Goal: Task Accomplishment & Management: Complete application form

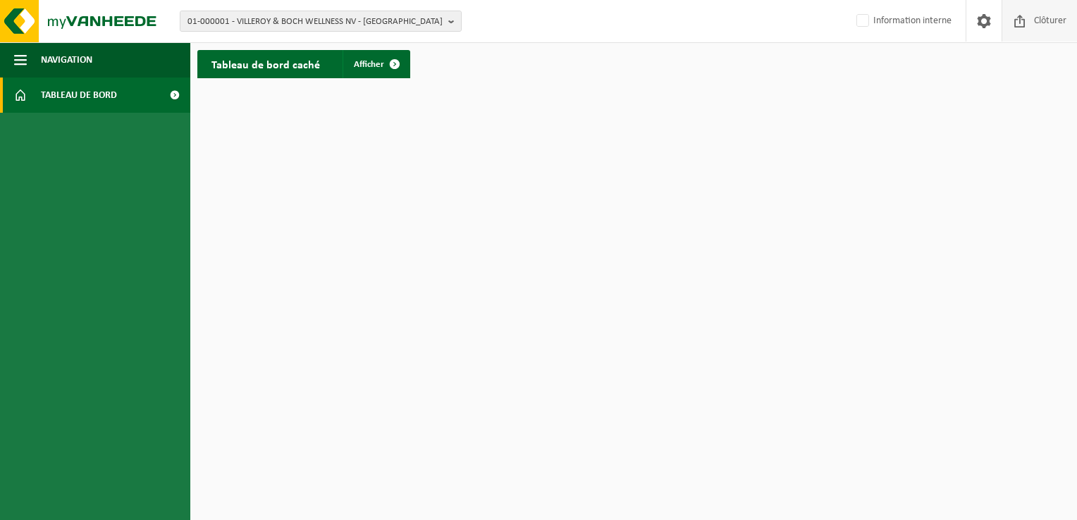
click at [1036, 27] on span "Clôturer" at bounding box center [1049, 21] width 39 height 42
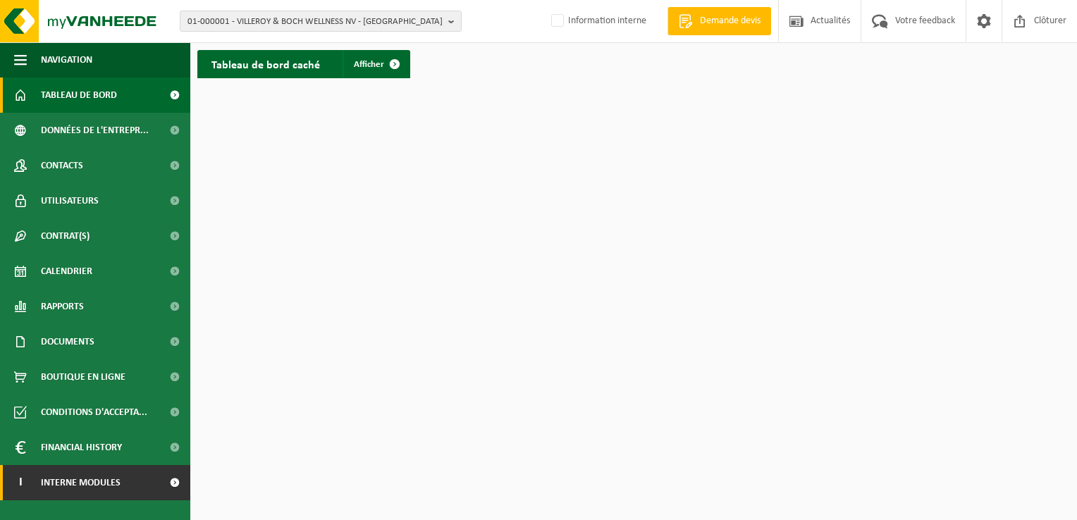
click at [141, 479] on link "I Interne modules" at bounding box center [95, 482] width 190 height 35
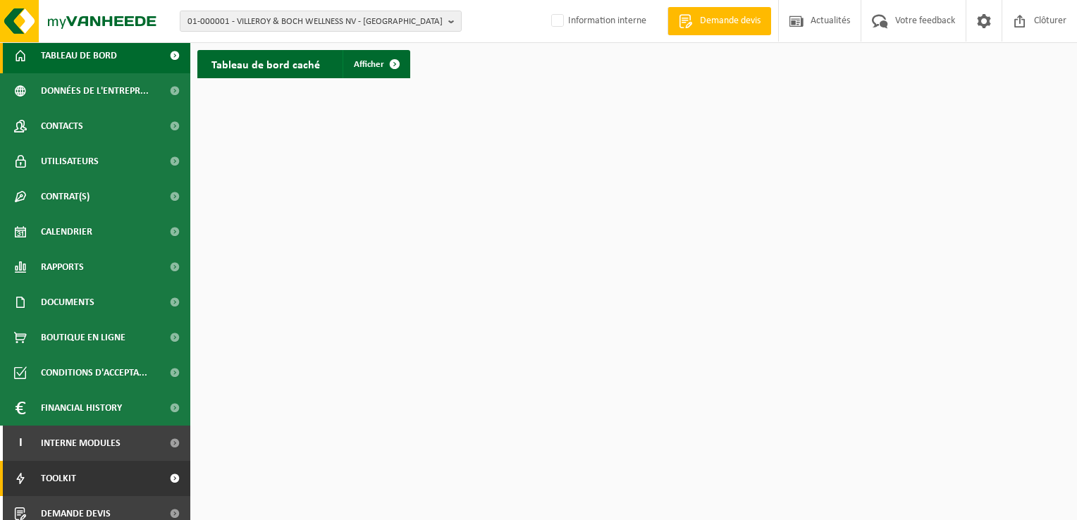
scroll to position [51, 0]
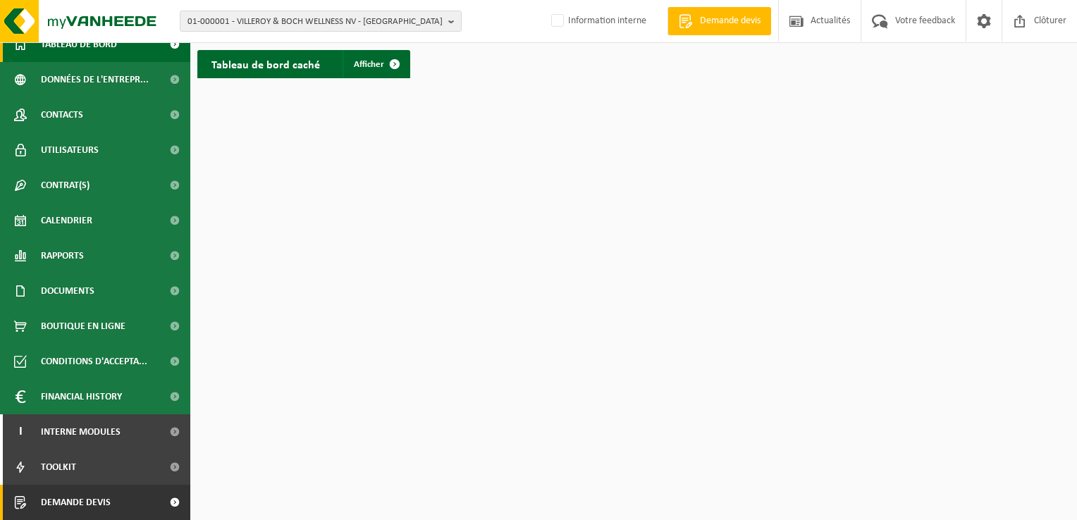
click at [159, 505] on span at bounding box center [175, 502] width 32 height 35
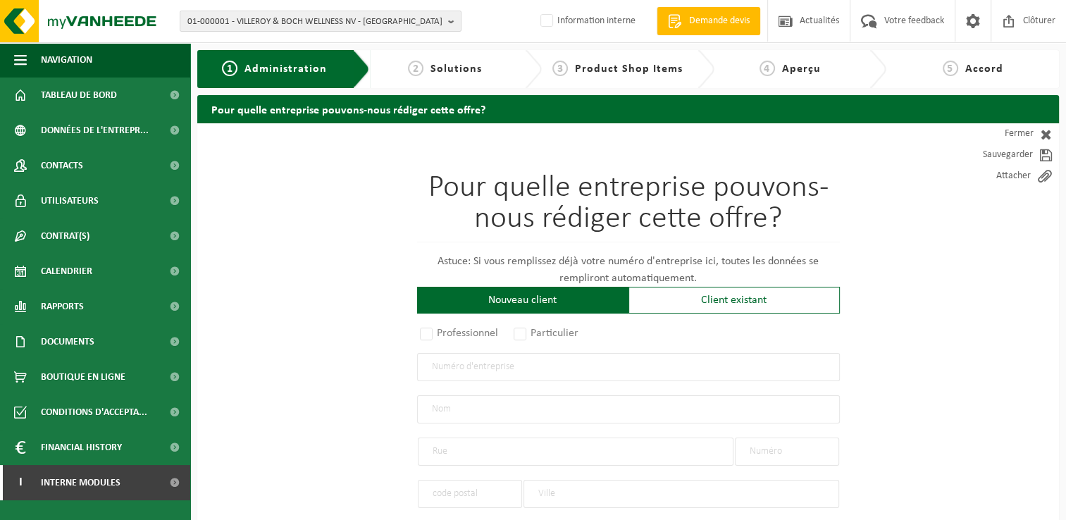
drag, startPoint x: 538, startPoint y: 338, endPoint x: 520, endPoint y: 352, distance: 22.7
click at [538, 338] on label "Particulier" at bounding box center [547, 333] width 72 height 20
click at [538, 338] on input "Particulier" at bounding box center [538, 334] width 9 height 9
radio input "true"
select select "P"
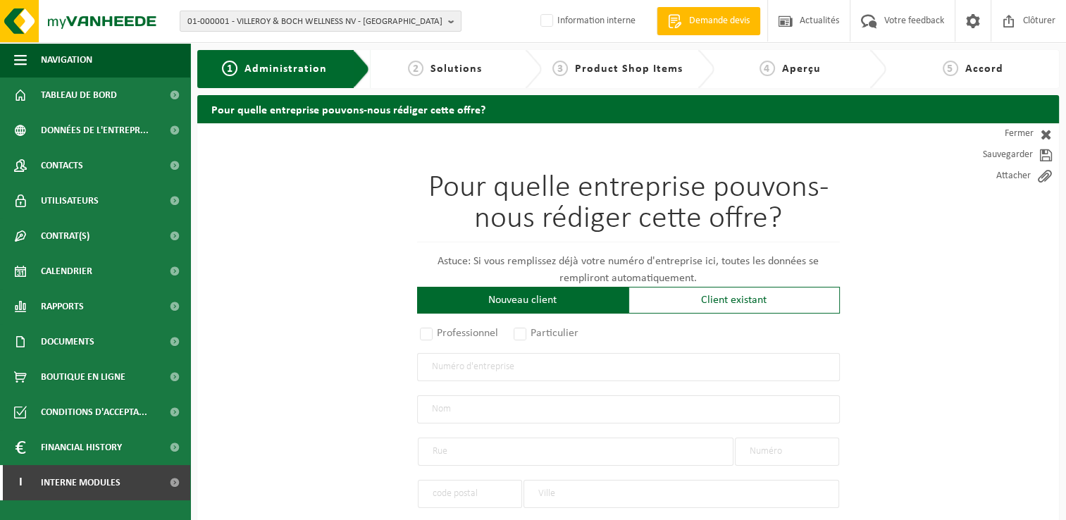
select select "1707"
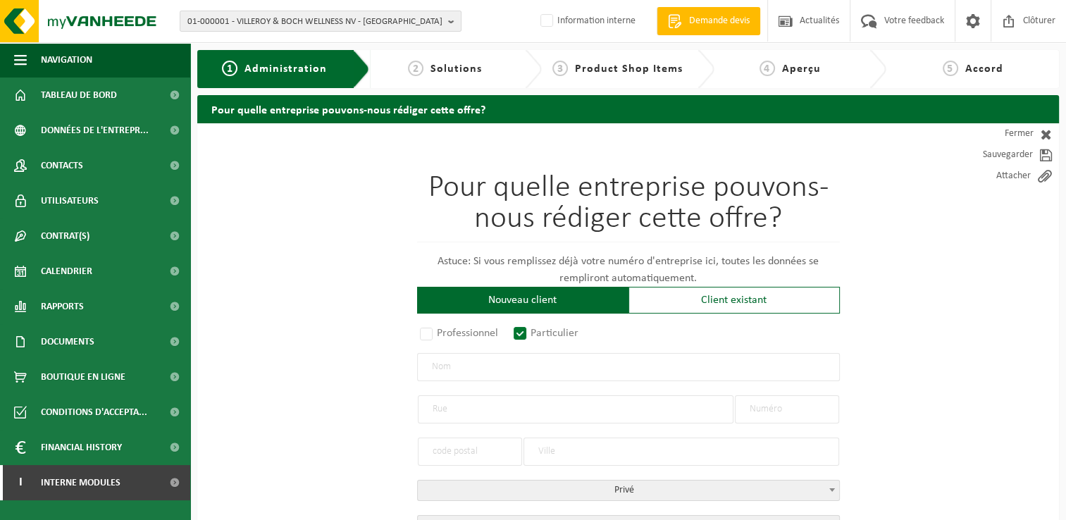
scroll to position [141, 0]
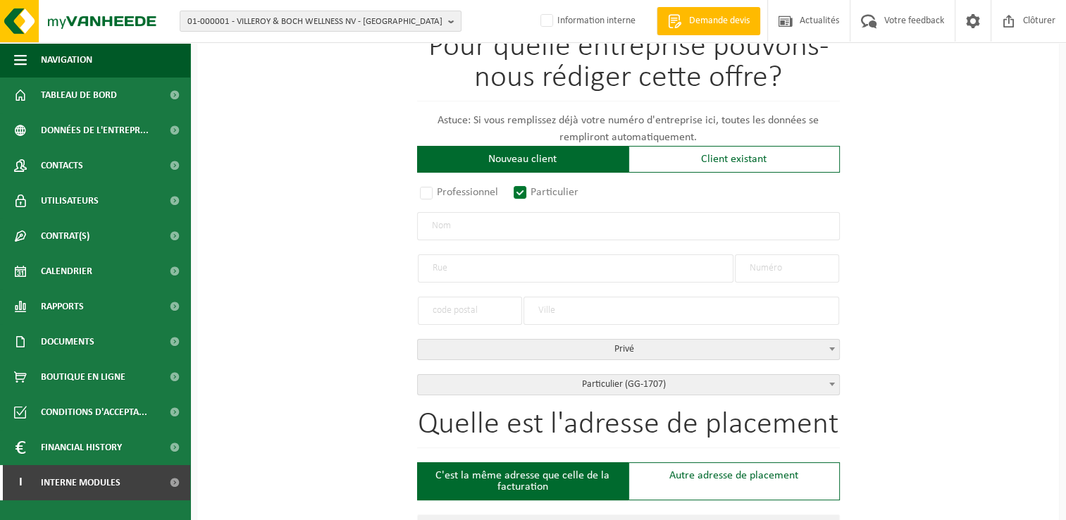
click at [460, 221] on input "text" at bounding box center [628, 226] width 423 height 28
type input "[PERSON_NAME]"
click at [719, 149] on div "Client existant" at bounding box center [734, 159] width 211 height 27
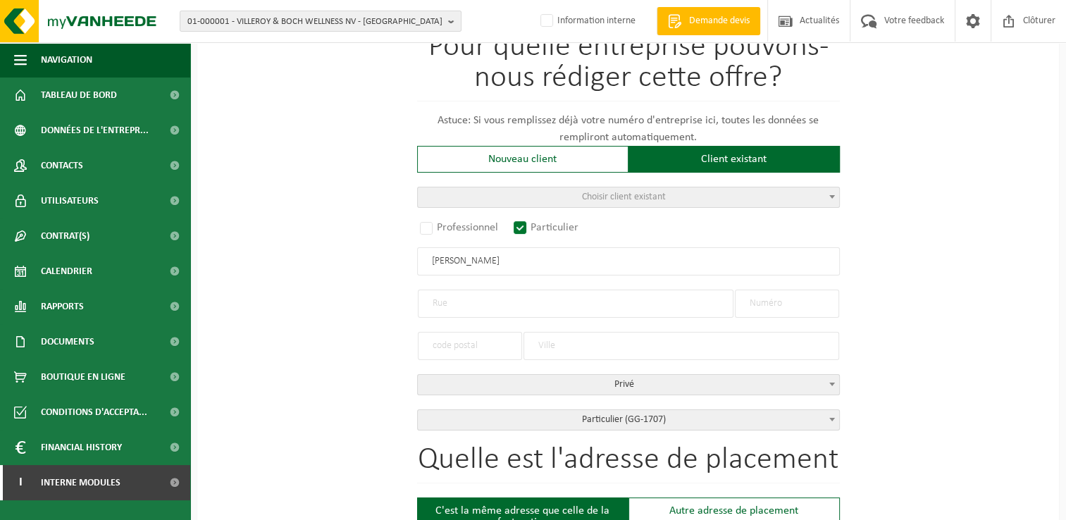
drag, startPoint x: 461, startPoint y: 306, endPoint x: 483, endPoint y: 306, distance: 21.8
click at [461, 306] on input "text" at bounding box center [576, 304] width 316 height 28
type input "Avenue Felix Lacourt"
type input "177"
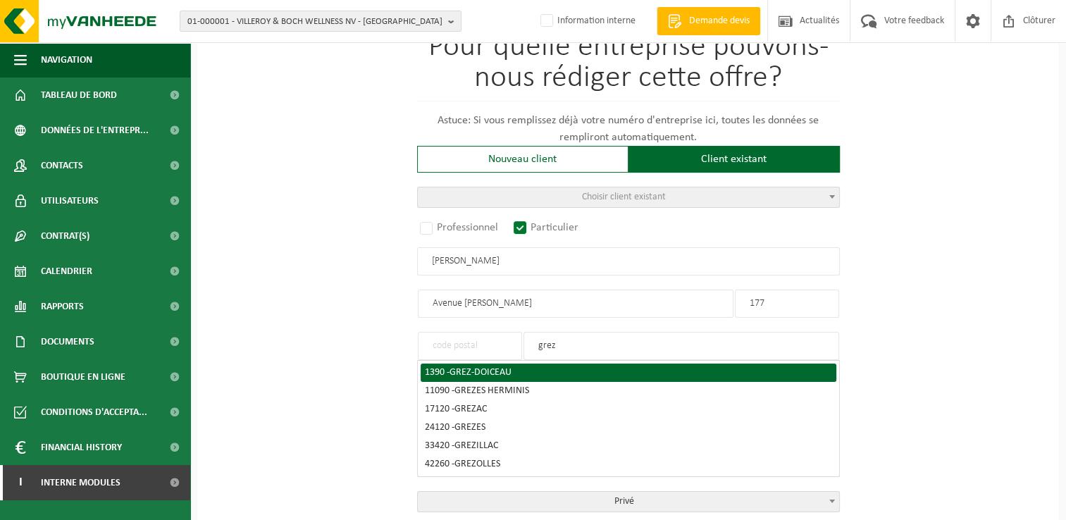
type input "grez"
click at [475, 369] on span "GREZ-DOICEAU" at bounding box center [481, 372] width 62 height 11
type input "1390"
type input "GREZ-DOICEAU"
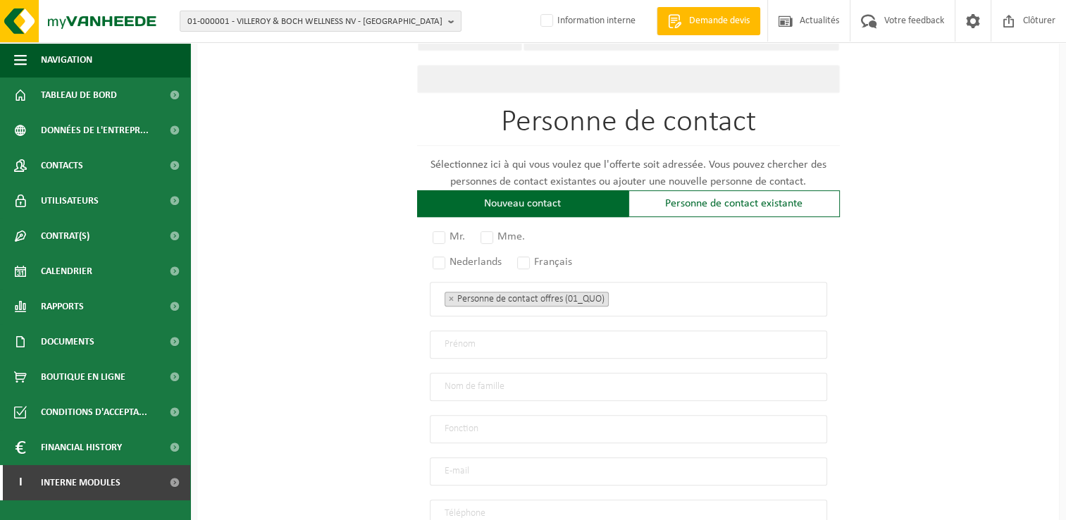
scroll to position [775, 0]
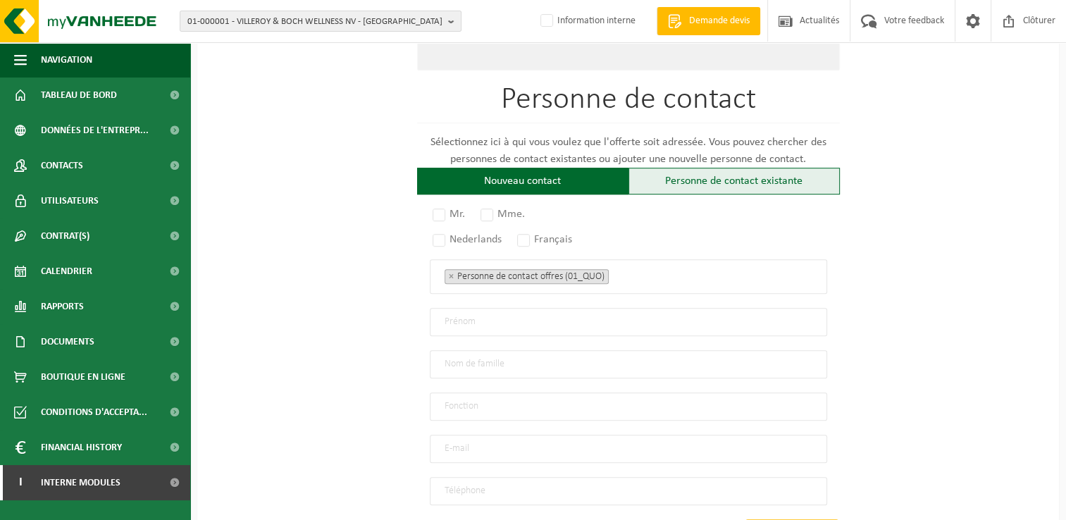
click at [737, 176] on div "Personne de contact existante" at bounding box center [734, 181] width 211 height 27
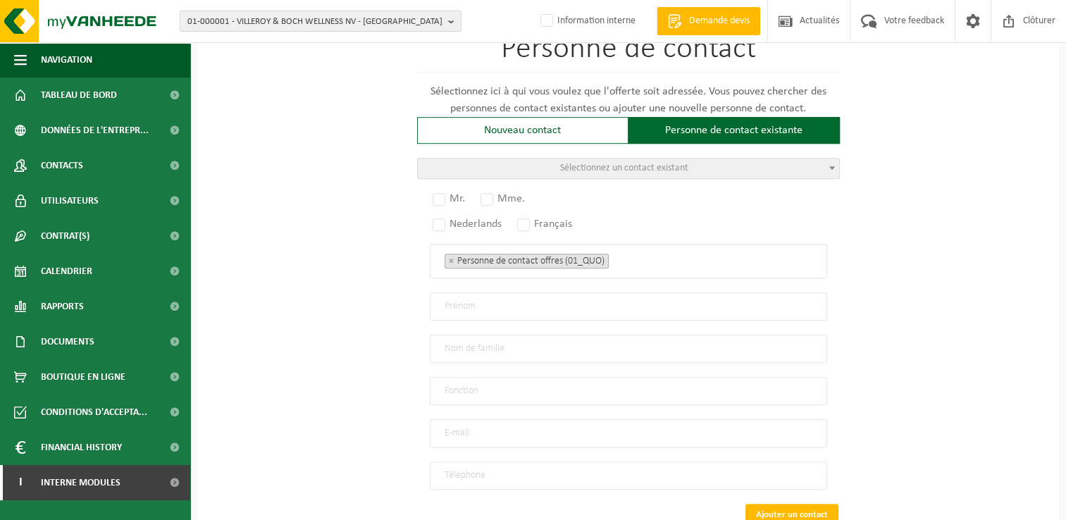
scroll to position [915, 0]
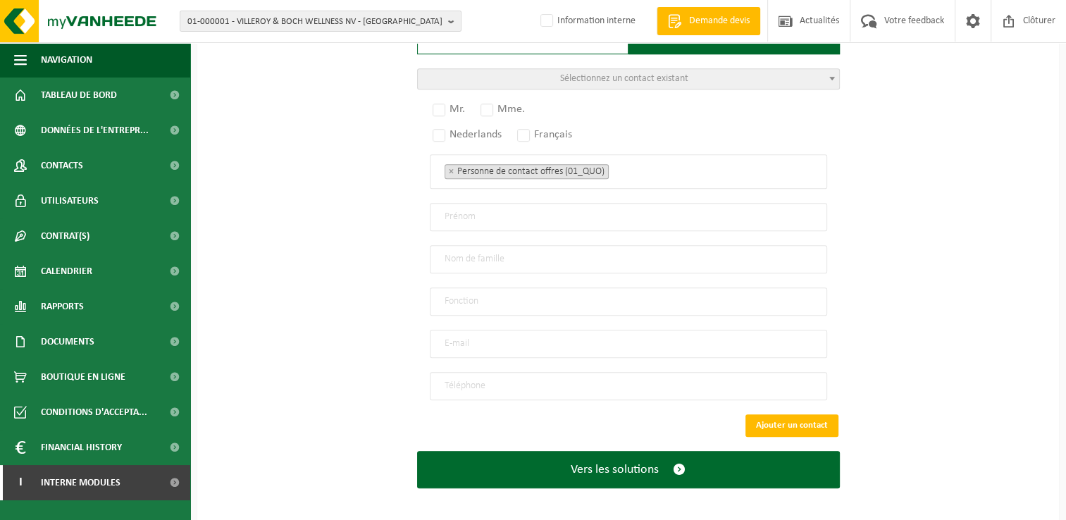
drag, startPoint x: 441, startPoint y: 104, endPoint x: 518, endPoint y: 142, distance: 85.7
click at [442, 104] on label "Mr." at bounding box center [449, 109] width 39 height 20
radio input "true"
click at [533, 130] on label "Français" at bounding box center [545, 135] width 62 height 20
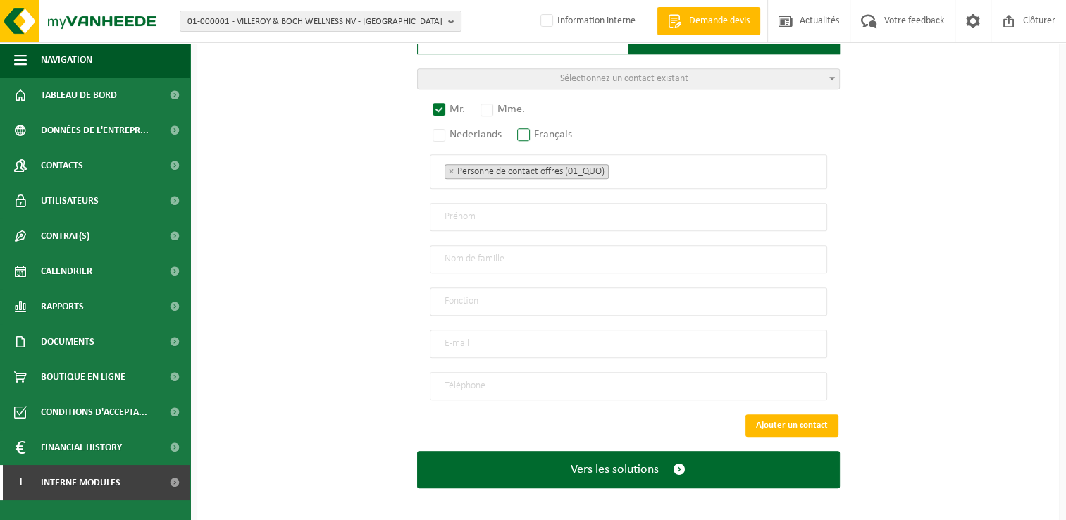
radio input "true"
click at [488, 330] on input "email" at bounding box center [628, 344] width 397 height 28
type input "hanane.s92@hotmail.com"
type input "+32 497 46 62 33"
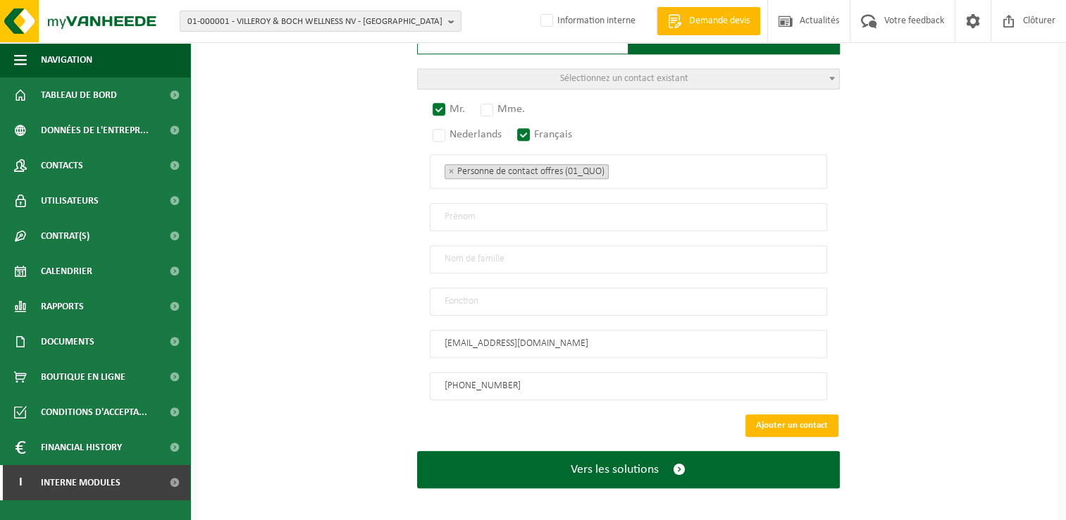
click at [486, 207] on input "text" at bounding box center [628, 217] width 397 height 28
drag, startPoint x: 511, startPoint y: 221, endPoint x: 301, endPoint y: 210, distance: 210.3
type input "Philippe"
type input "Meurice"
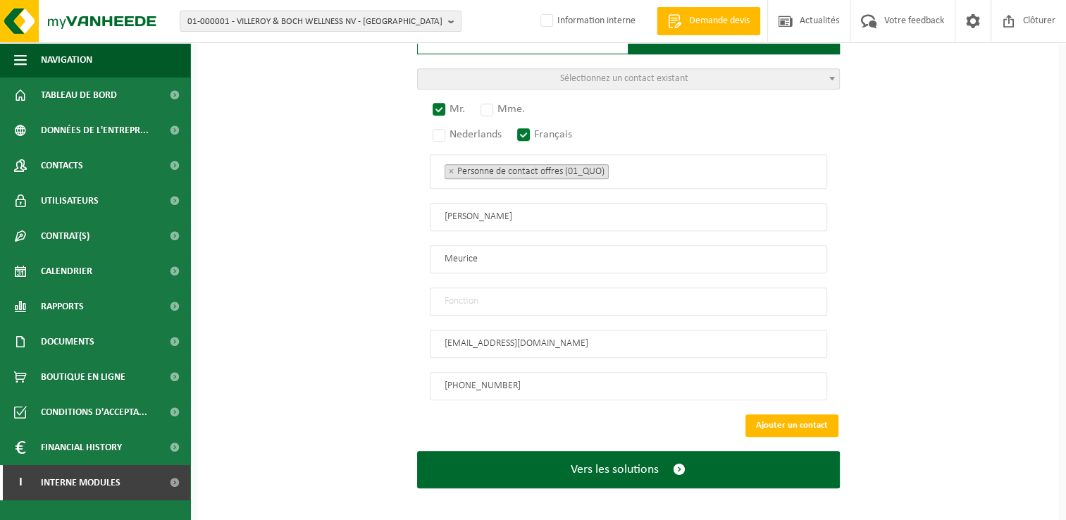
click at [468, 292] on input "text" at bounding box center [628, 302] width 397 height 28
type input "Particulier"
click at [663, 163] on ul "× Personne de contact offres (01_QUO)" at bounding box center [629, 171] width 368 height 18
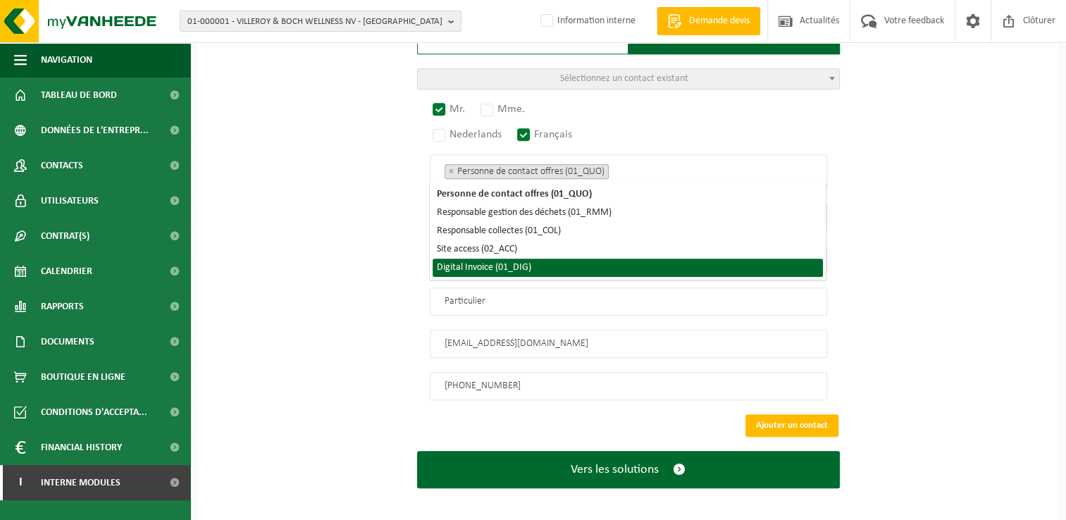
click at [507, 266] on li "Digital Invoice (01_DIG)" at bounding box center [628, 268] width 390 height 18
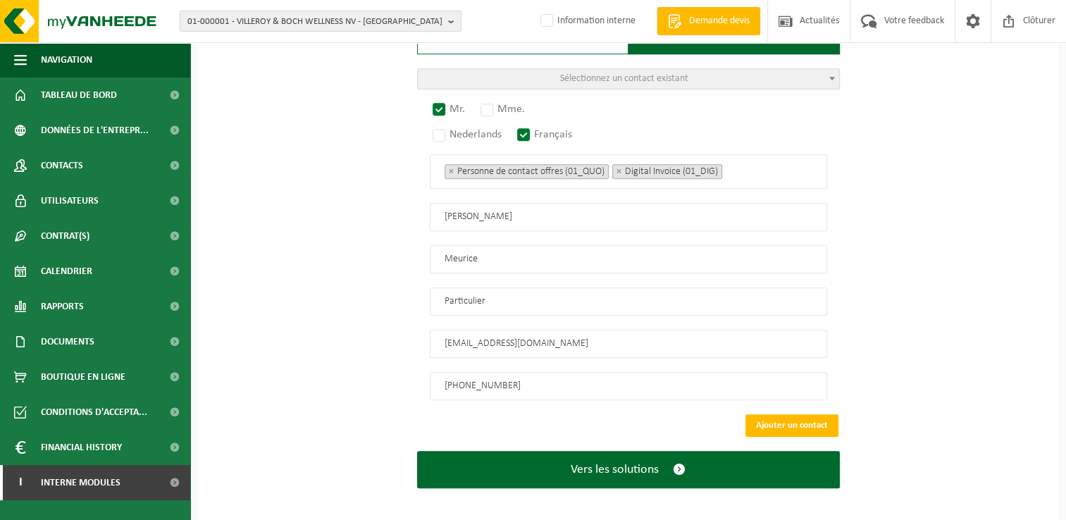
drag, startPoint x: 826, startPoint y: 409, endPoint x: 664, endPoint y: 483, distance: 178.5
click at [825, 414] on button "Ajouter un contact" at bounding box center [792, 425] width 93 height 23
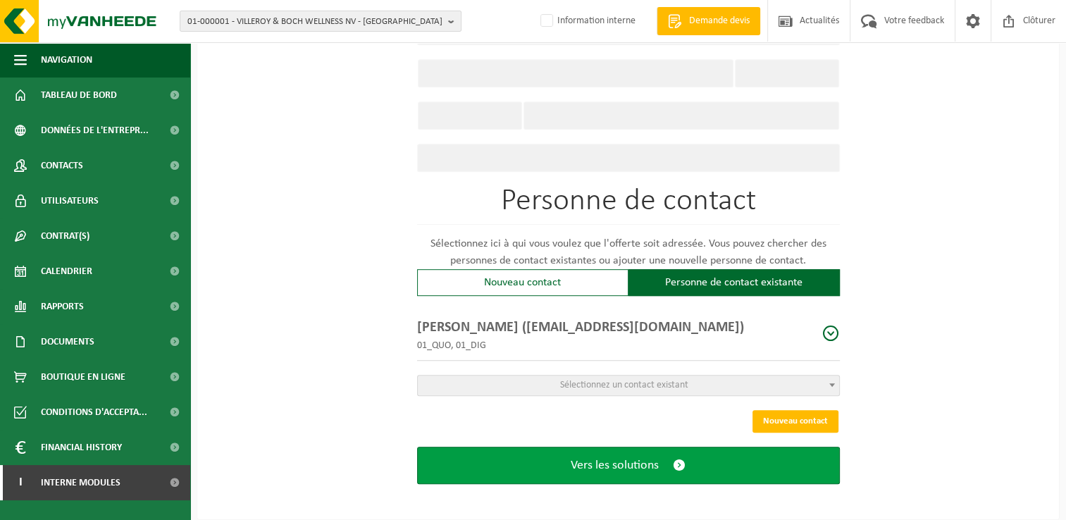
click at [650, 464] on span "Vers les solutions" at bounding box center [615, 465] width 88 height 15
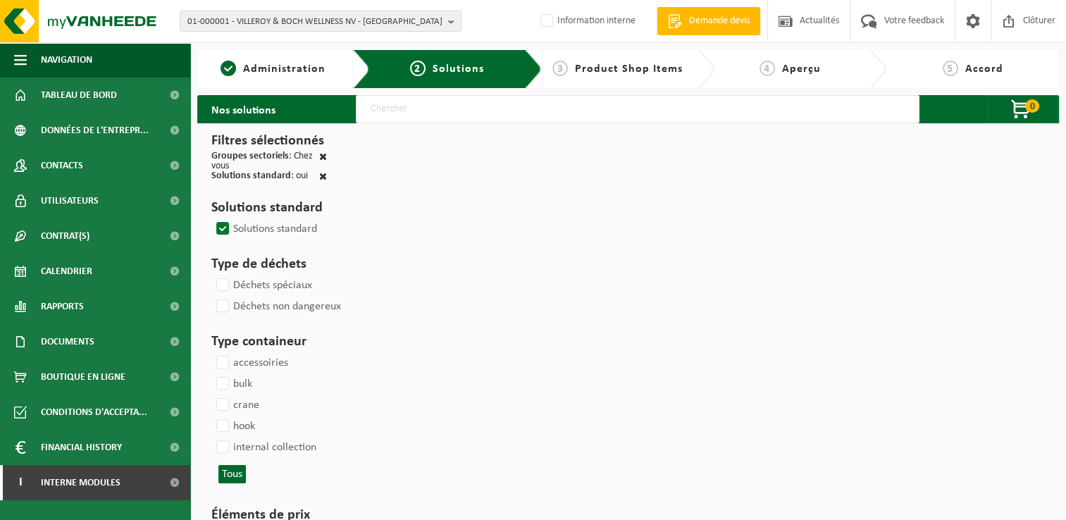
click at [482, 116] on input "text" at bounding box center [638, 109] width 564 height 28
type input "000291"
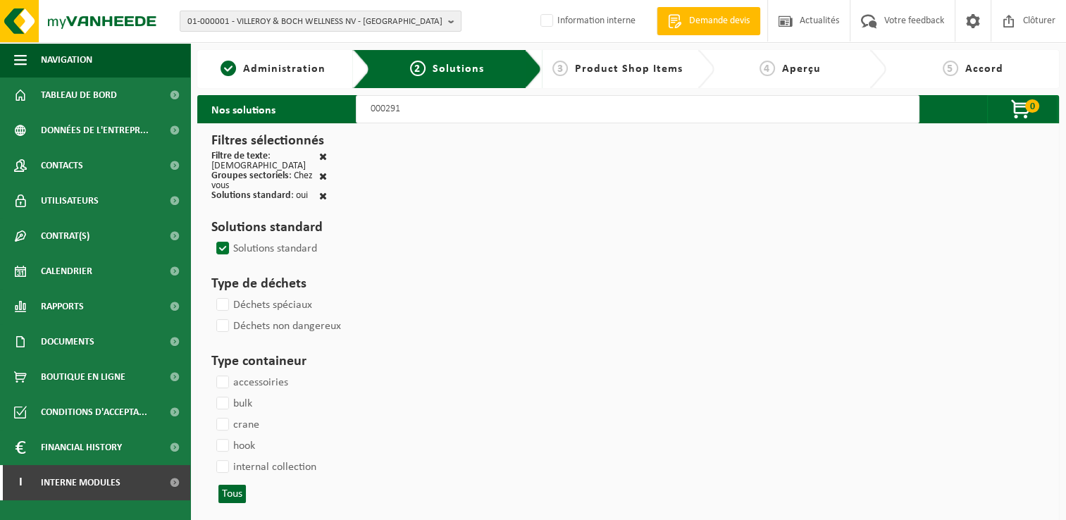
select select
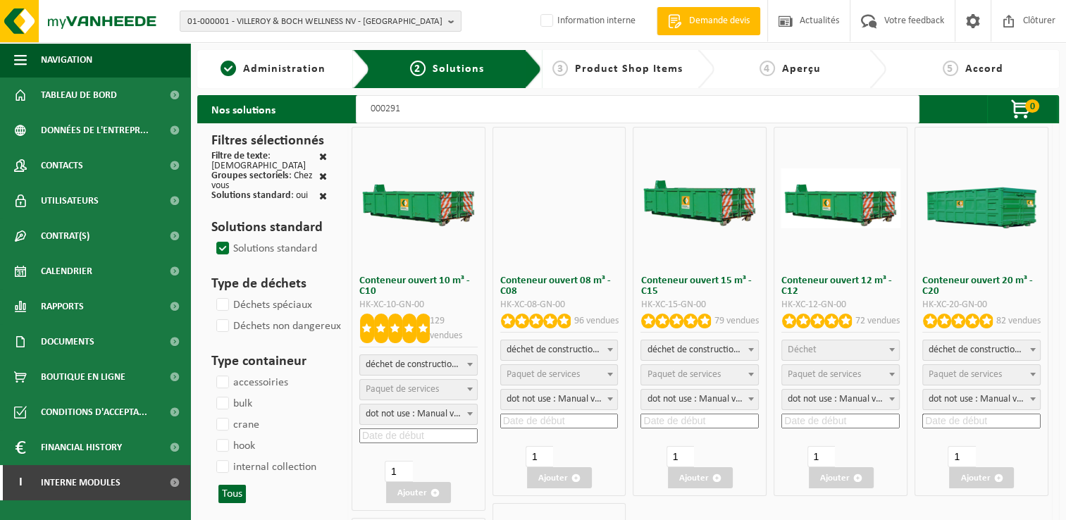
select select
select select "197"
select select
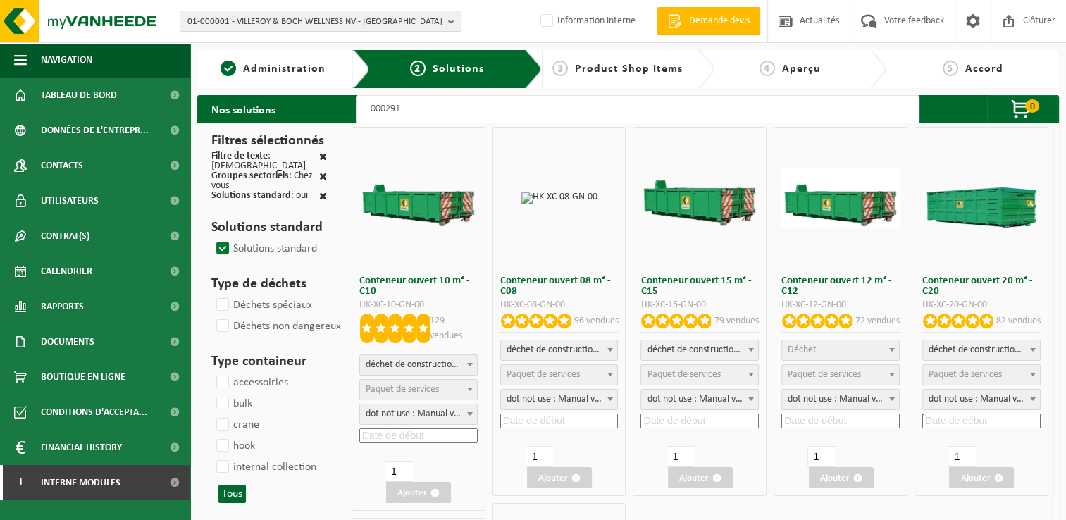
select select
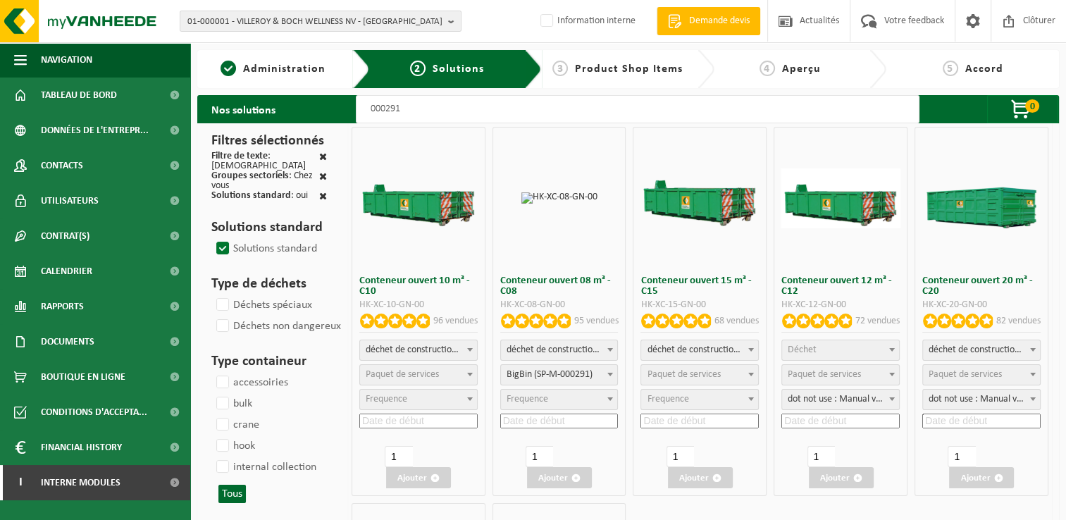
select select
select select "197"
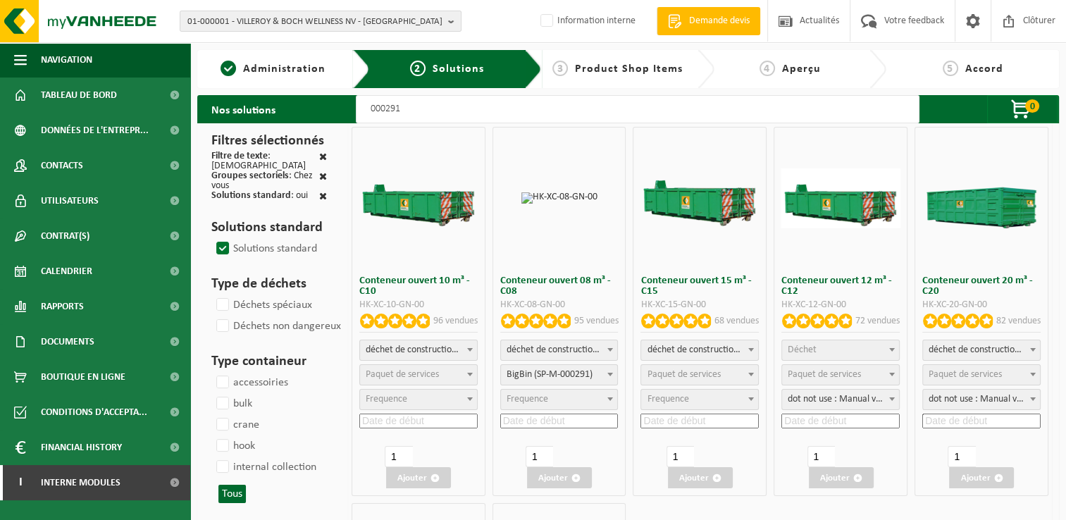
select select
select select "197"
select select
select select "25"
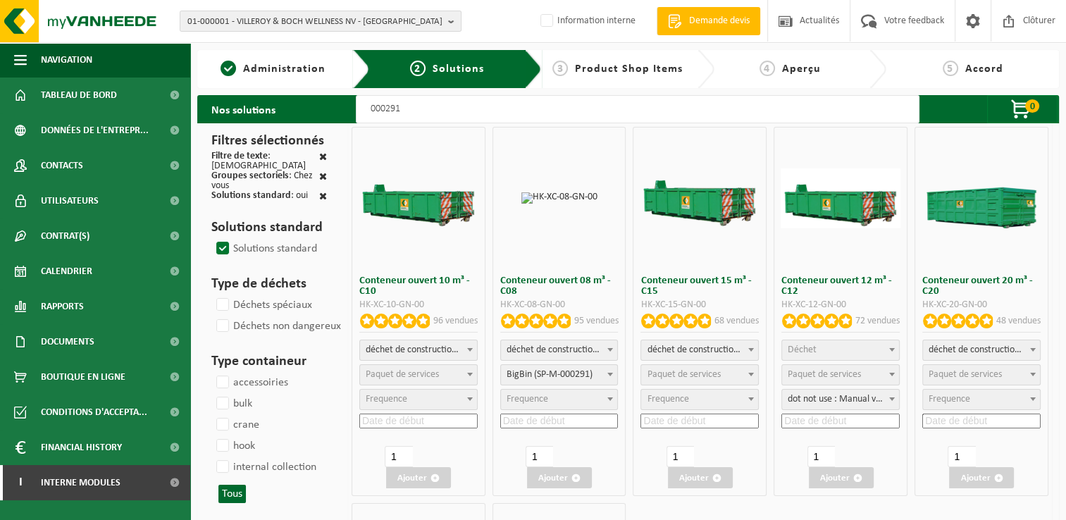
select select "25"
click at [557, 424] on input at bounding box center [559, 421] width 118 height 15
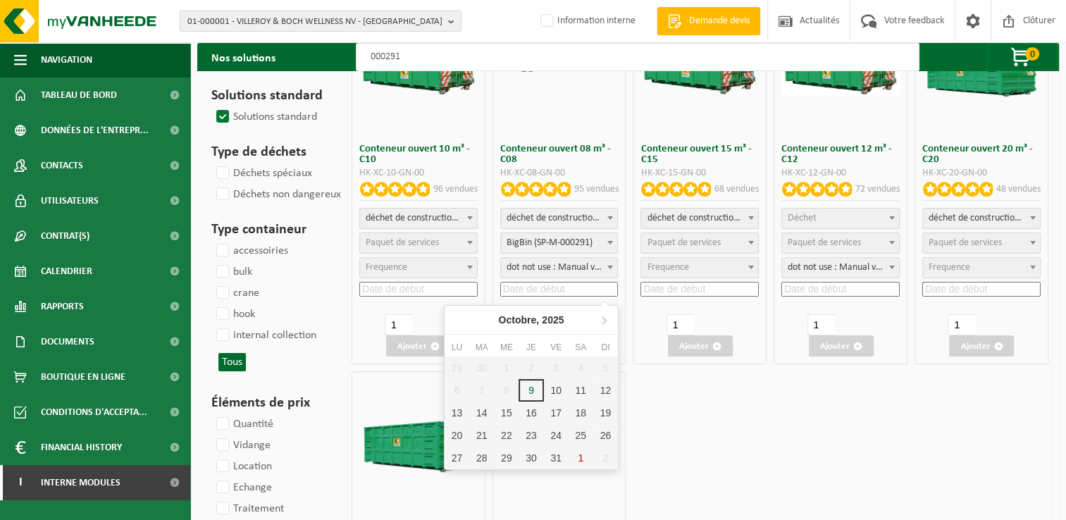
scroll to position [141, 0]
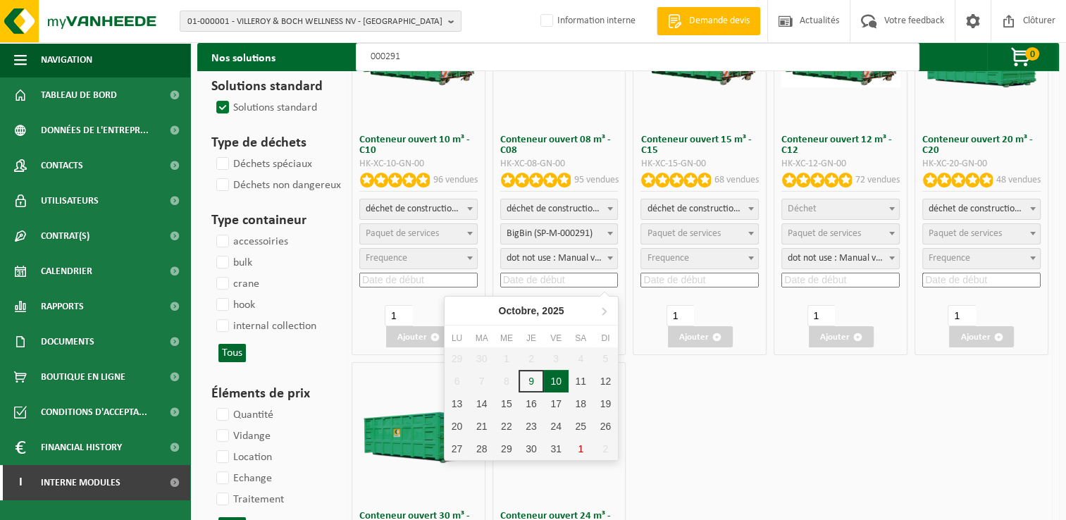
click at [555, 385] on div "10" at bounding box center [556, 381] width 25 height 23
type input "[DATE]"
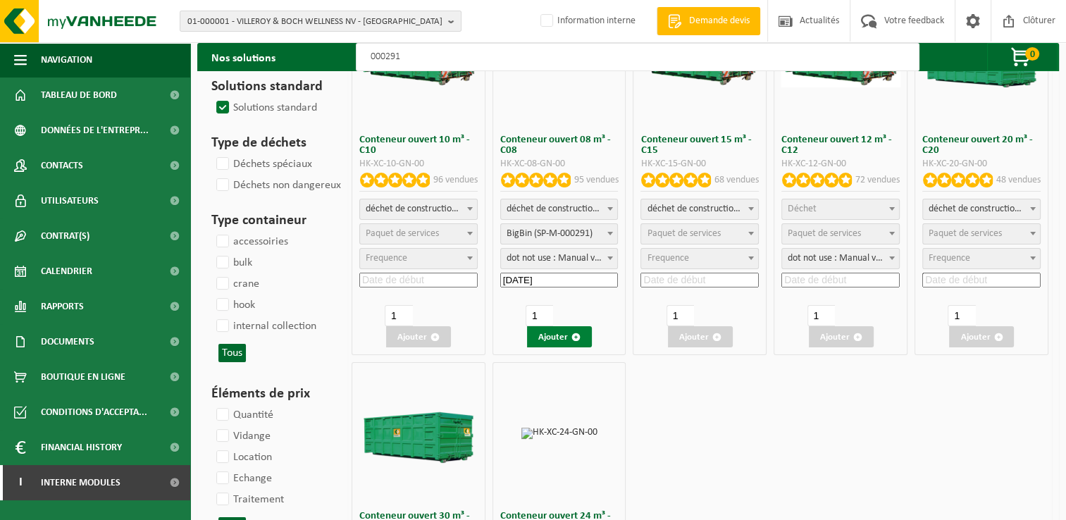
click at [571, 338] on button "Ajouter" at bounding box center [559, 336] width 65 height 21
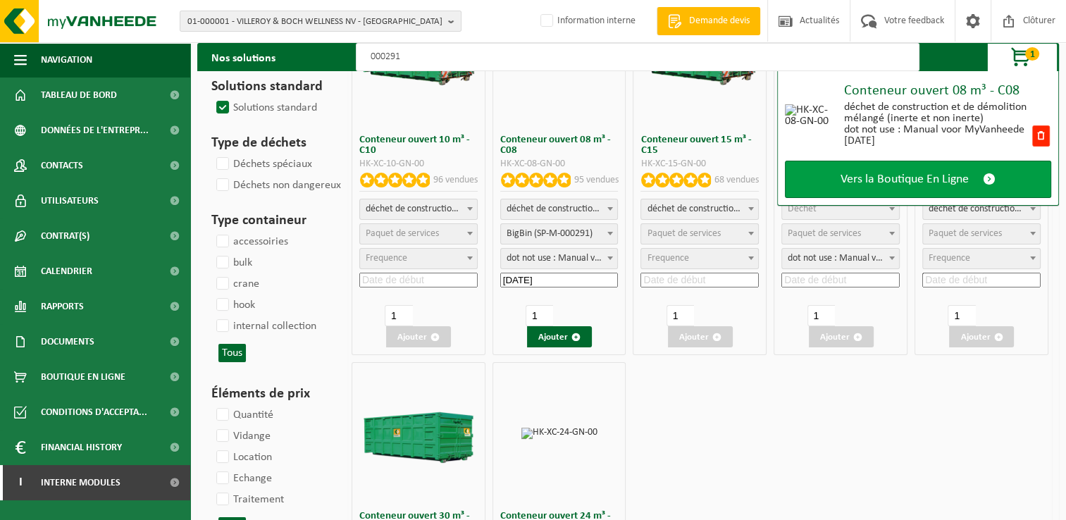
click at [880, 176] on span "Vers la Boutique En Ligne" at bounding box center [905, 179] width 128 height 15
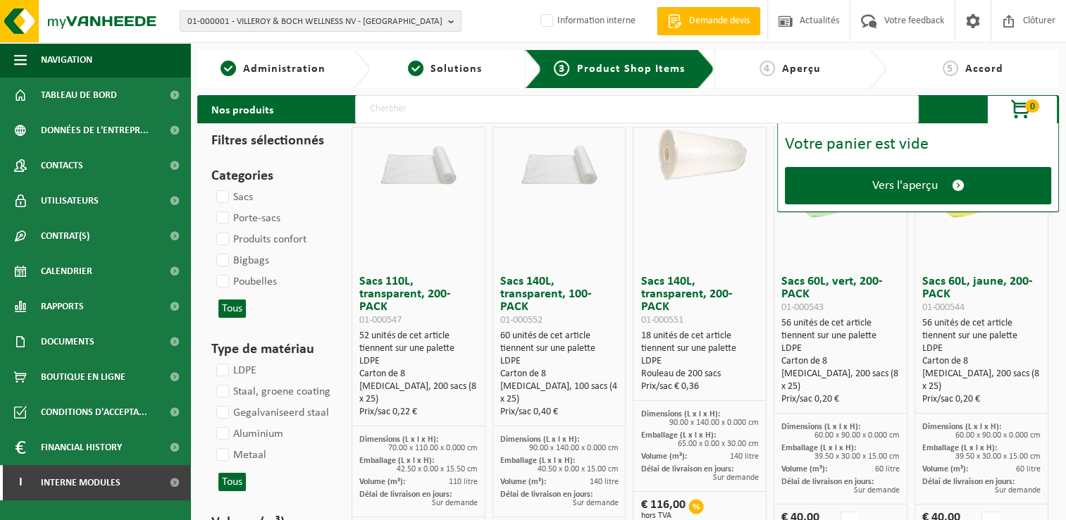
click at [880, 176] on link "Vers l'aperçu" at bounding box center [918, 185] width 266 height 37
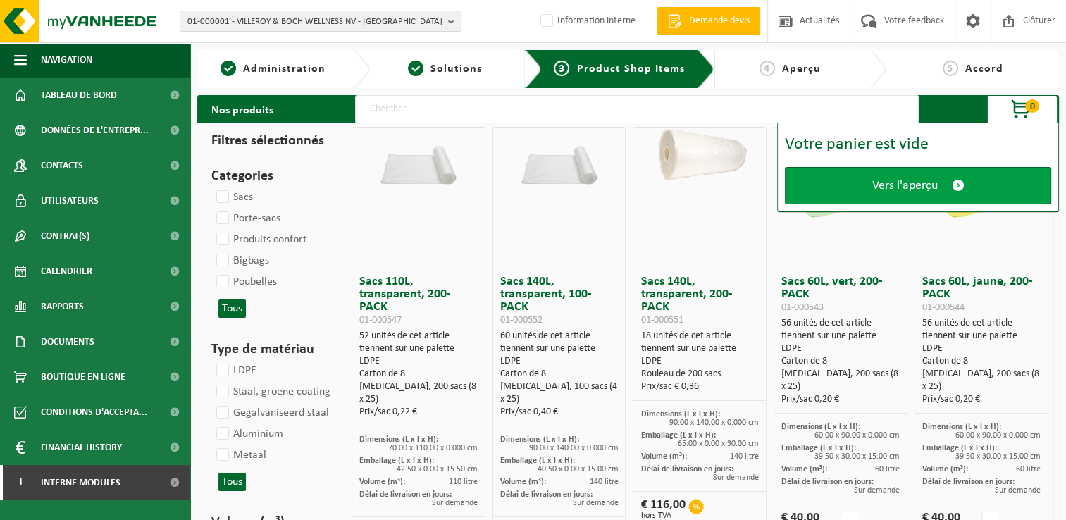
click at [919, 194] on link "Vers l'aperçu" at bounding box center [918, 185] width 266 height 37
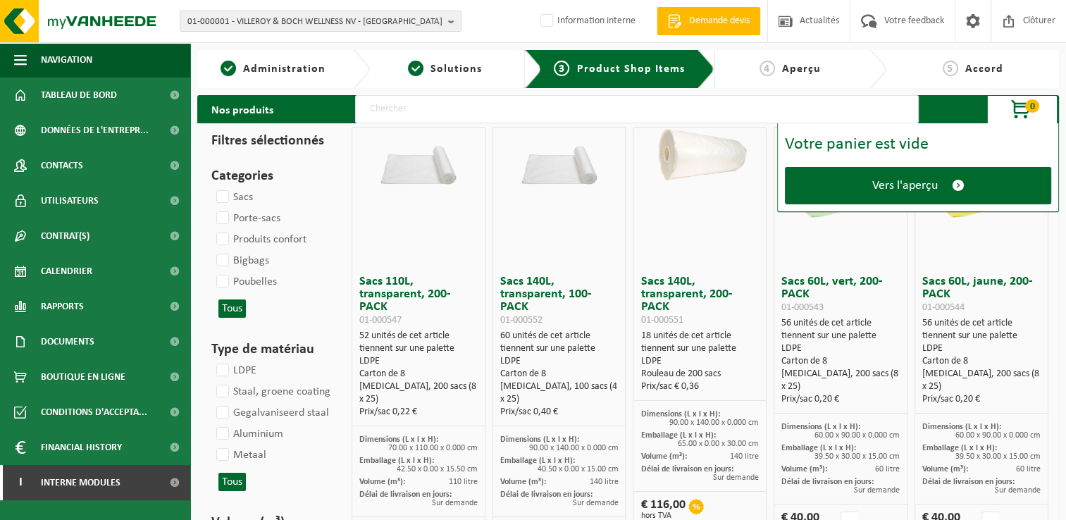
click at [956, 68] on span "5" at bounding box center [951, 69] width 16 height 16
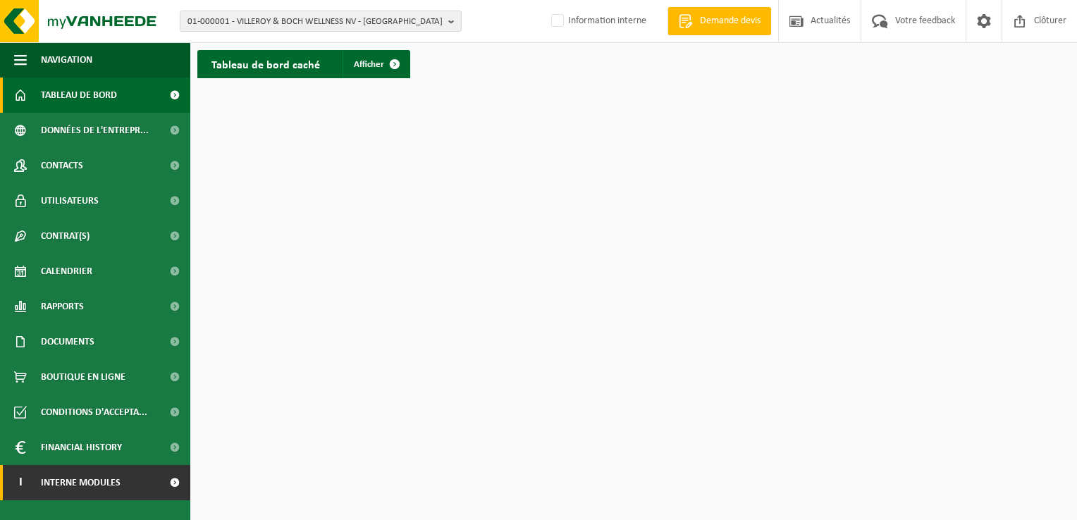
click at [152, 483] on link "I Interne modules" at bounding box center [95, 482] width 190 height 35
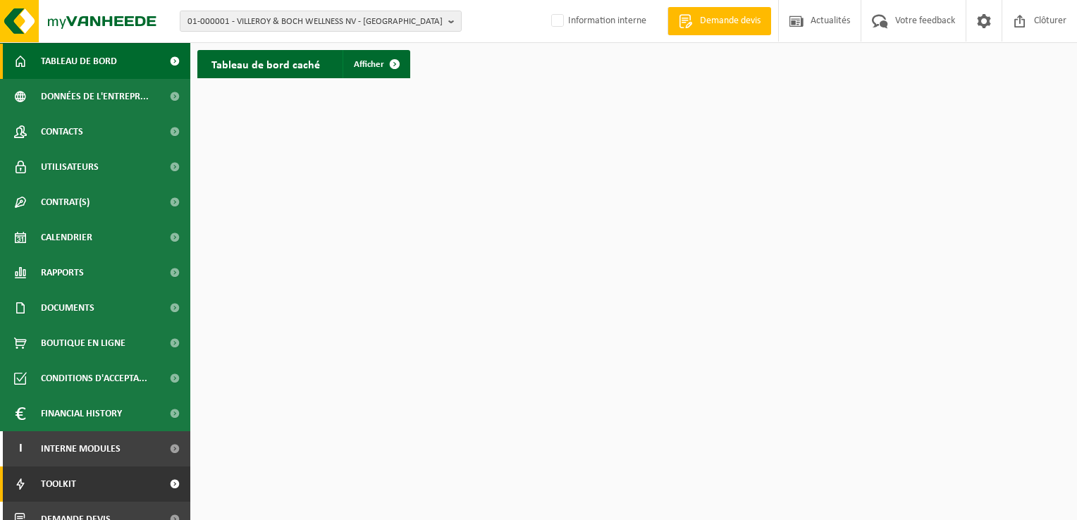
scroll to position [51, 0]
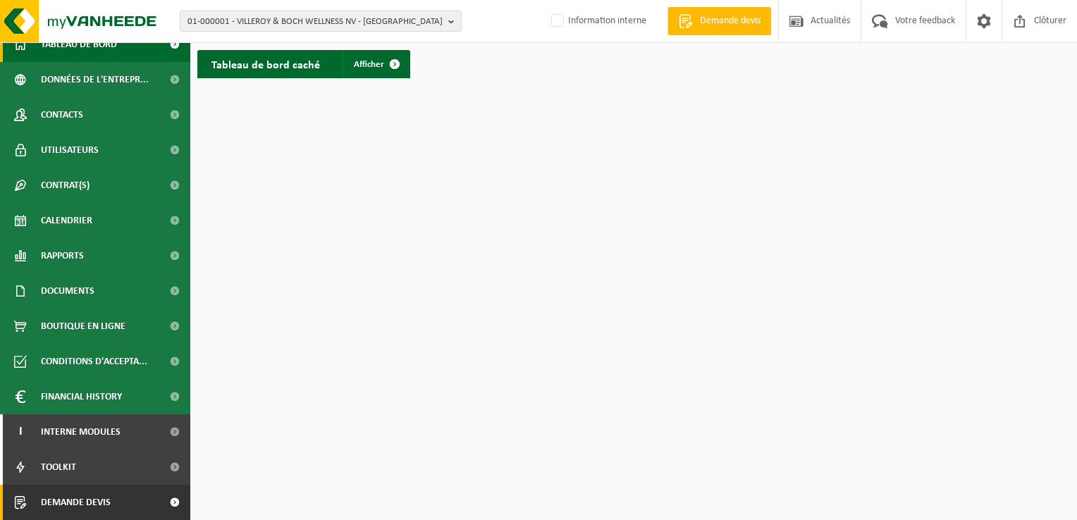
click at [124, 497] on link "Demande devis" at bounding box center [95, 502] width 190 height 35
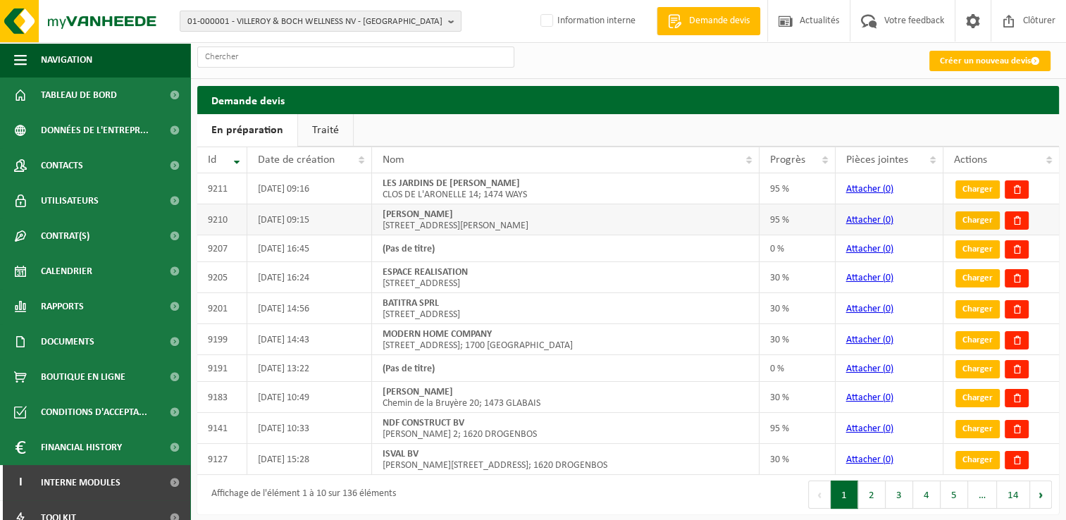
click at [973, 220] on link "Charger" at bounding box center [978, 220] width 44 height 18
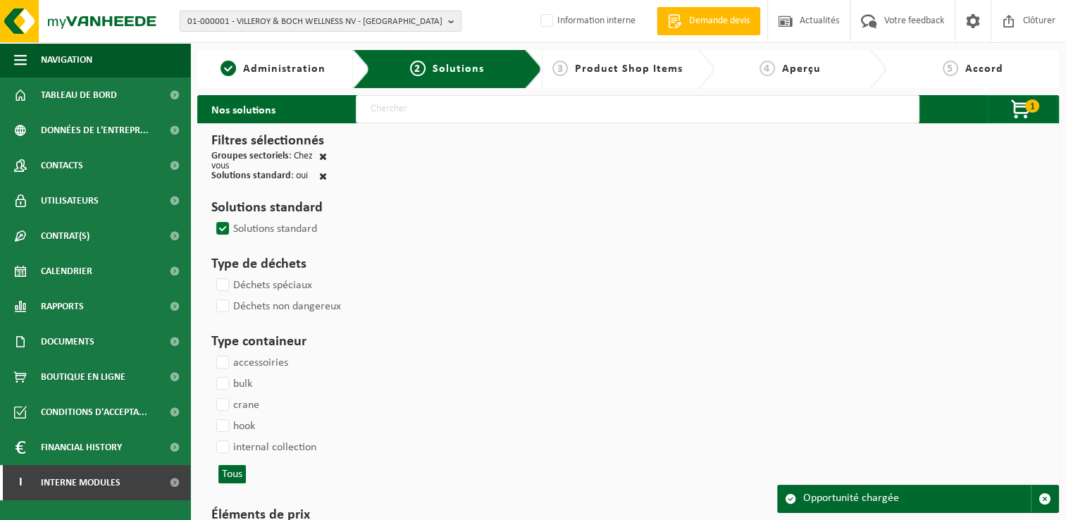
click at [475, 114] on input "text" at bounding box center [638, 109] width 564 height 28
type input "000291"
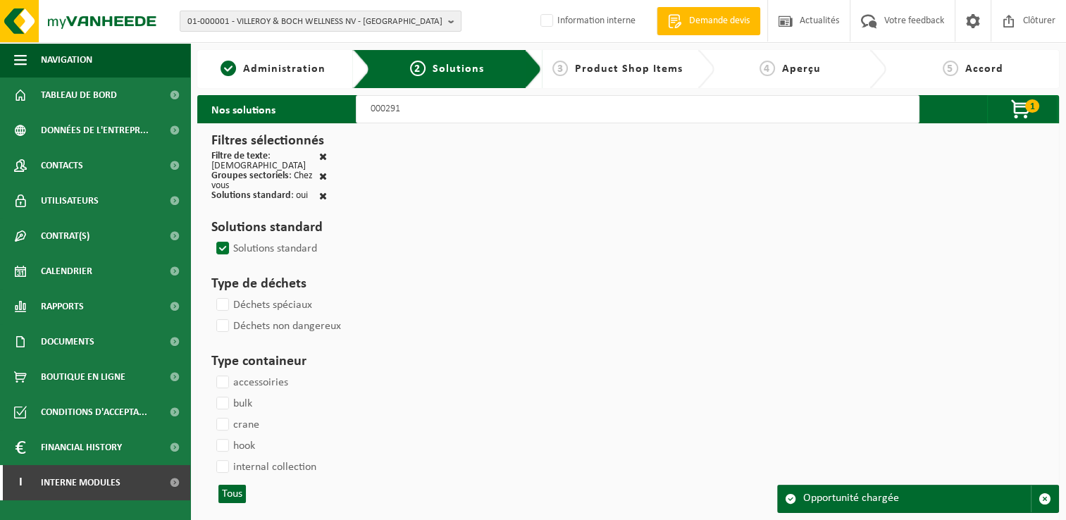
select select
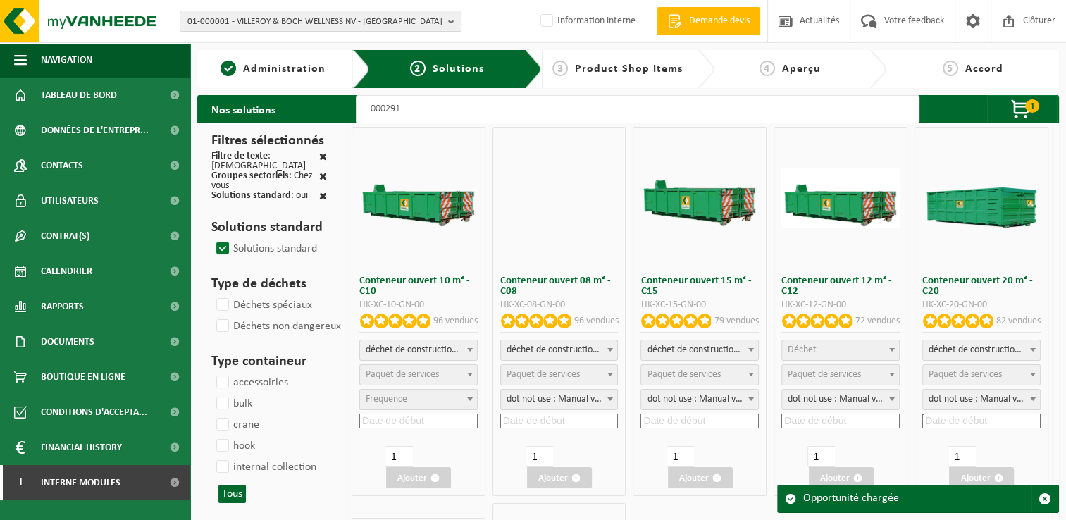
select select
select select "197"
select select
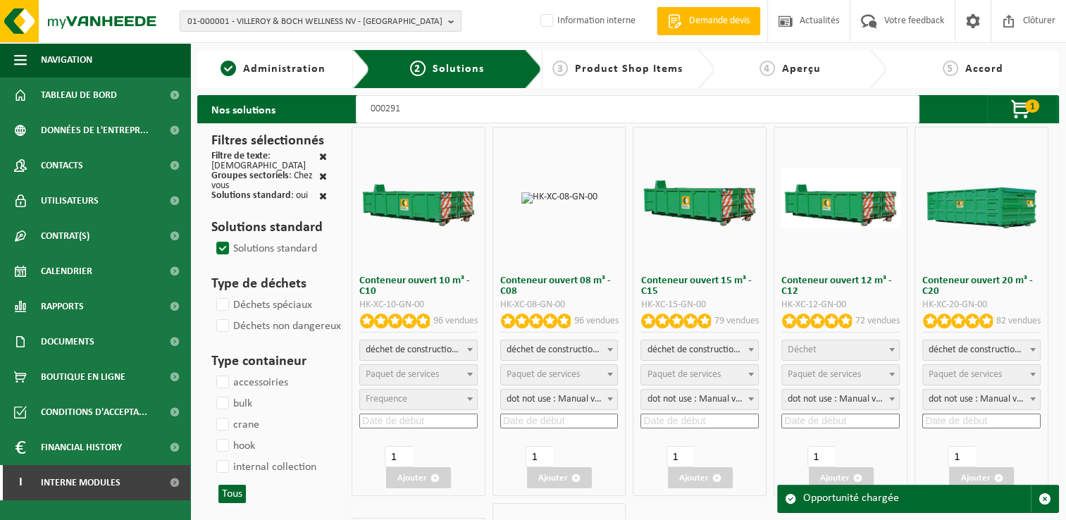
select select
select select "25"
select select
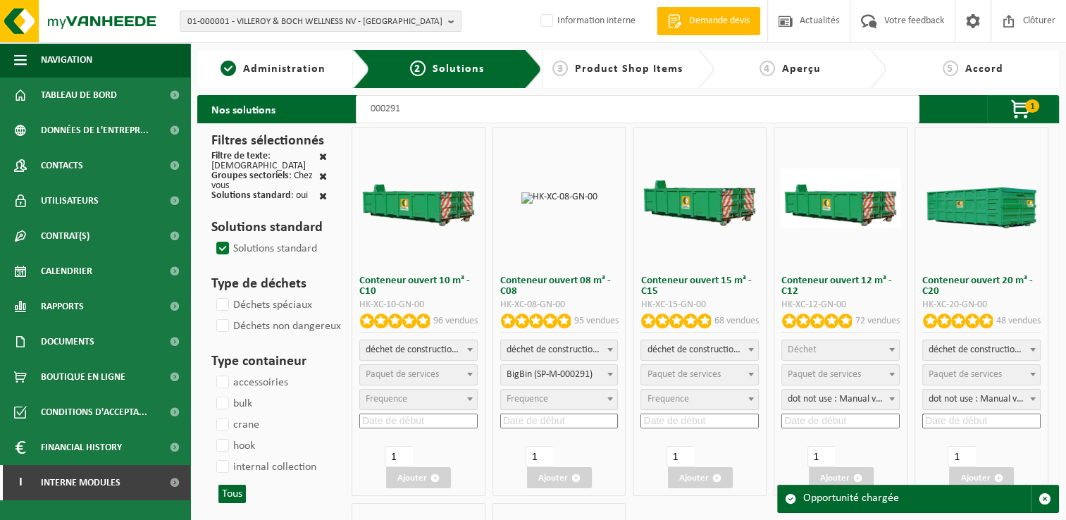
select select "197"
select select
select select "197"
select select
select select "25"
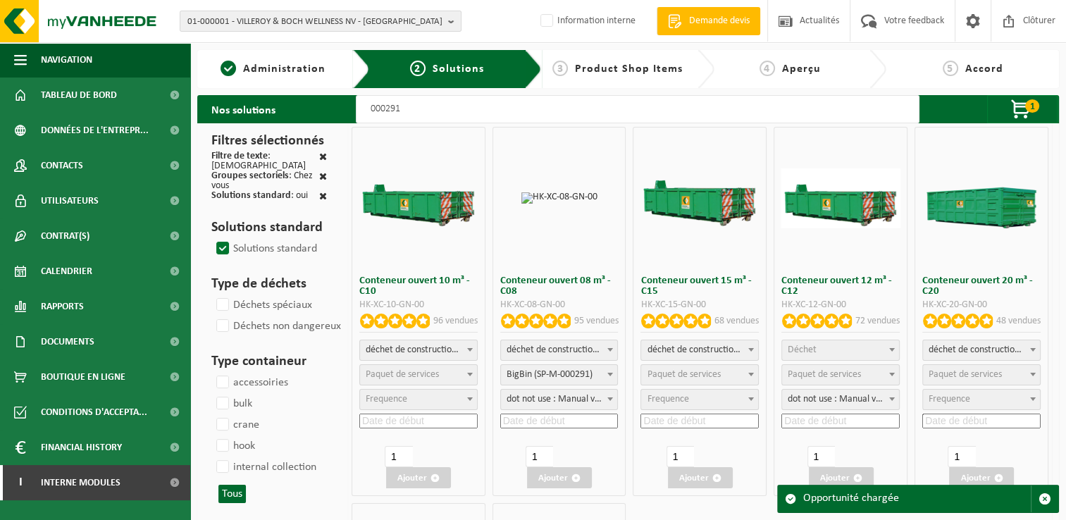
select select "25"
click at [562, 419] on input at bounding box center [559, 421] width 118 height 15
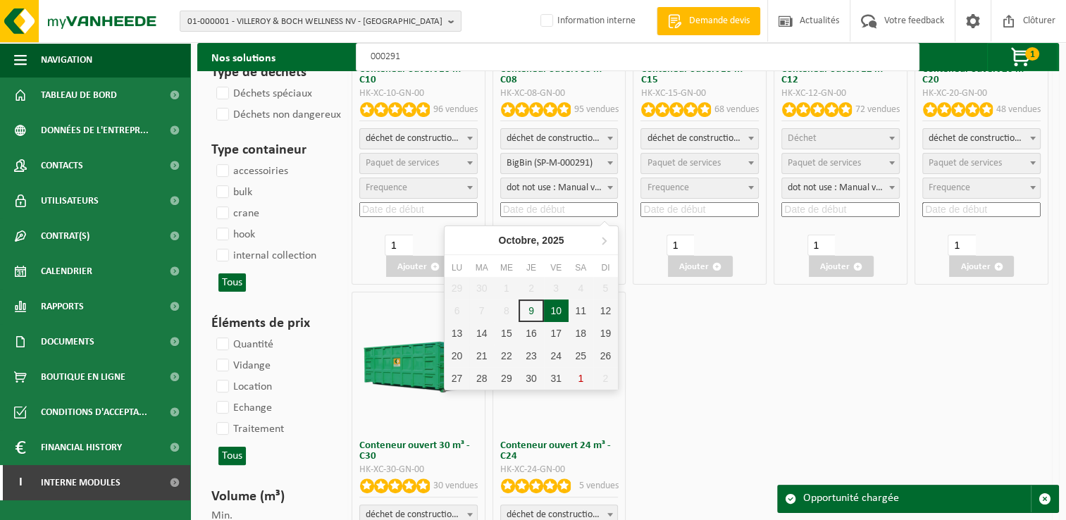
click at [557, 316] on div "10" at bounding box center [556, 311] width 25 height 23
type input "2025-10-10"
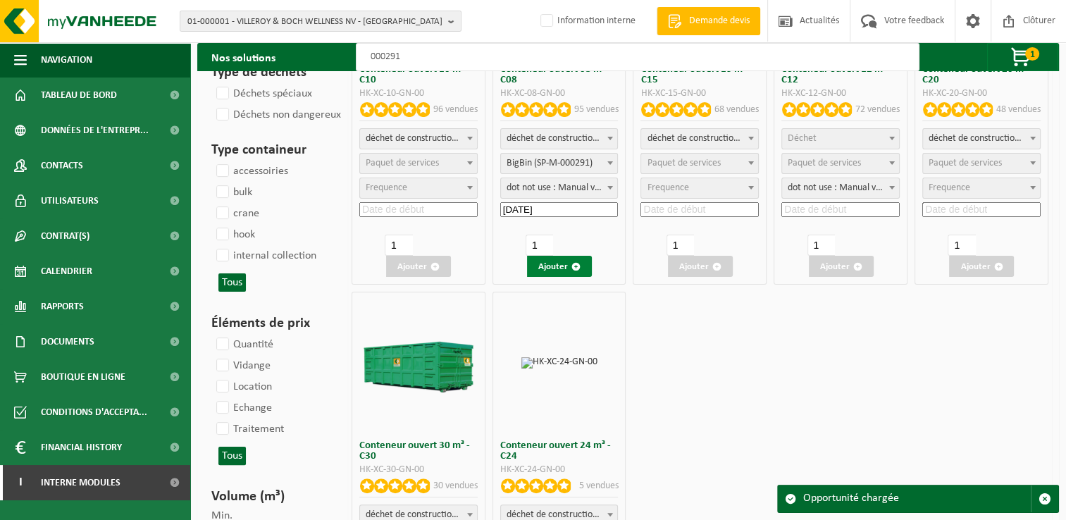
click at [580, 269] on span "button" at bounding box center [576, 266] width 9 height 9
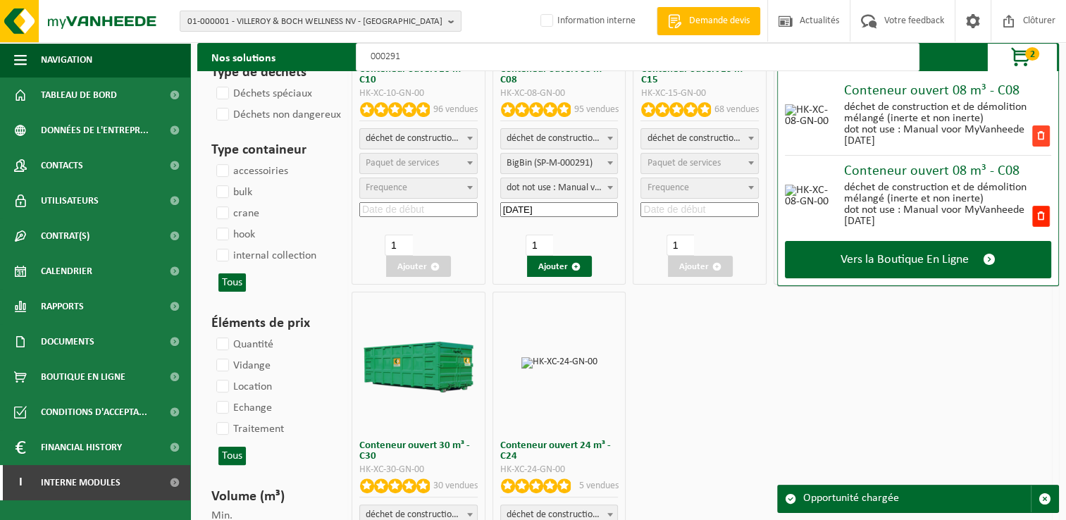
click at [1041, 133] on span at bounding box center [1041, 135] width 18 height 21
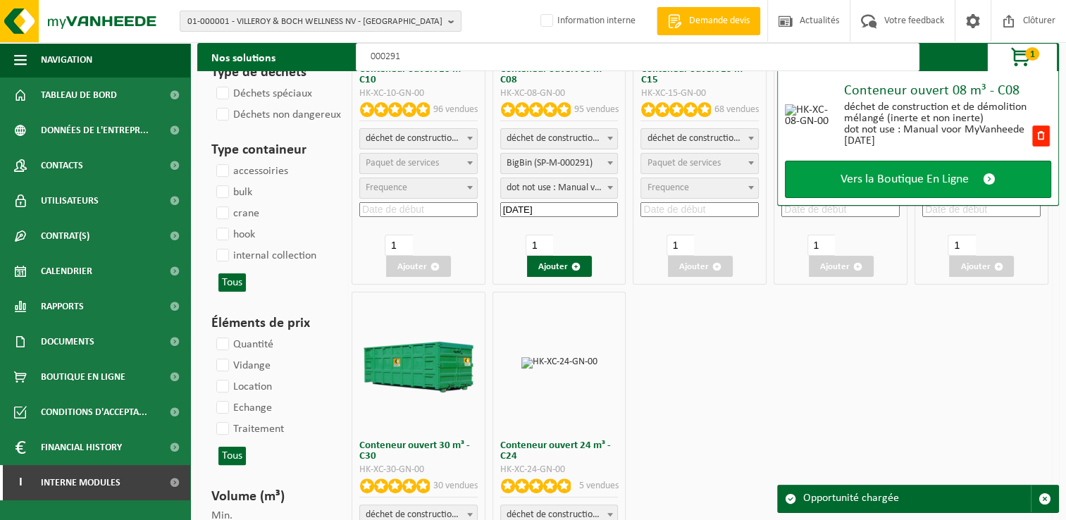
click at [916, 182] on span "Vers la Boutique En Ligne" at bounding box center [905, 179] width 128 height 15
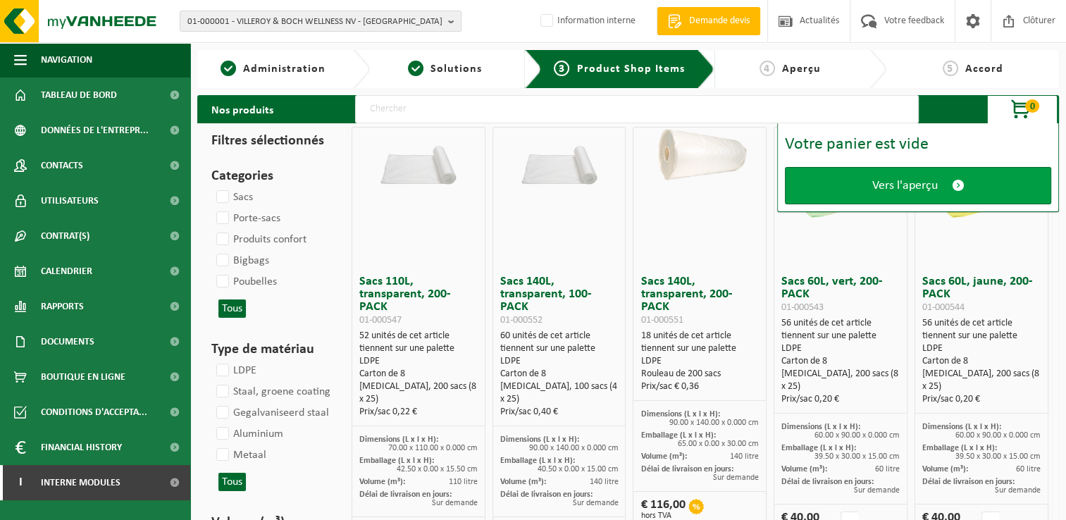
click at [898, 188] on span "Vers l'aperçu" at bounding box center [905, 185] width 66 height 15
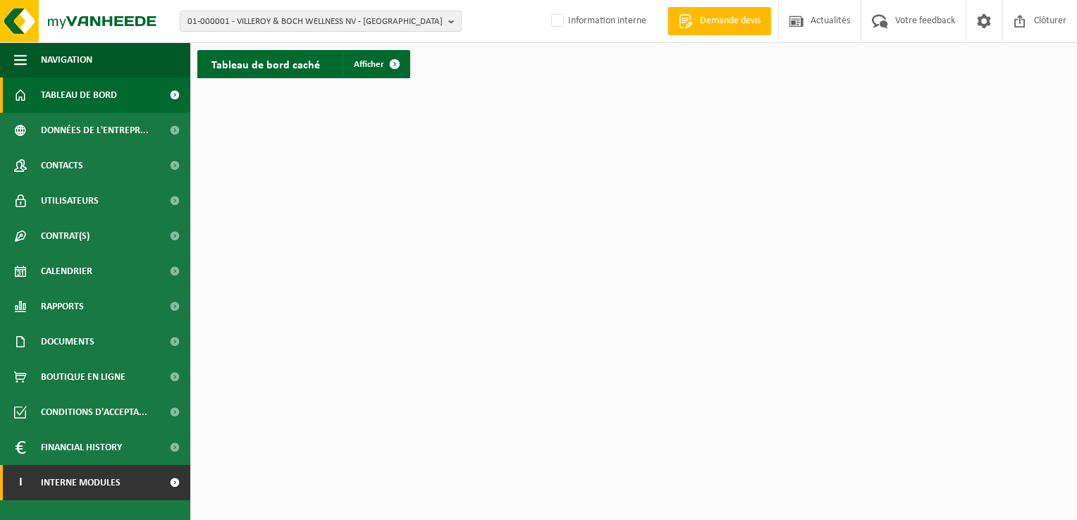
click at [144, 486] on link "I Interne modules" at bounding box center [95, 482] width 190 height 35
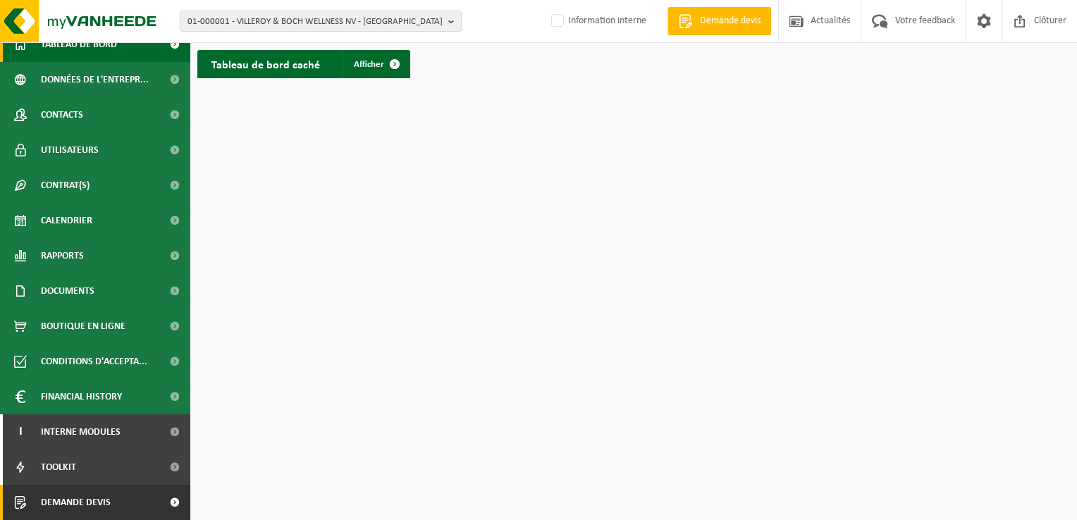
click at [159, 510] on span at bounding box center [175, 502] width 32 height 35
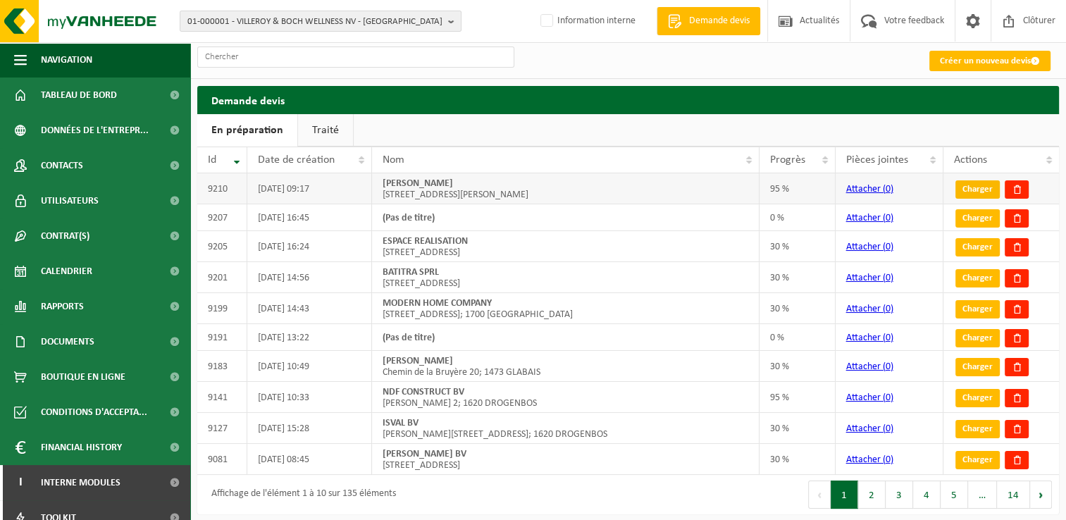
click at [973, 185] on link "Charger" at bounding box center [978, 189] width 44 height 18
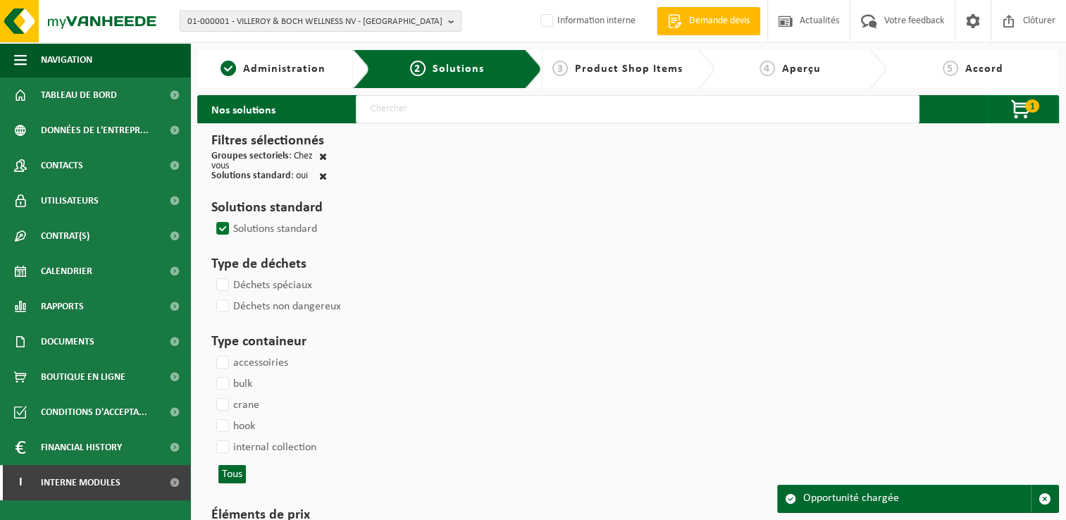
click at [641, 61] on link "3 Product Shop Items" at bounding box center [617, 69] width 137 height 17
select select
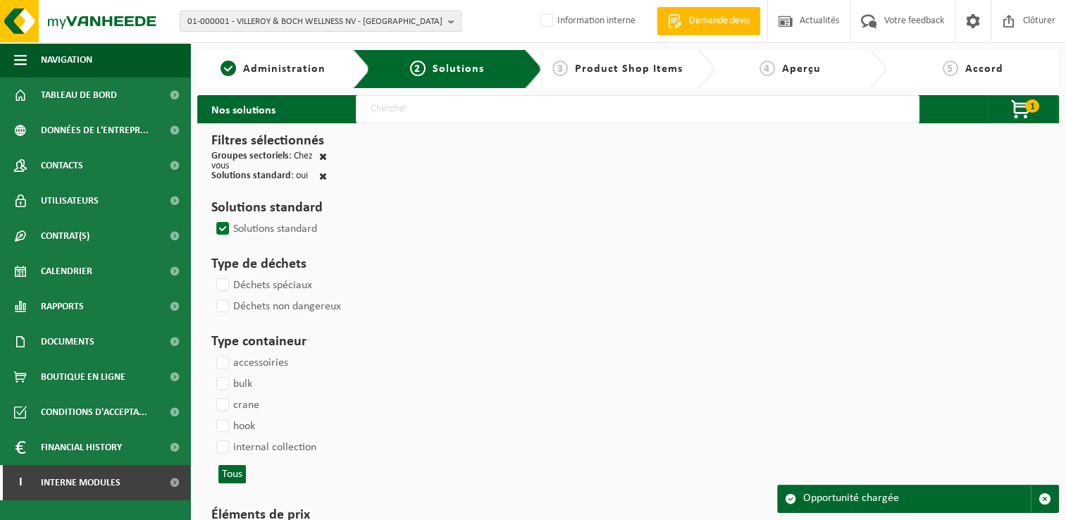
select select
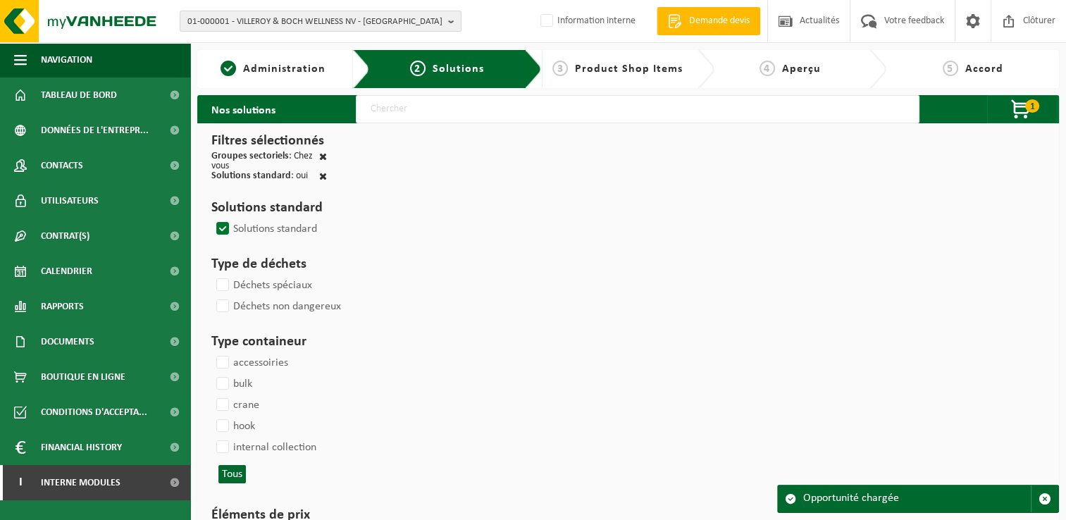
select select
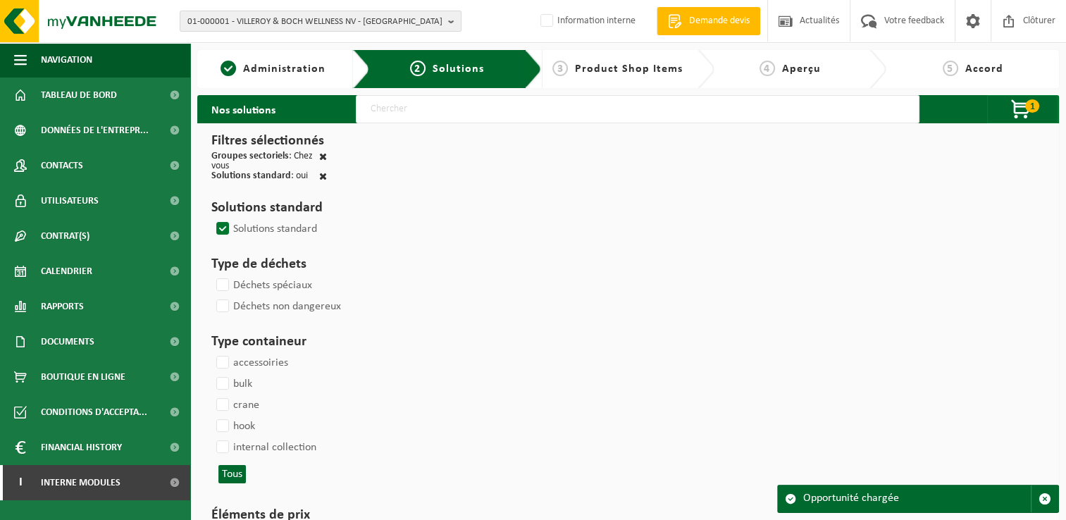
select select
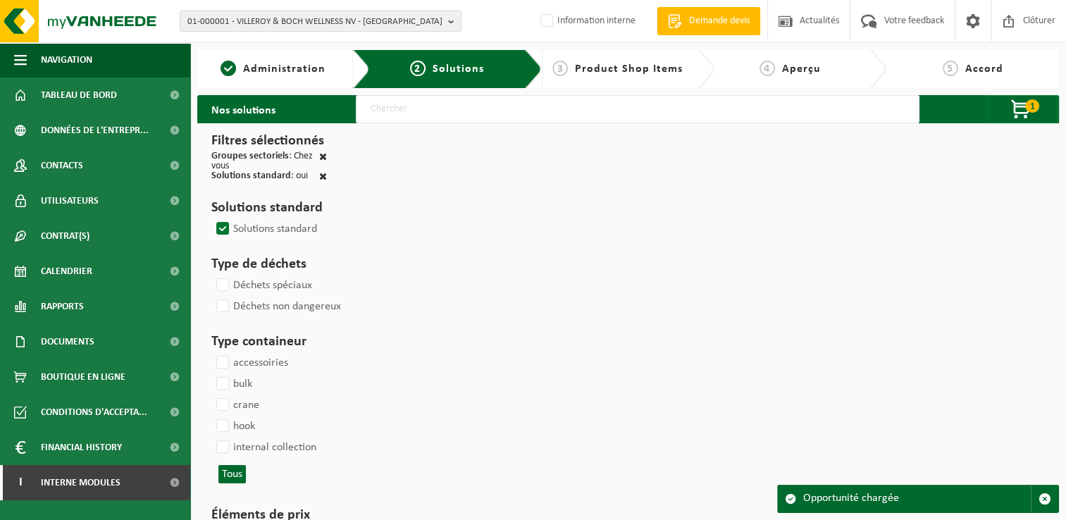
select select
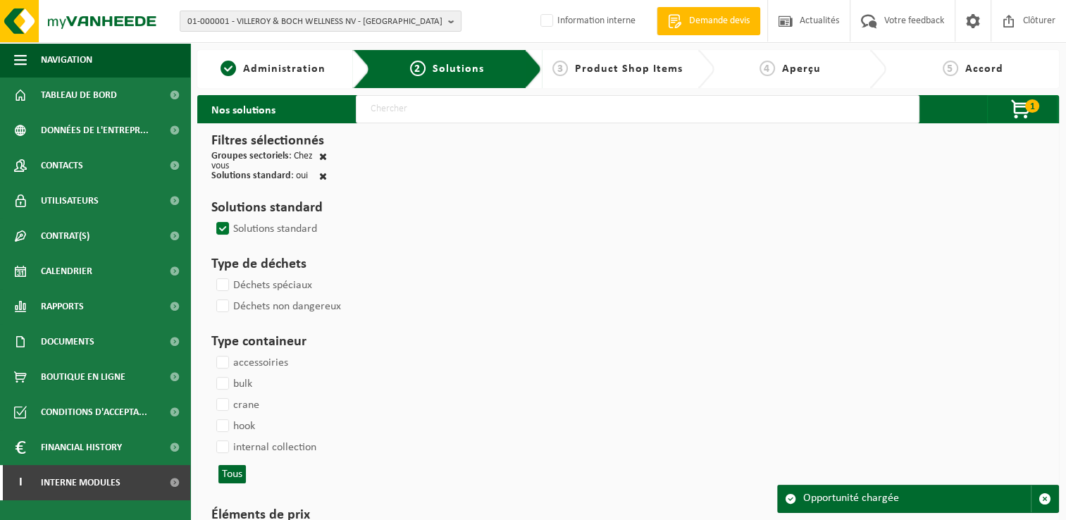
select select
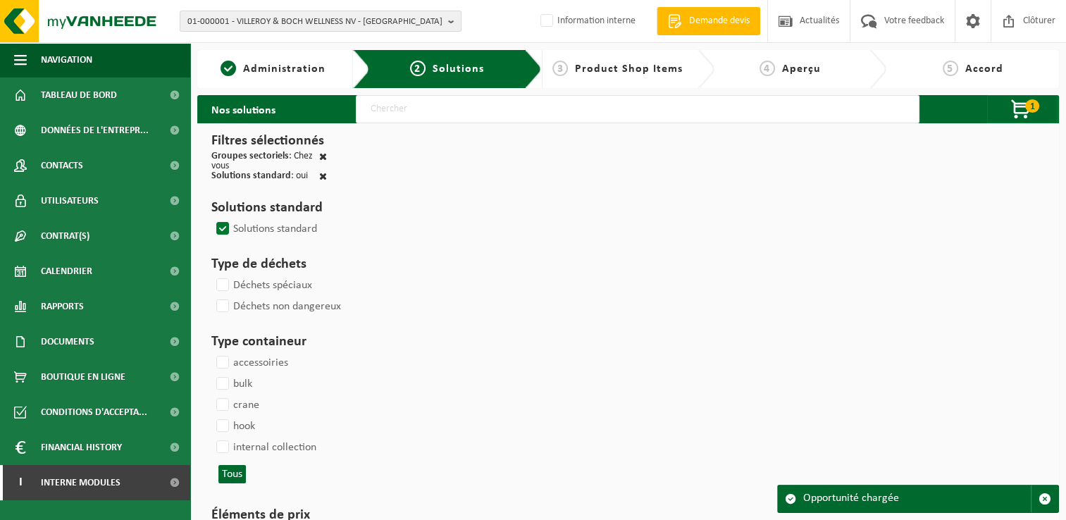
select select
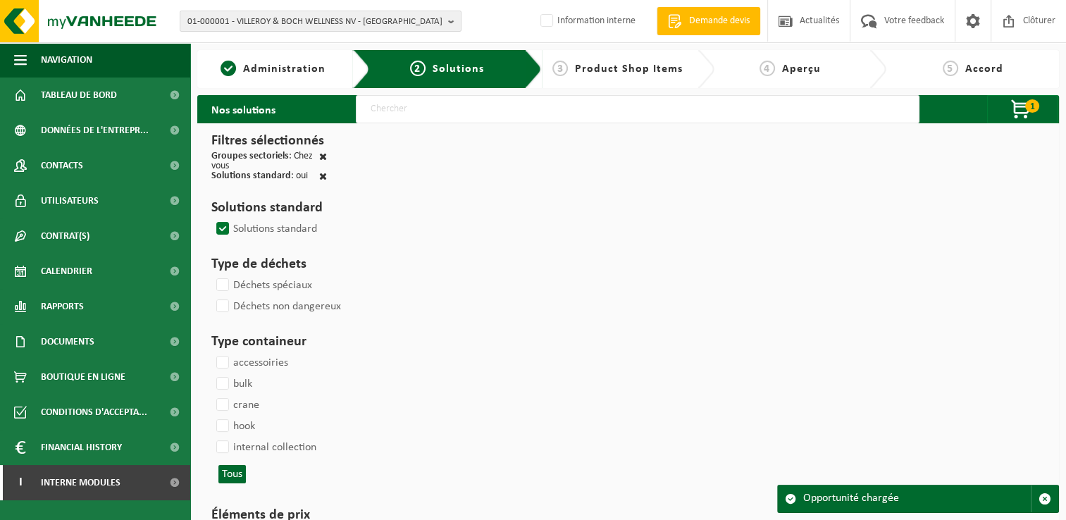
select select
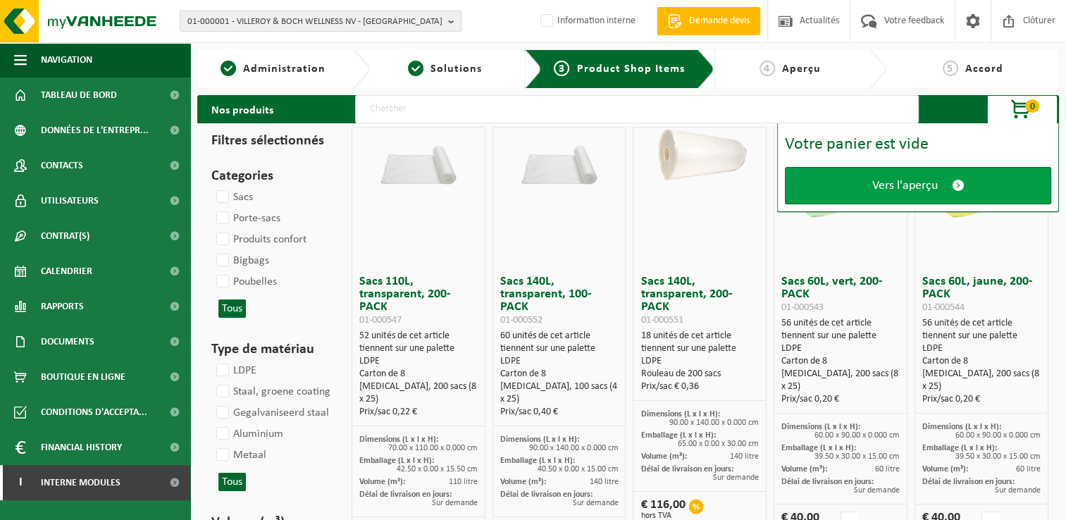
click at [886, 182] on span "Vers l'aperçu" at bounding box center [905, 185] width 66 height 15
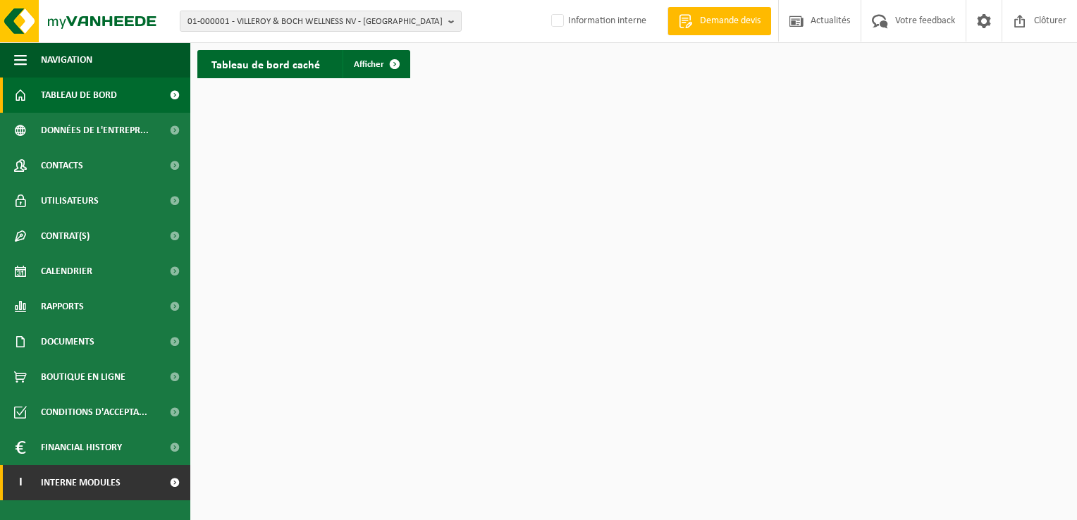
click at [132, 479] on link "I Interne modules" at bounding box center [95, 482] width 190 height 35
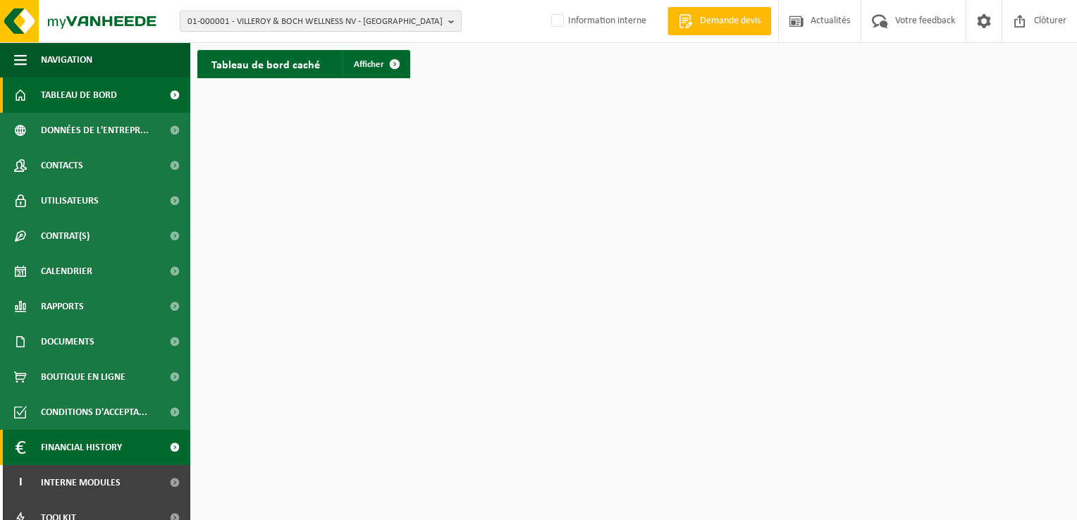
scroll to position [51, 0]
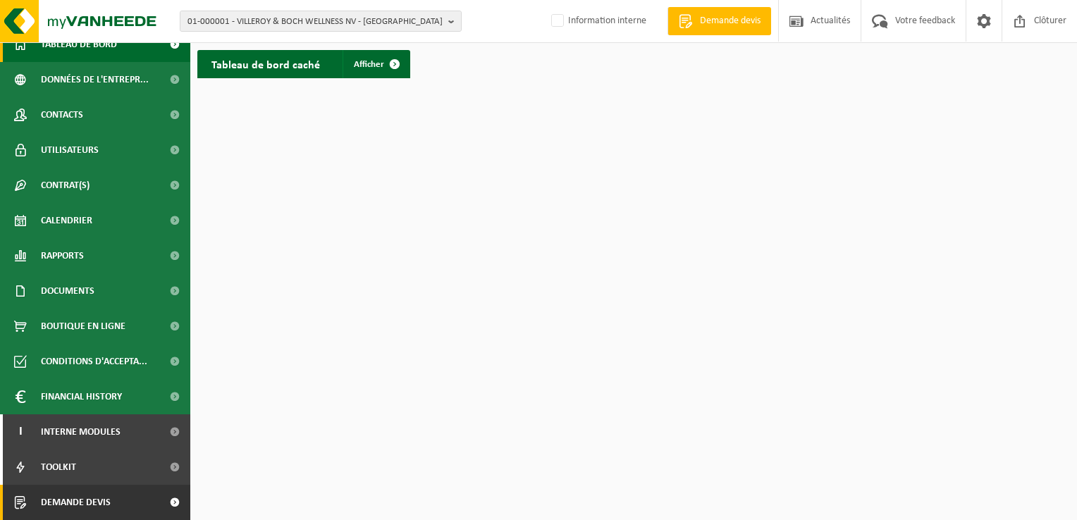
click at [159, 509] on span at bounding box center [175, 502] width 32 height 35
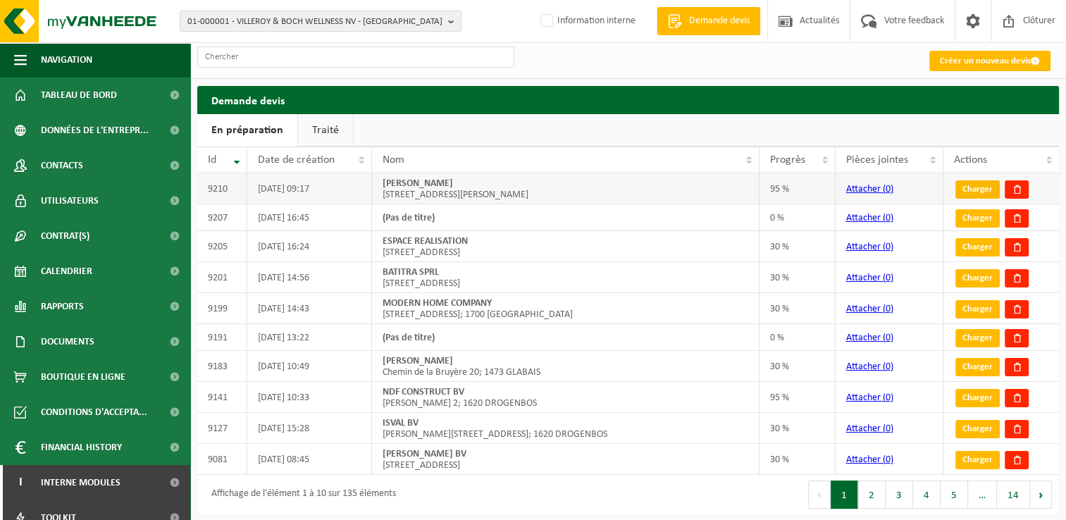
click at [963, 187] on link "Charger" at bounding box center [978, 189] width 44 height 18
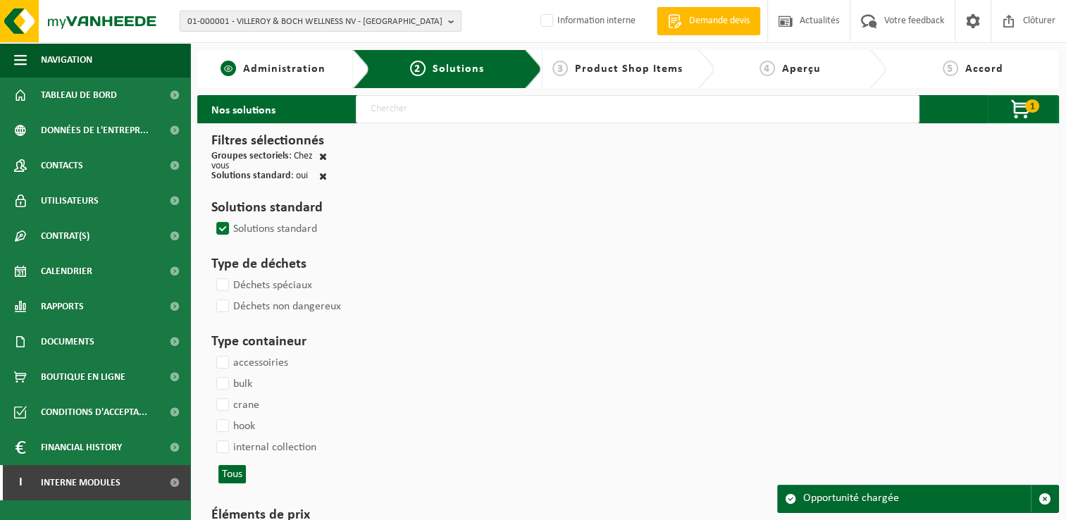
click at [285, 73] on span "Administration" at bounding box center [284, 68] width 82 height 11
click at [0, 0] on div "Patientez Le téléchargement est un peu long en raison de la grande quantité de …" at bounding box center [0, 0] width 0 height 0
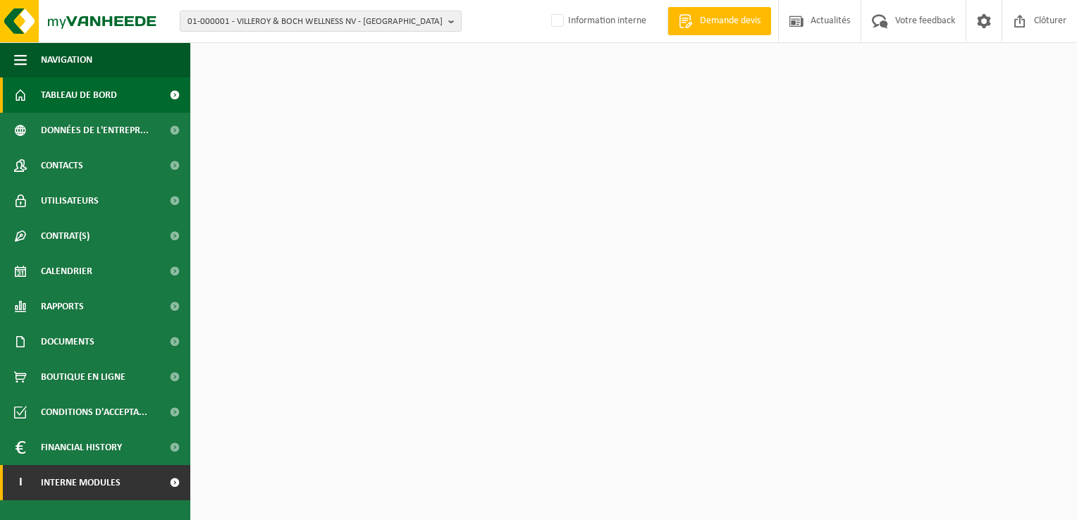
click at [177, 487] on span at bounding box center [175, 482] width 32 height 35
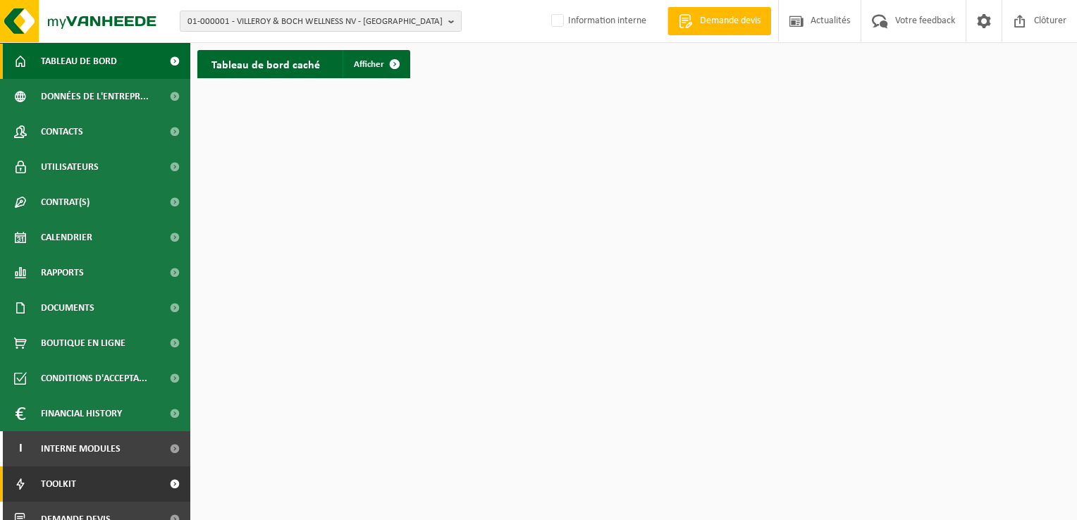
scroll to position [51, 0]
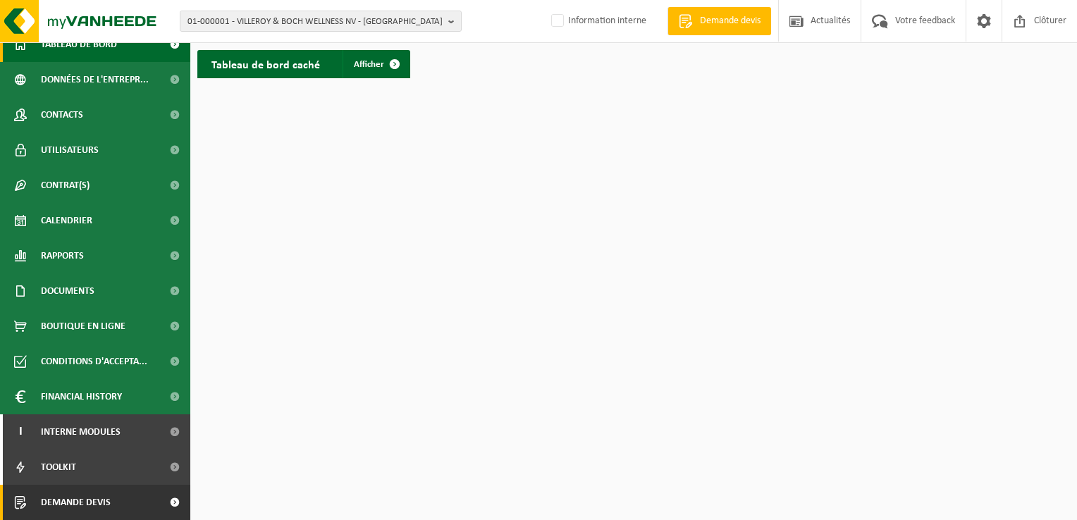
click at [159, 501] on span at bounding box center [175, 502] width 32 height 35
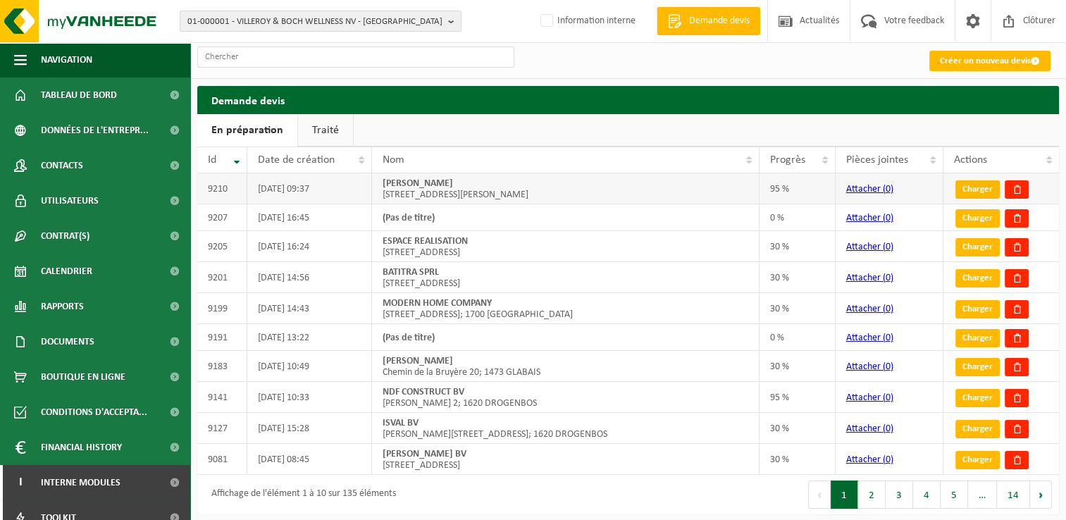
click at [967, 190] on link "Charger" at bounding box center [978, 189] width 44 height 18
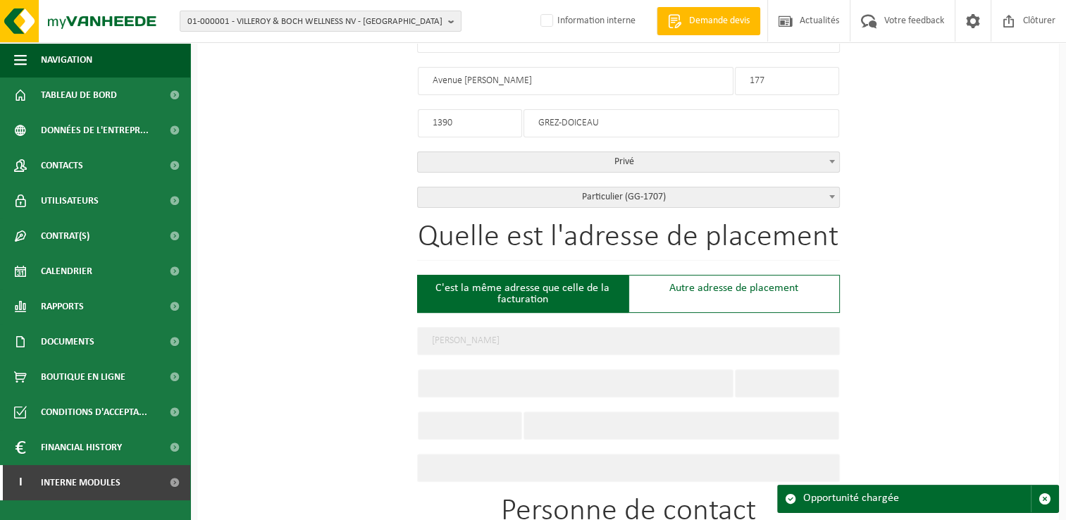
scroll to position [352, 0]
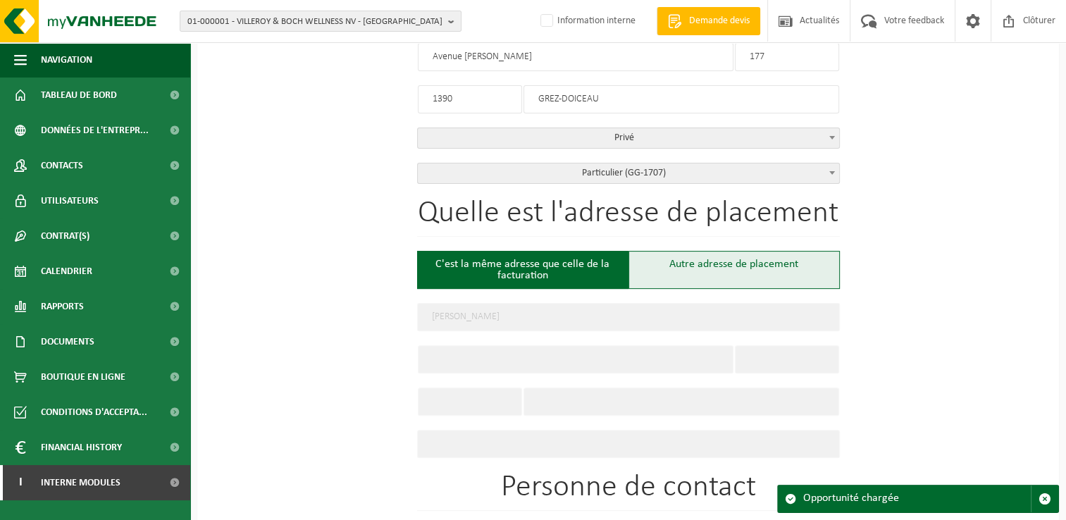
click at [727, 259] on div "Autre adresse de placement" at bounding box center [734, 270] width 211 height 38
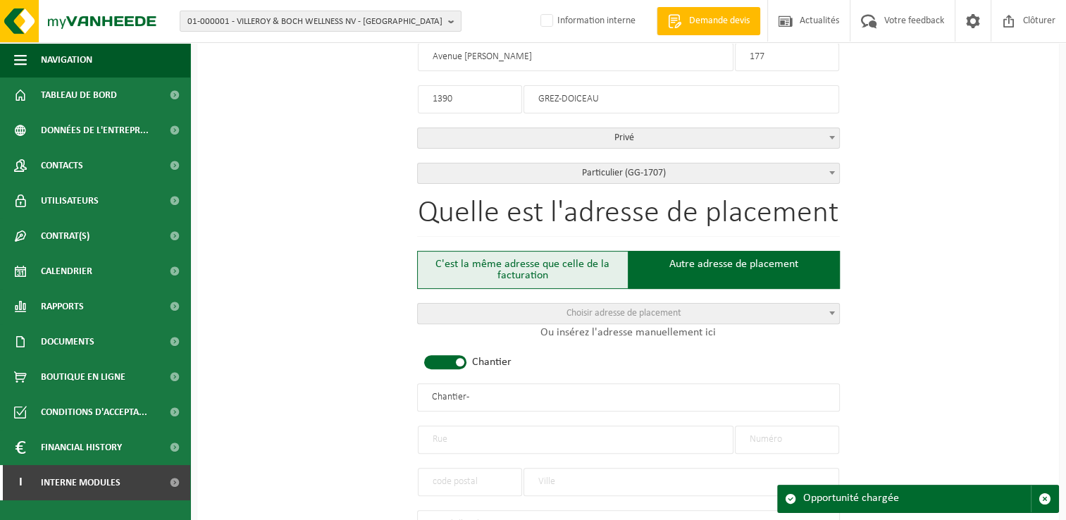
click at [559, 265] on div "C'est la même adresse que celle de la facturation" at bounding box center [522, 270] width 211 height 38
type input "Meurice Philippe"
type input "Avenue Felix Lacourt"
type input "177"
type input "1390"
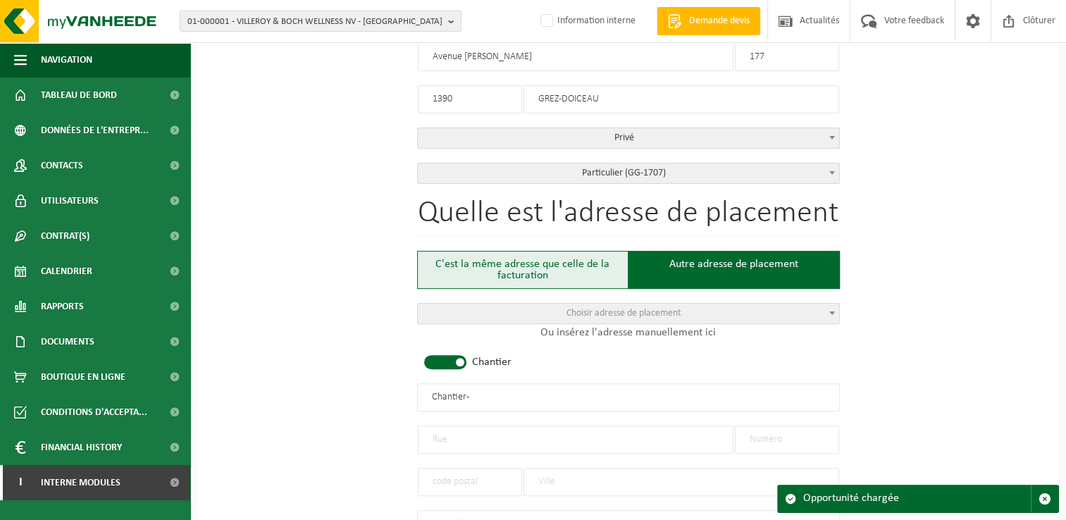
type input "GREZ-DOICEAU"
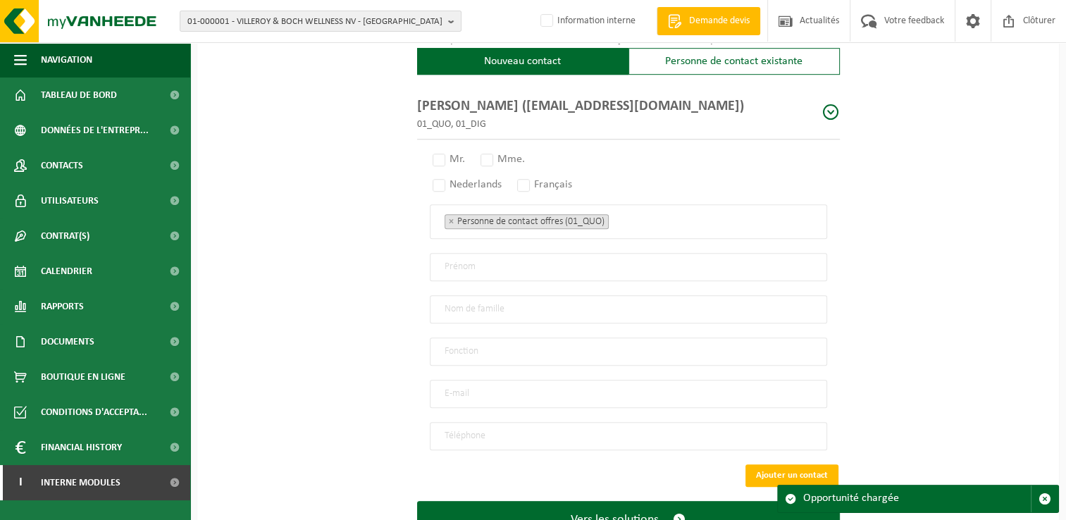
scroll to position [910, 0]
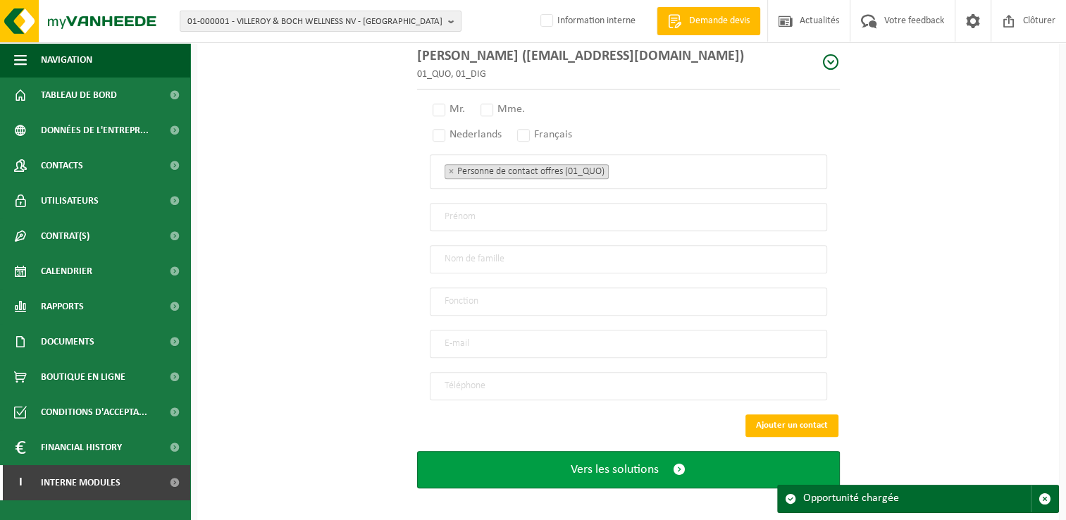
click at [612, 462] on span "Vers les solutions" at bounding box center [615, 469] width 88 height 15
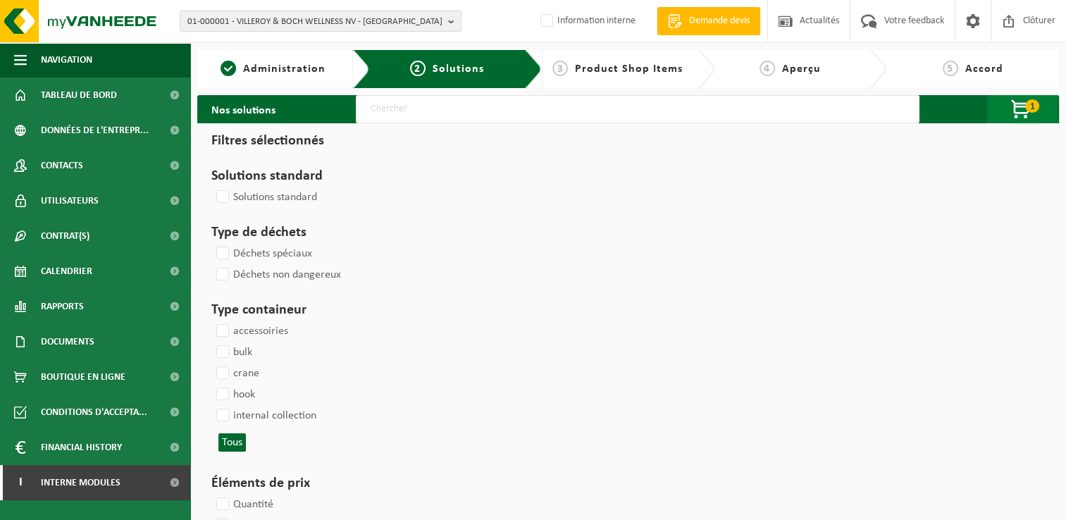
click at [1020, 112] on span "button" at bounding box center [1022, 110] width 70 height 28
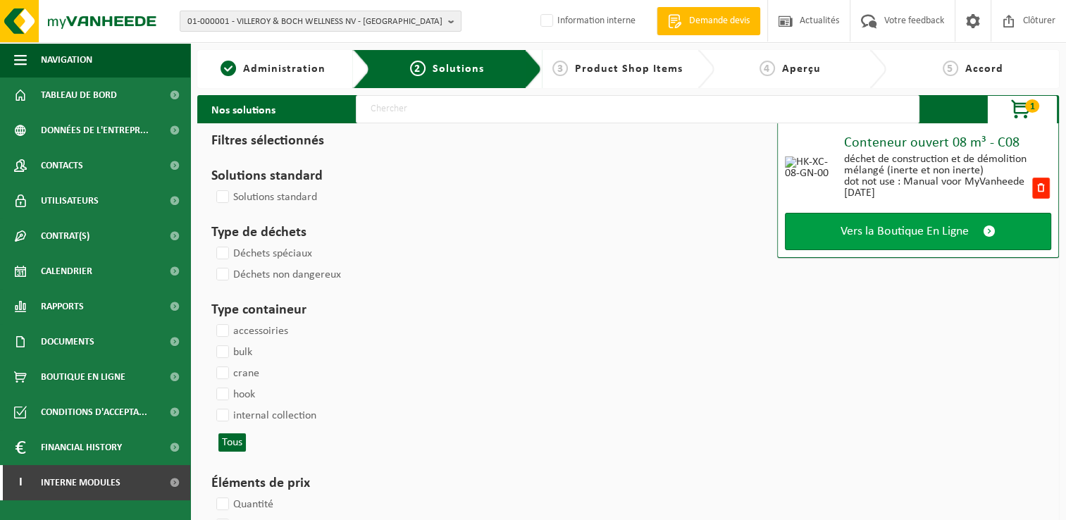
click at [891, 231] on span "Vers la Boutique En Ligne" at bounding box center [905, 231] width 128 height 15
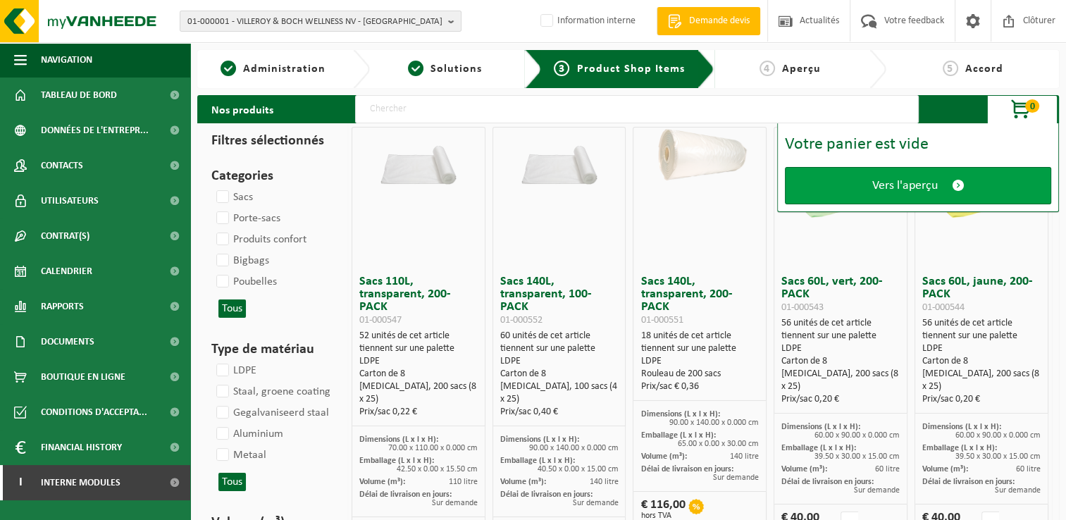
click at [916, 186] on span "Vers l'aperçu" at bounding box center [905, 185] width 66 height 15
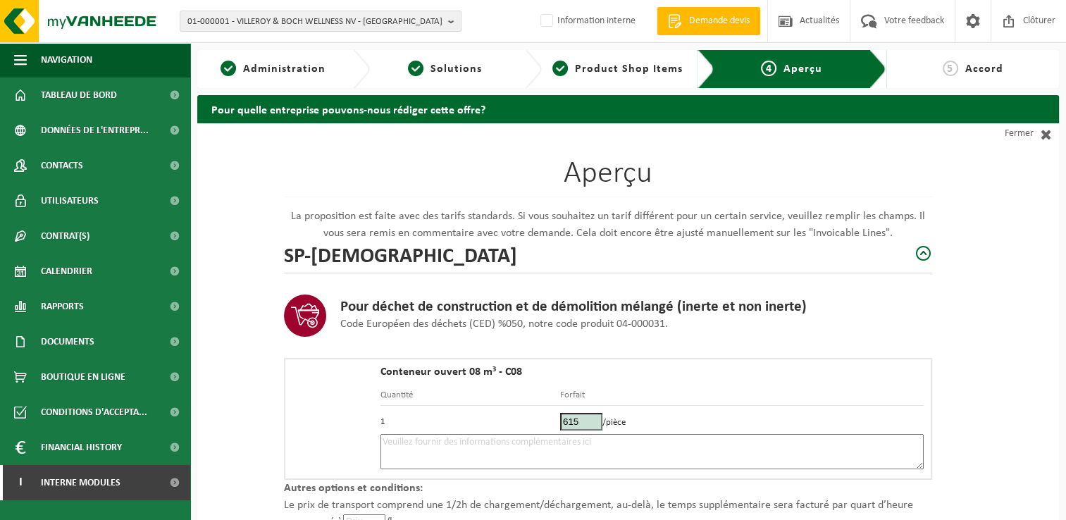
click at [433, 455] on textarea at bounding box center [652, 451] width 543 height 35
click at [422, 445] on textarea at bounding box center [652, 451] width 543 height 35
type textarea "P"
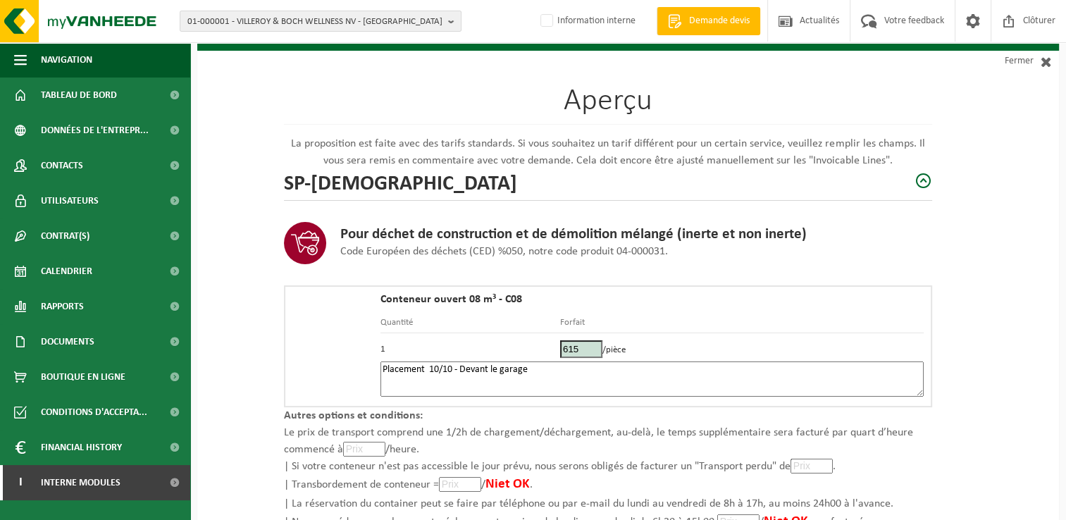
scroll to position [200, 0]
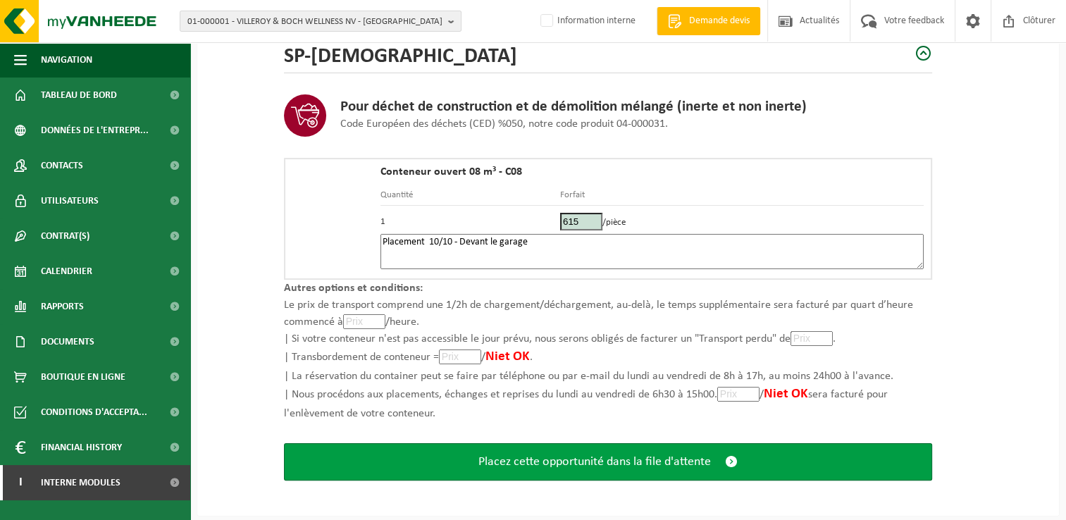
type textarea "Placement 10/10 - Devant le garage"
click at [569, 462] on span "Placez cette opportunité dans la file d'attente" at bounding box center [595, 462] width 233 height 15
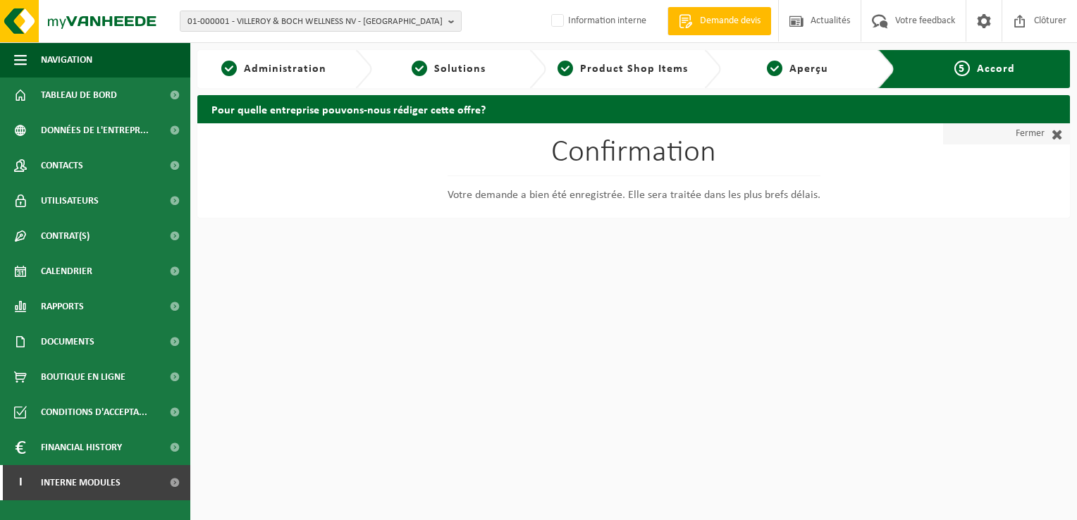
click at [1006, 140] on link "Fermer" at bounding box center [1006, 133] width 127 height 21
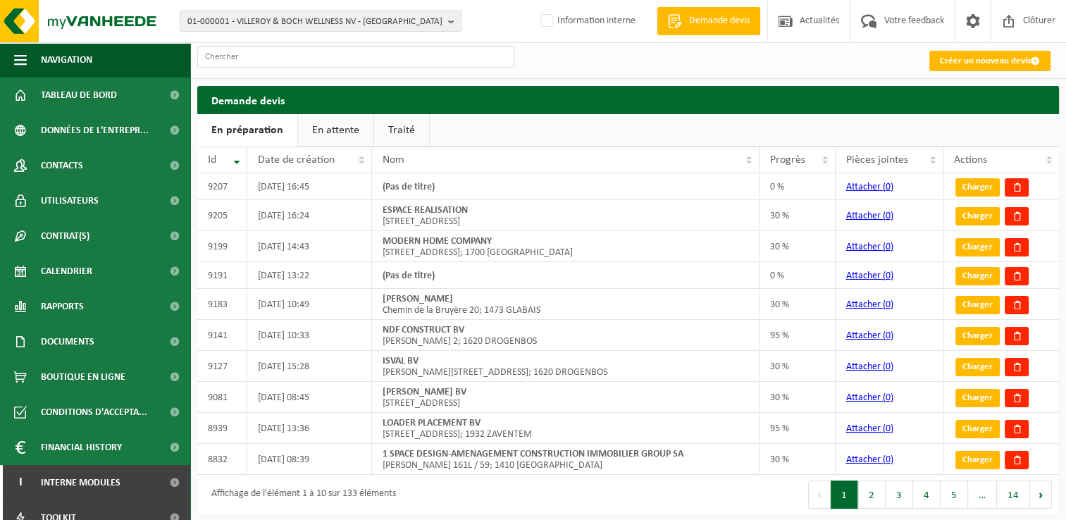
click at [352, 137] on link "En attente" at bounding box center [335, 130] width 75 height 32
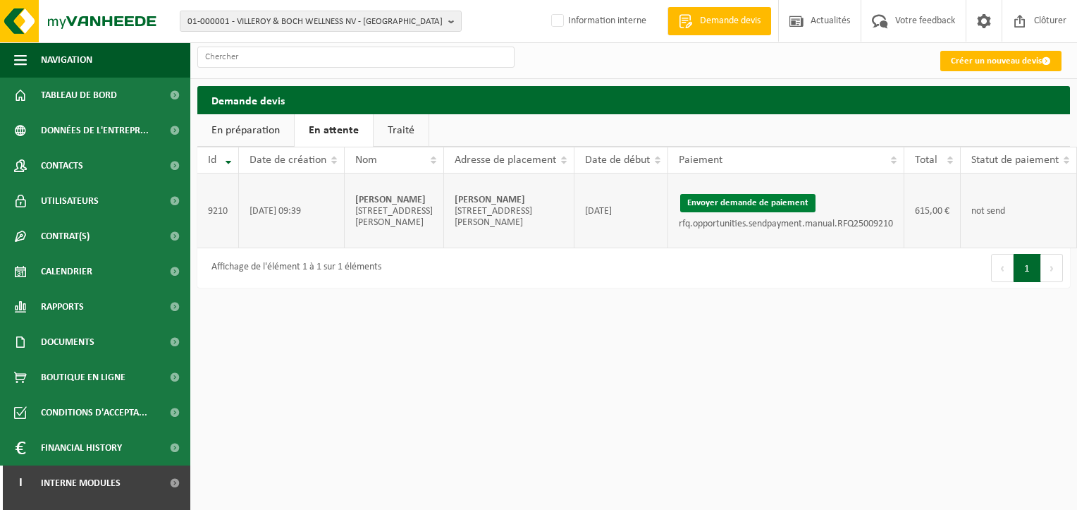
click at [719, 212] on button "Envoyer demande de paiement" at bounding box center [747, 203] width 135 height 18
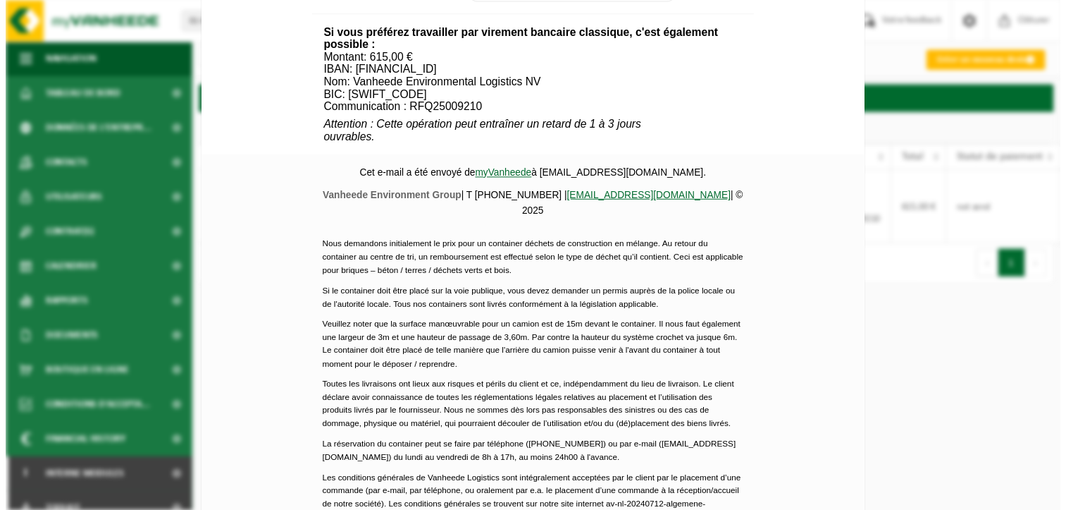
scroll to position [634, 0]
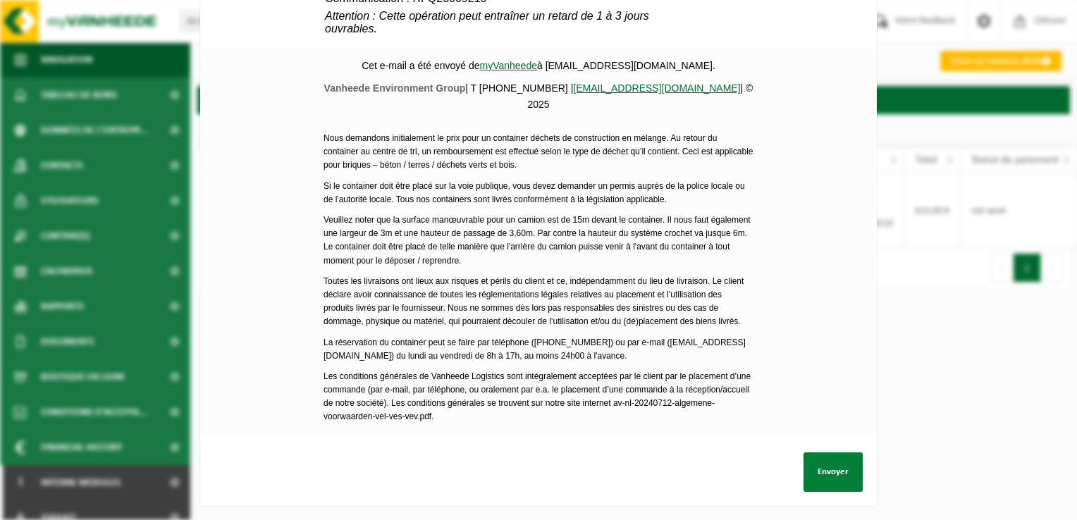
click at [821, 477] on button "Envoyer" at bounding box center [832, 471] width 59 height 39
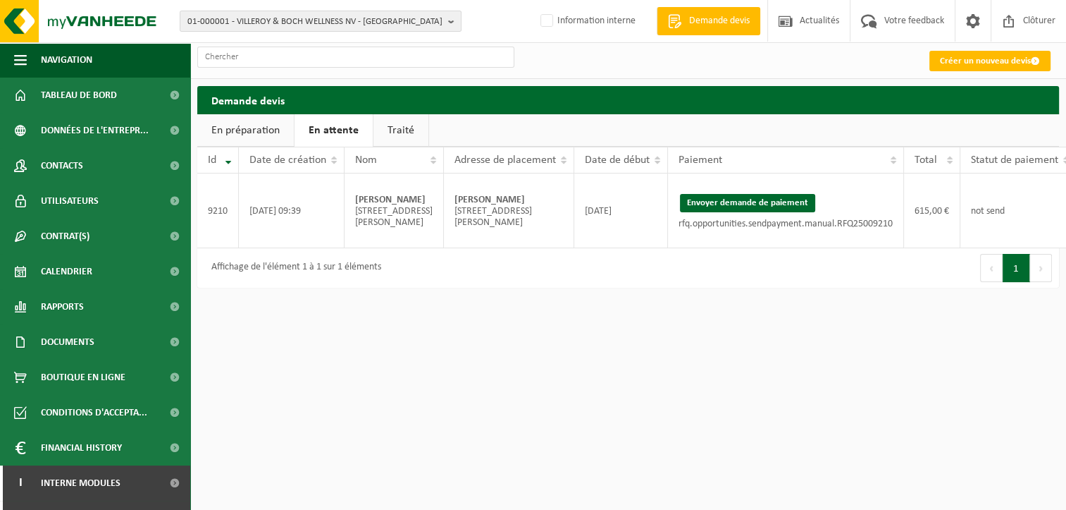
scroll to position [0, 40]
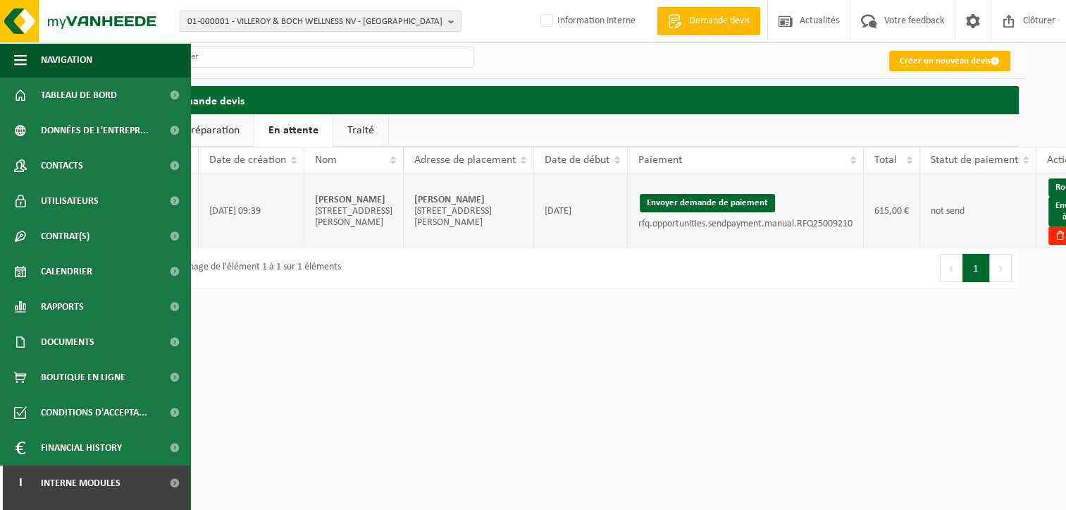
drag, startPoint x: 457, startPoint y: 219, endPoint x: 369, endPoint y: 218, distance: 88.1
click at [404, 218] on td "Meurice Philippe Avenue Felix Lacourt 177; 1390 GREZ-DOICEAU" at bounding box center [469, 210] width 130 height 75
copy strong "[PERSON_NAME]"
click at [1049, 226] on link "Envoyer à AX" at bounding box center [1071, 212] width 45 height 30
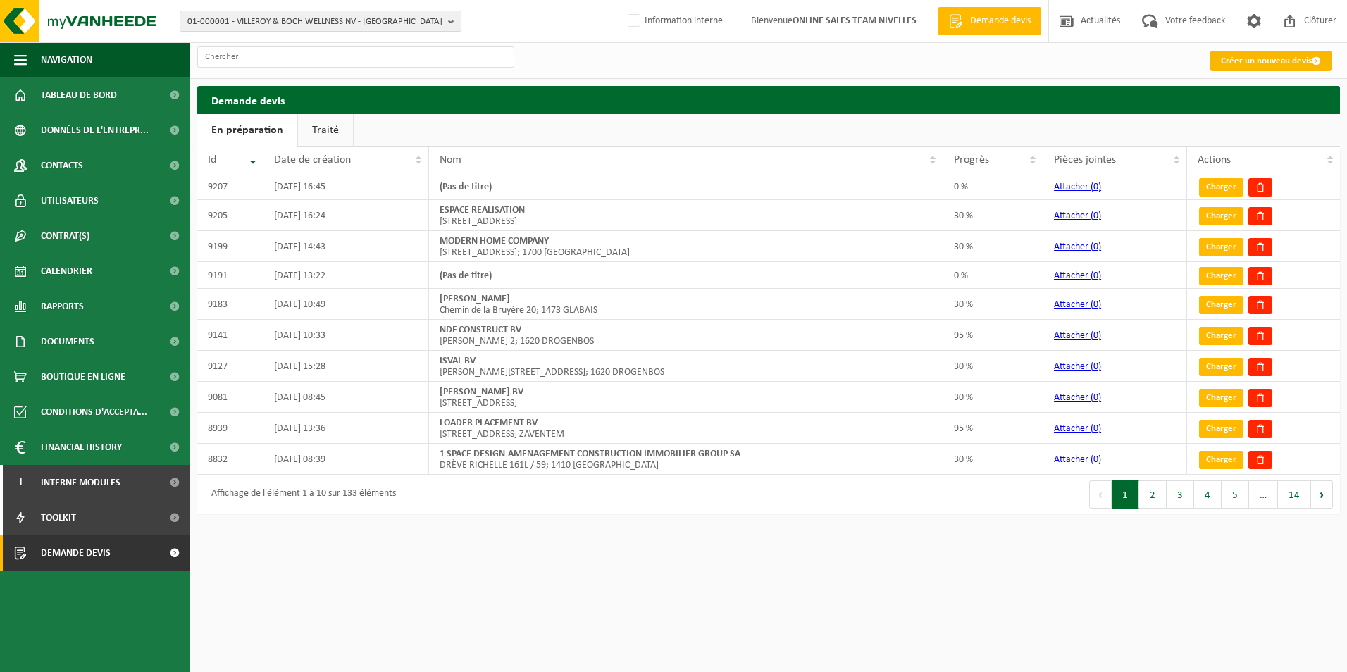
click at [1066, 56] on link "Créer un nouveau devis" at bounding box center [1271, 61] width 121 height 20
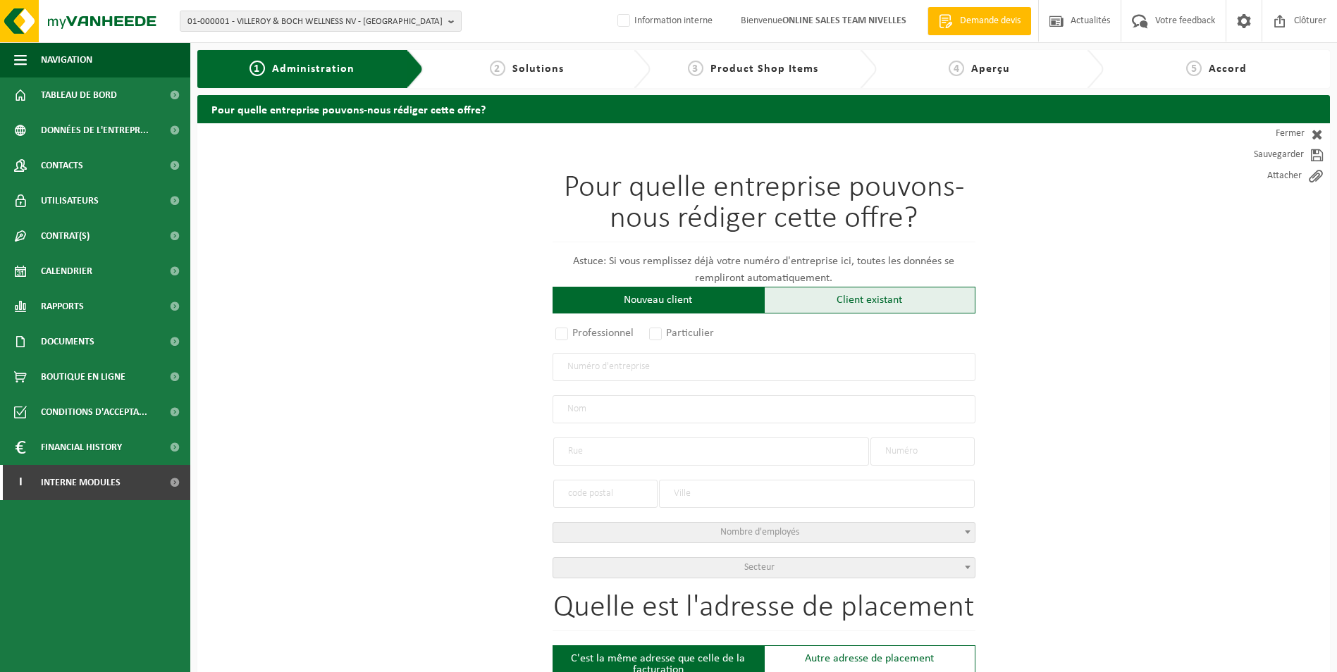
click at [871, 300] on div "Client existant" at bounding box center [869, 300] width 211 height 27
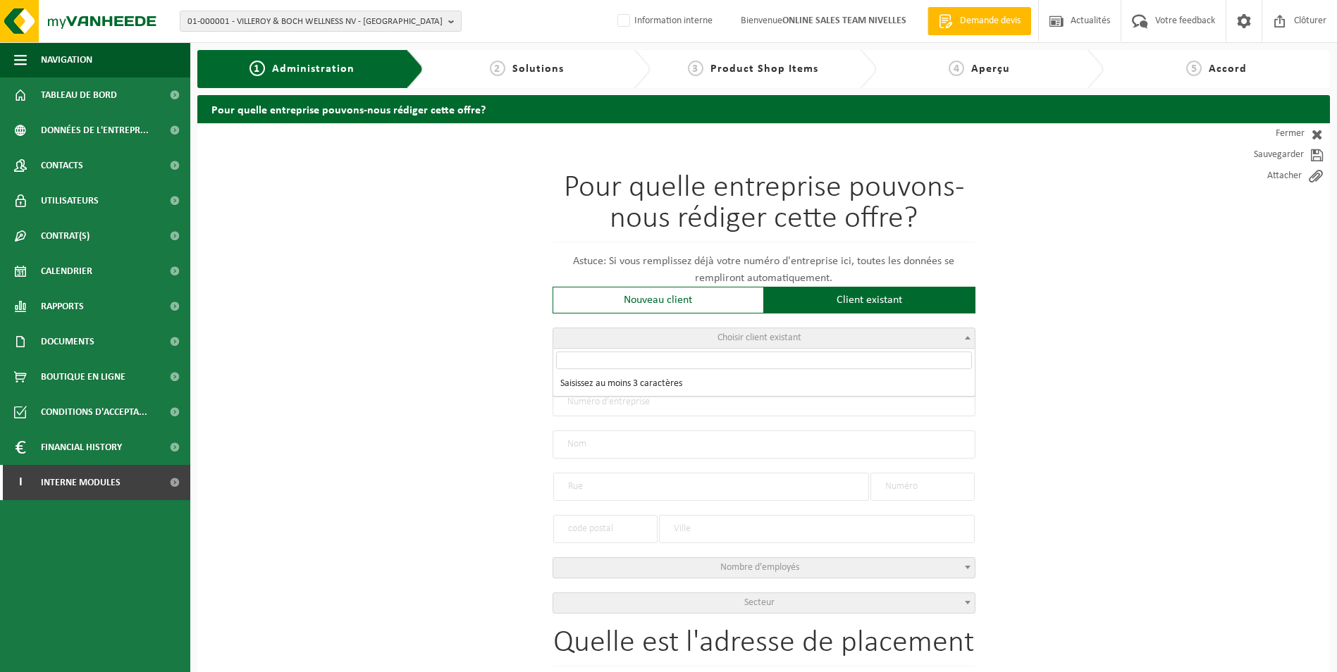
click at [681, 331] on span "Choisir client existant" at bounding box center [763, 338] width 421 height 20
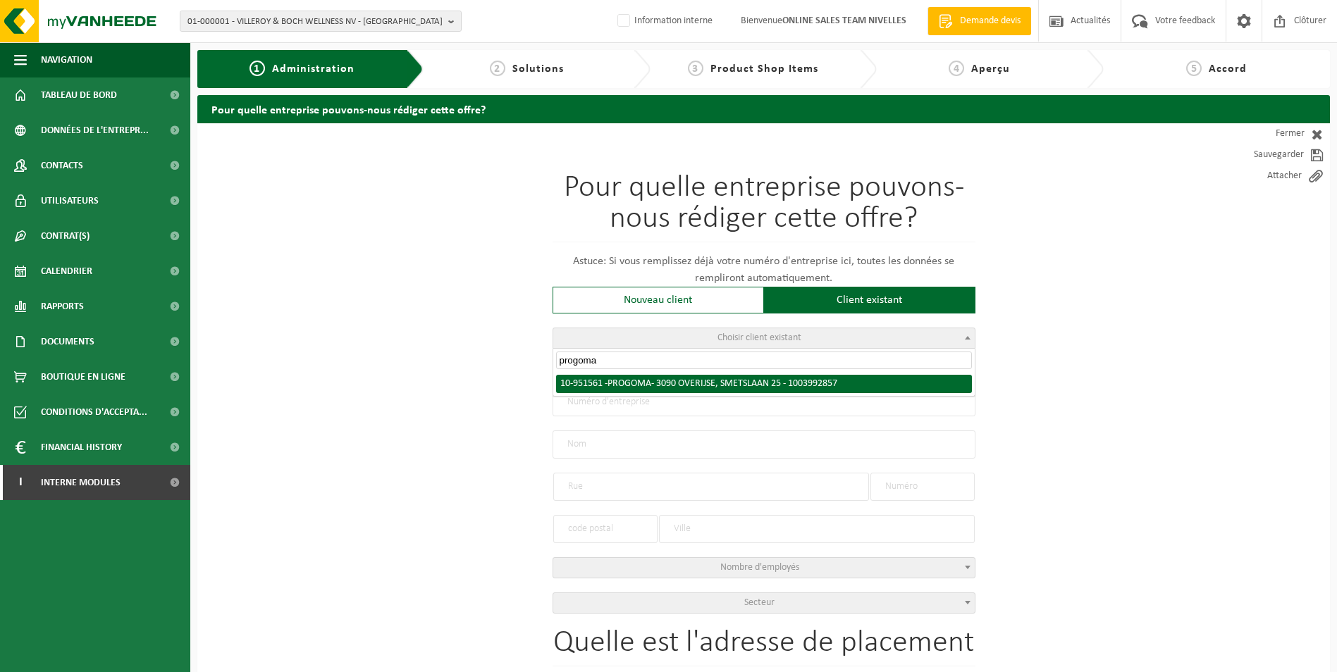
type input "progoma"
radio input "true"
type input "1003.992.857"
type input "PROGOMA"
type input "SMETSLAAN"
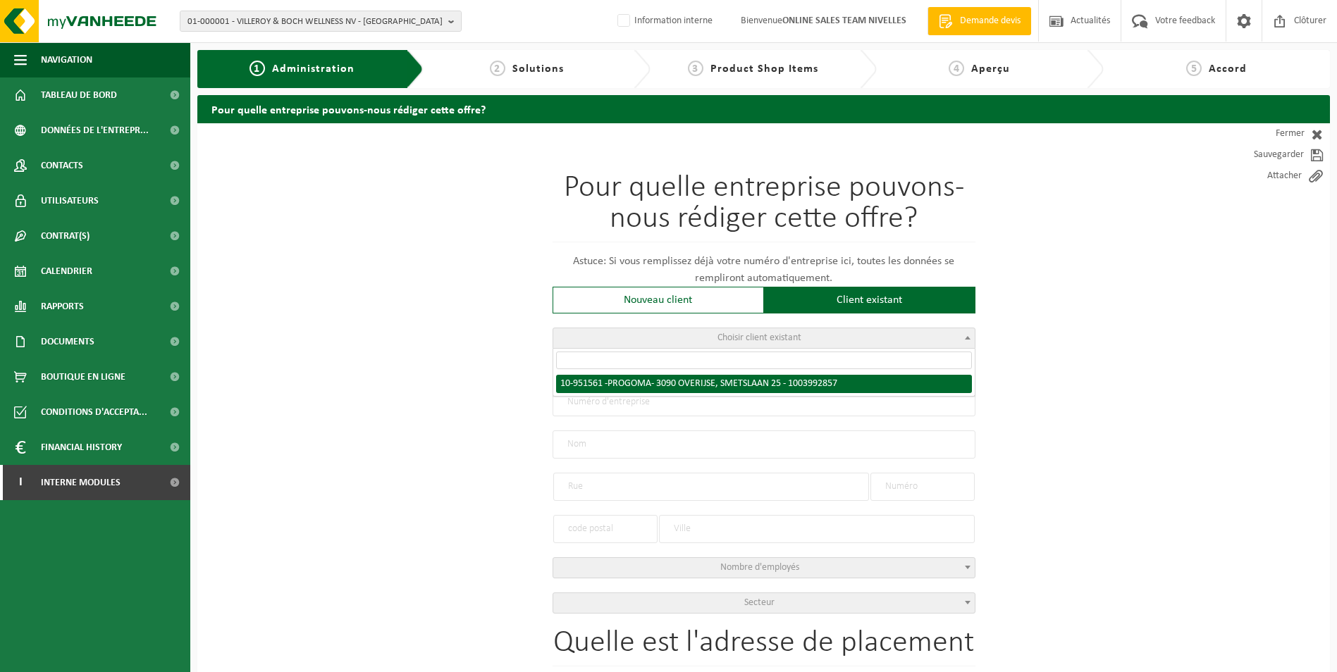
type input "25"
type input "3090"
type input "OVERIJSE"
select select "11"
type input "PROGOMA"
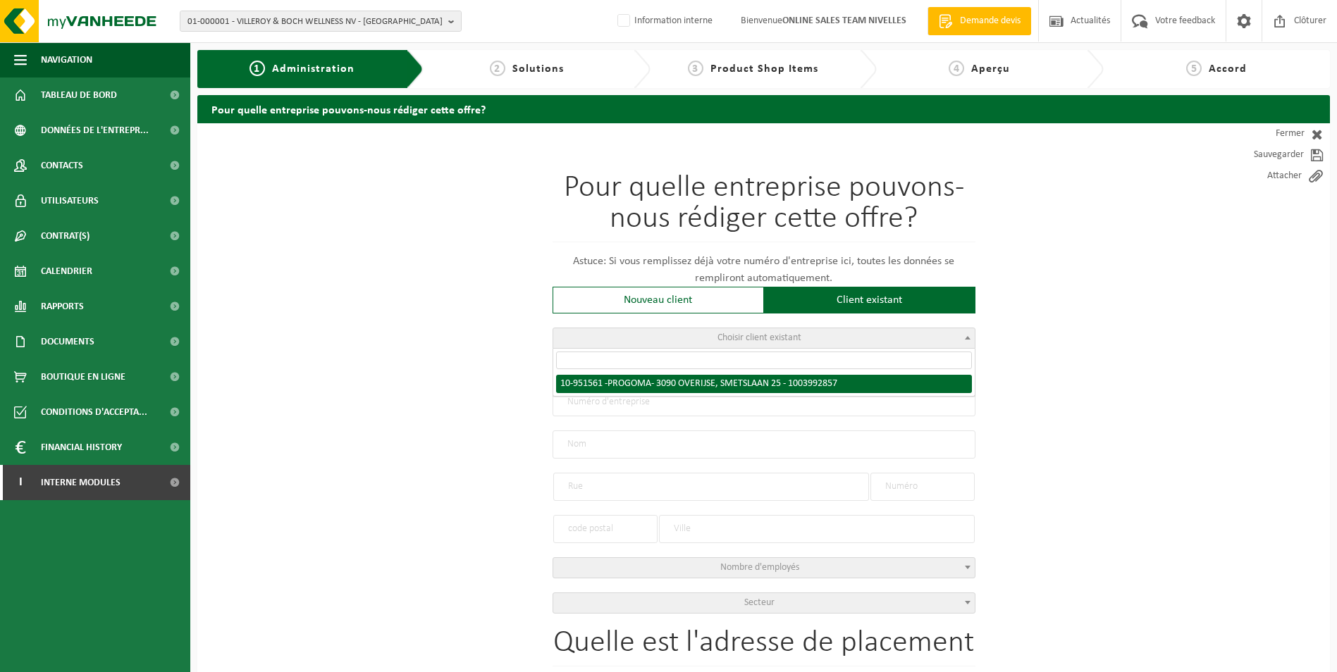
type input "SMETSLAAN"
type input "25"
type input "3090"
type input "OVERIJSE"
select select "145982"
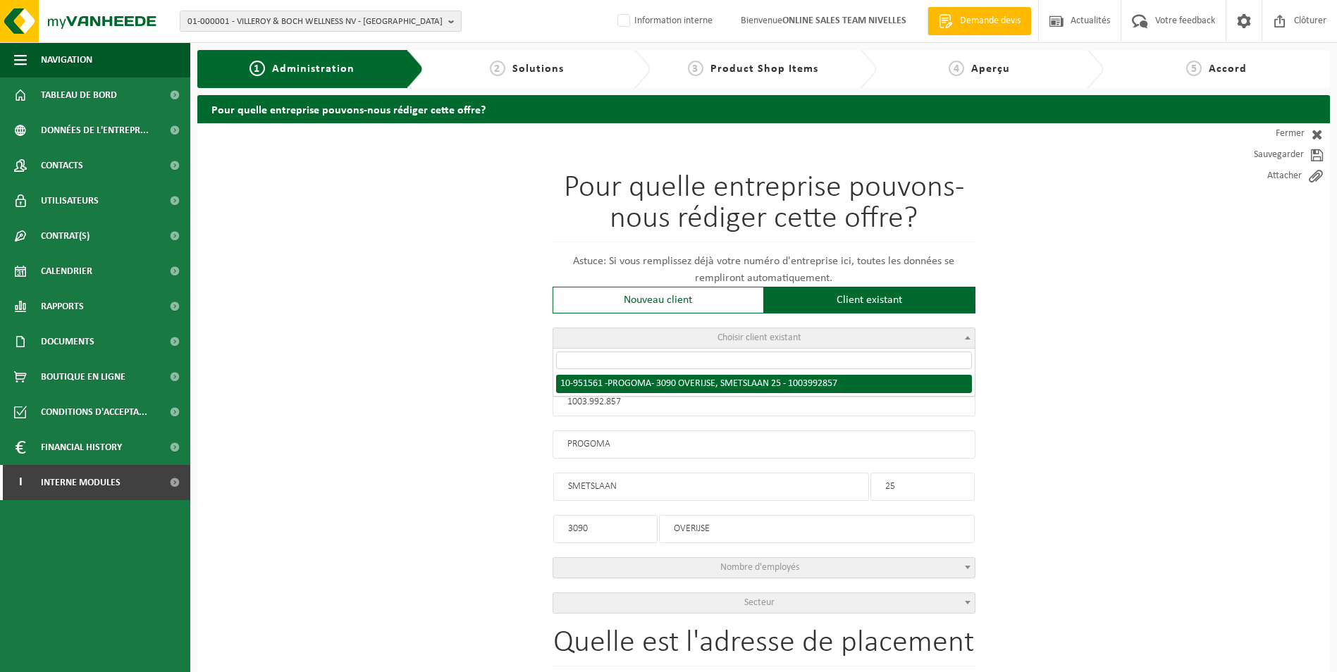
select select
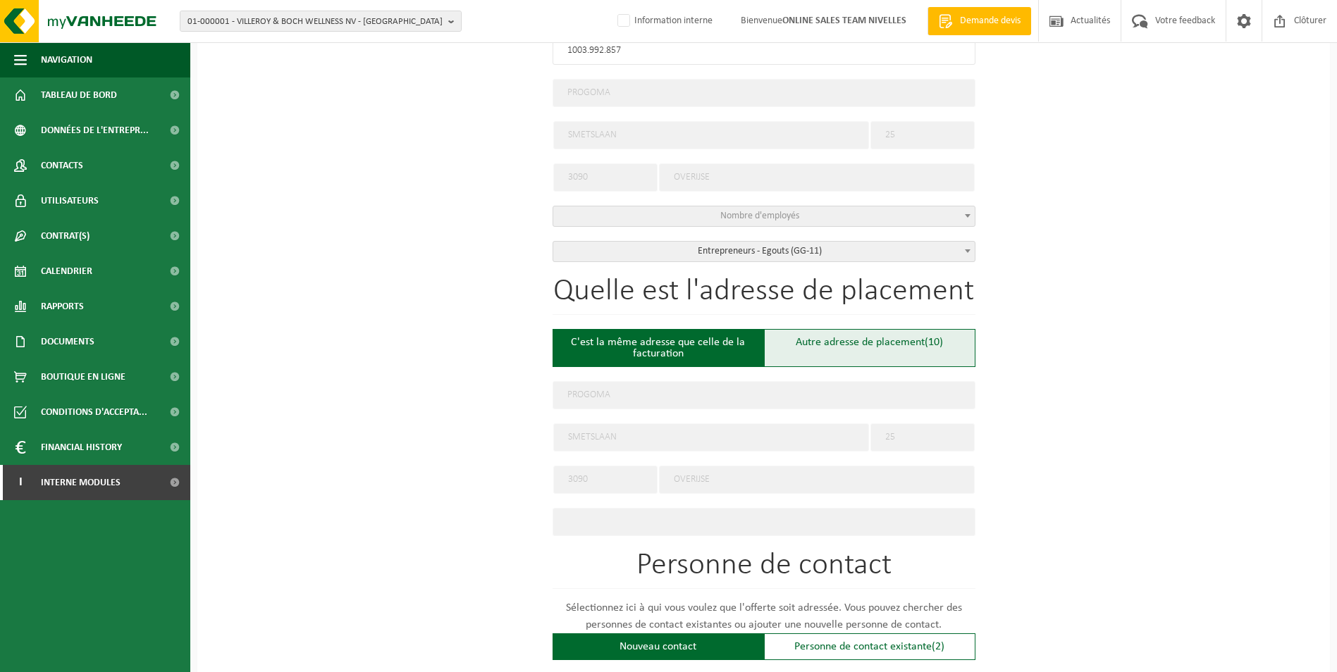
scroll to position [352, 0]
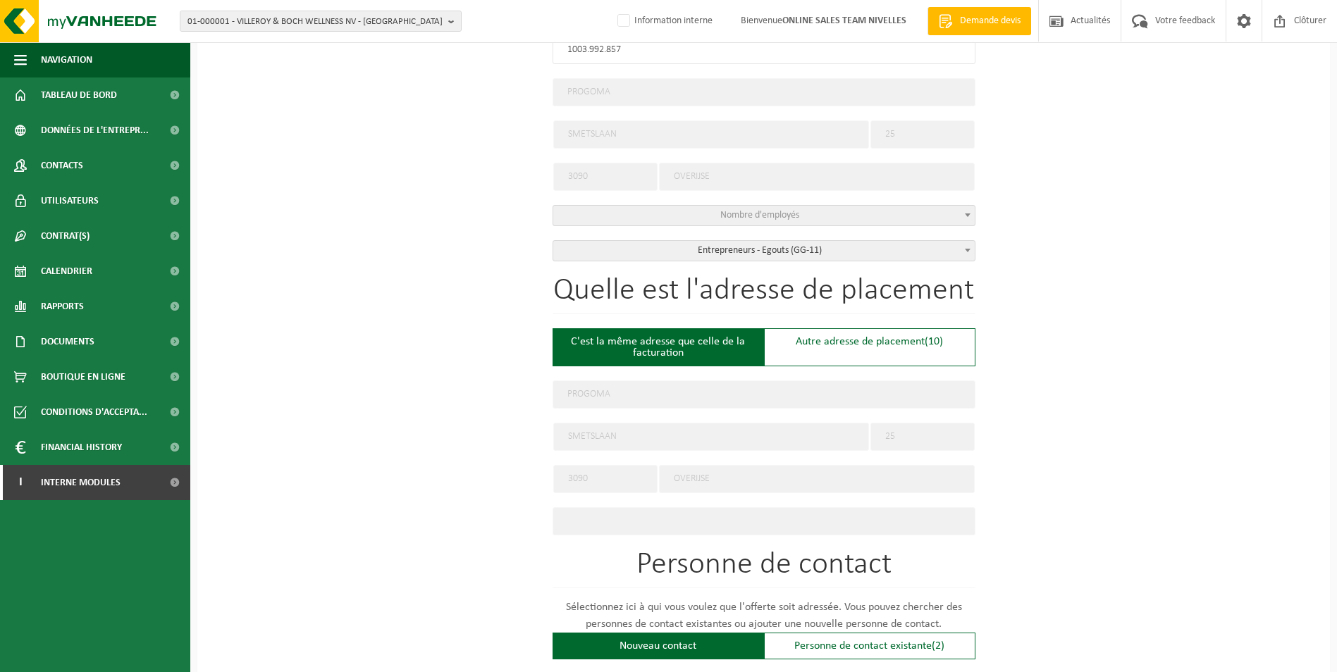
click at [832, 329] on div "Autre adresse de placement (10)" at bounding box center [869, 347] width 211 height 38
select select "D"
type input "Chantier -"
select select
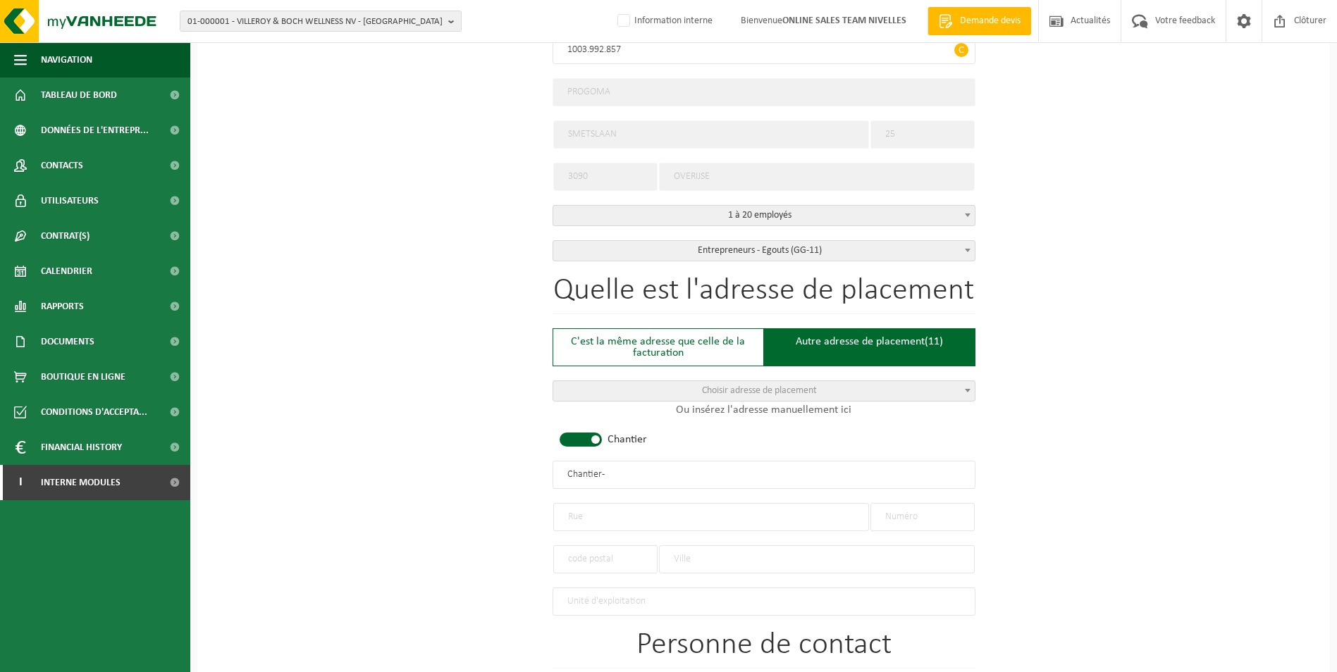
scroll to position [423, 0]
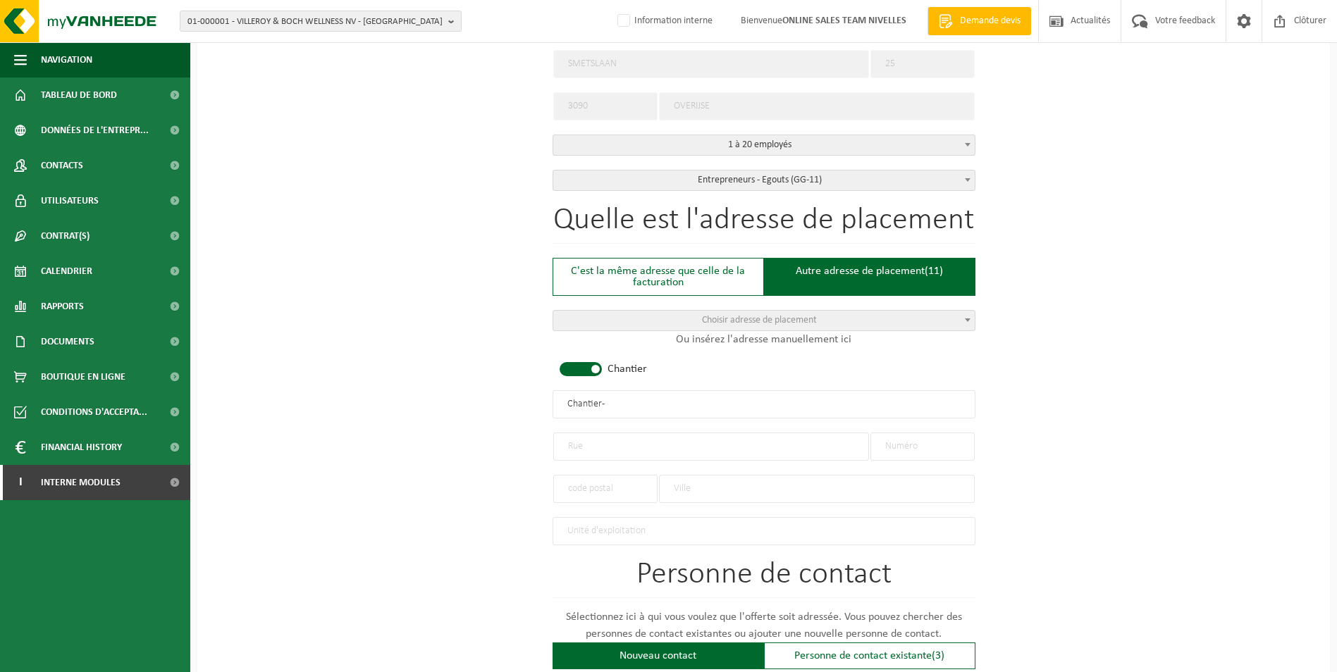
click at [593, 449] on input "text" at bounding box center [711, 447] width 316 height 28
click at [576, 440] on input "Kaolvenrodestraat" at bounding box center [711, 447] width 316 height 28
type input "Kolvenrodestraat"
click at [929, 441] on input "text" at bounding box center [922, 447] width 104 height 28
type input "15"
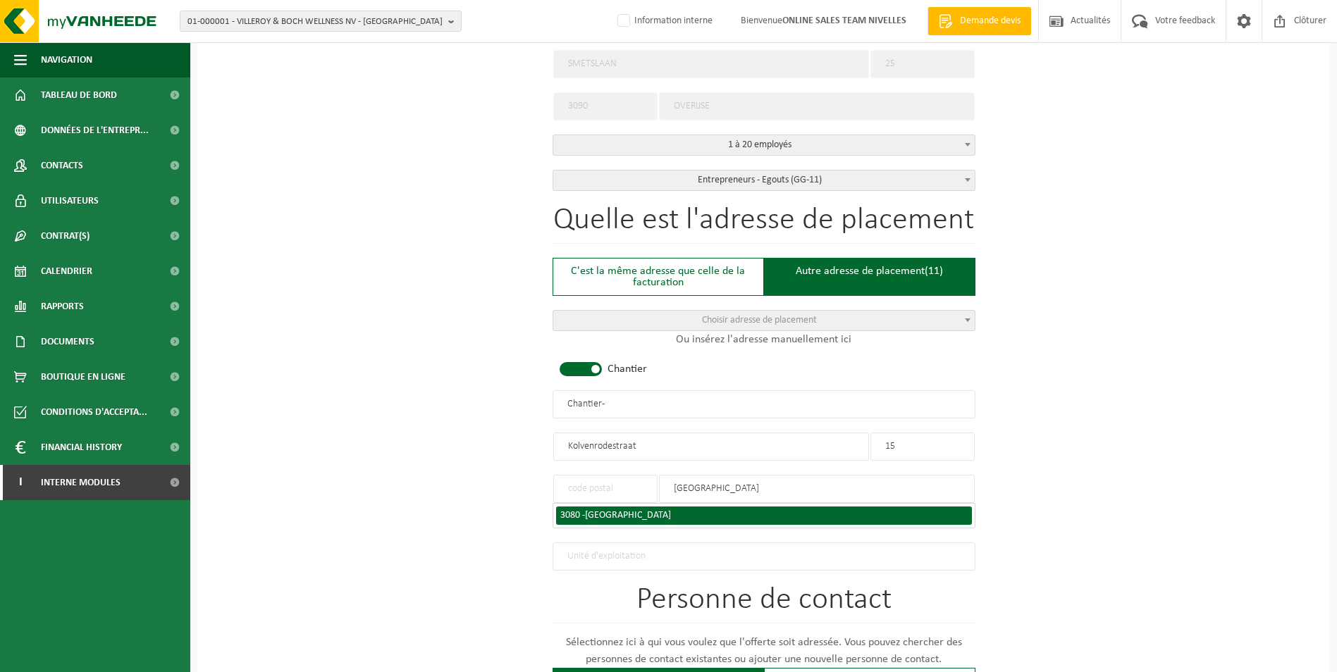
type input "tervuren"
click at [595, 510] on span "TERVUREN" at bounding box center [628, 515] width 86 height 11
type input "3080"
type input "TERVUREN"
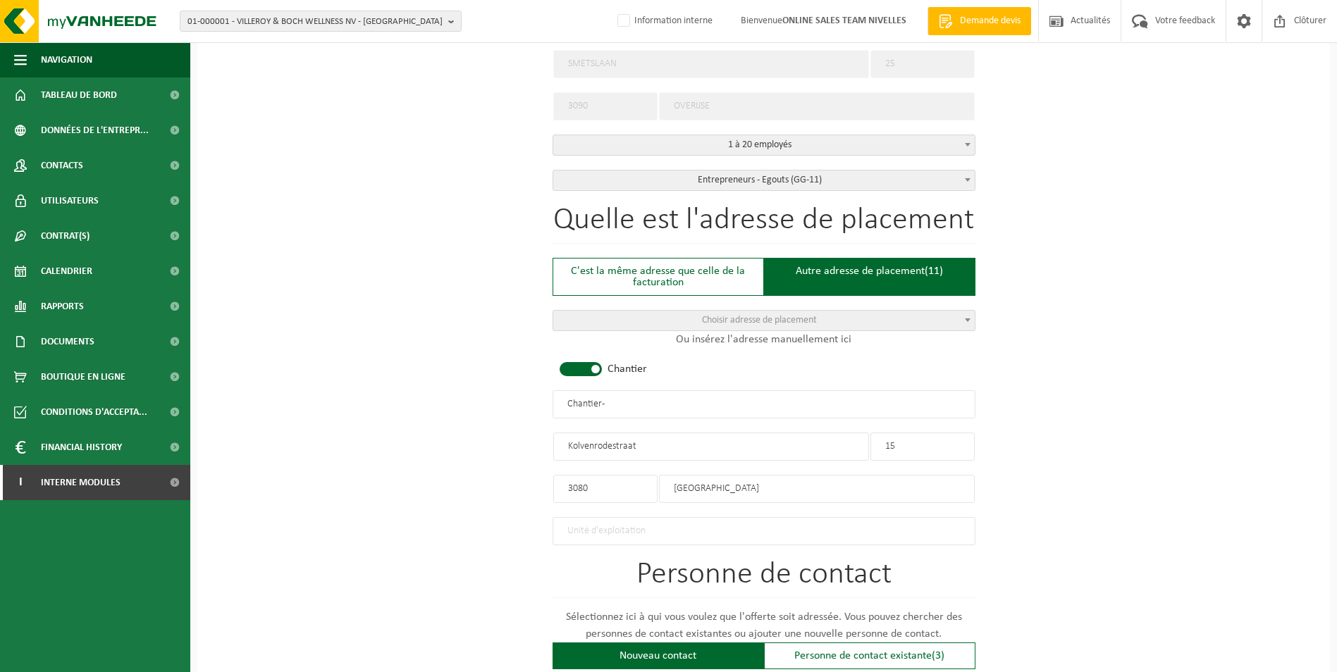
click at [637, 412] on input "Chantier -" at bounding box center [764, 404] width 423 height 28
drag, startPoint x: 681, startPoint y: 397, endPoint x: 431, endPoint y: 409, distance: 249.8
click at [431, 409] on div "Pour quelle entreprise pouvons-nous rédiger cette offre? Astuce: Si vous rempli…" at bounding box center [763, 401] width 1132 height 1403
type input "PROGOMA - TERVUREN"
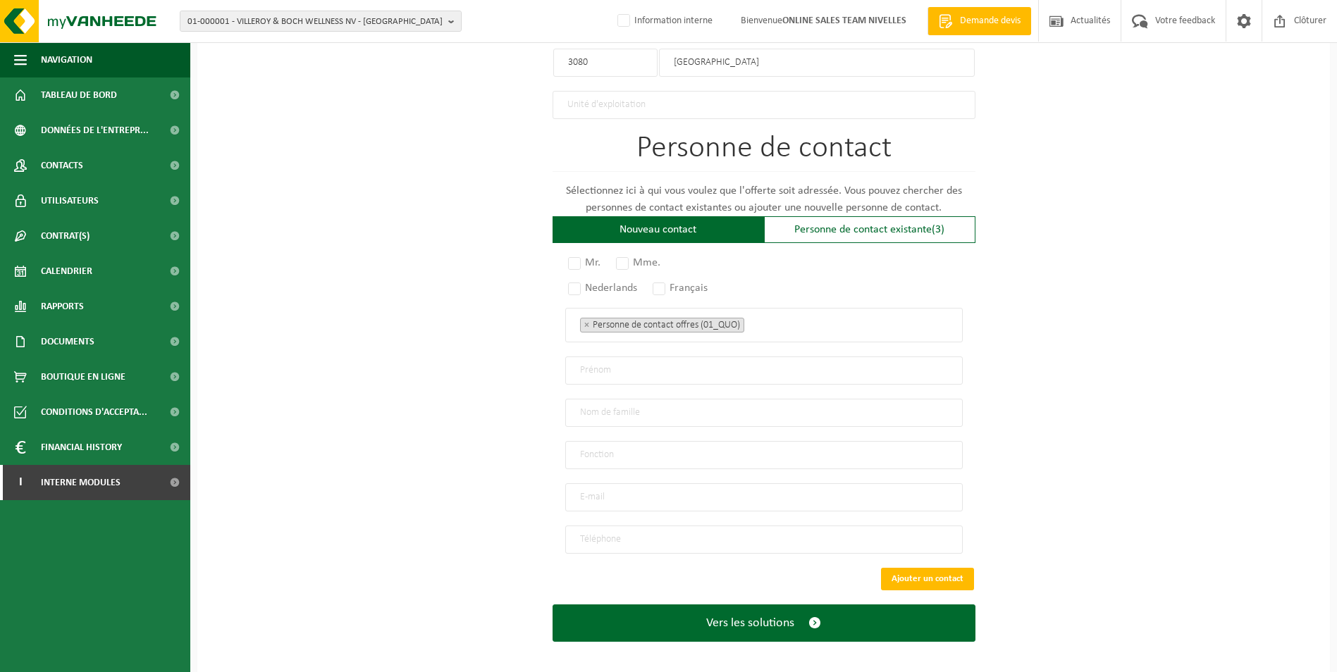
scroll to position [851, 0]
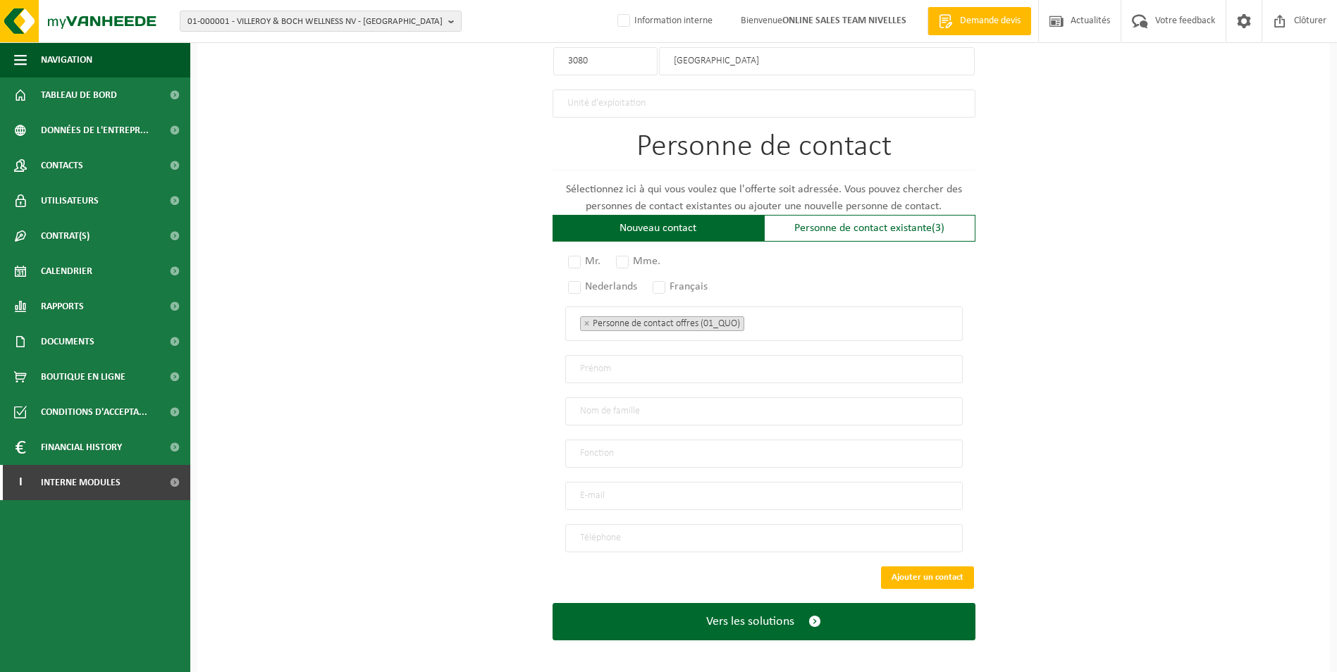
click at [839, 206] on p "Sélectionnez ici à qui vous voulez que l'offerte soit adressée. Vous pouvez che…" at bounding box center [764, 198] width 423 height 34
click at [848, 228] on div "Personne de contact existante (3)" at bounding box center [869, 228] width 211 height 27
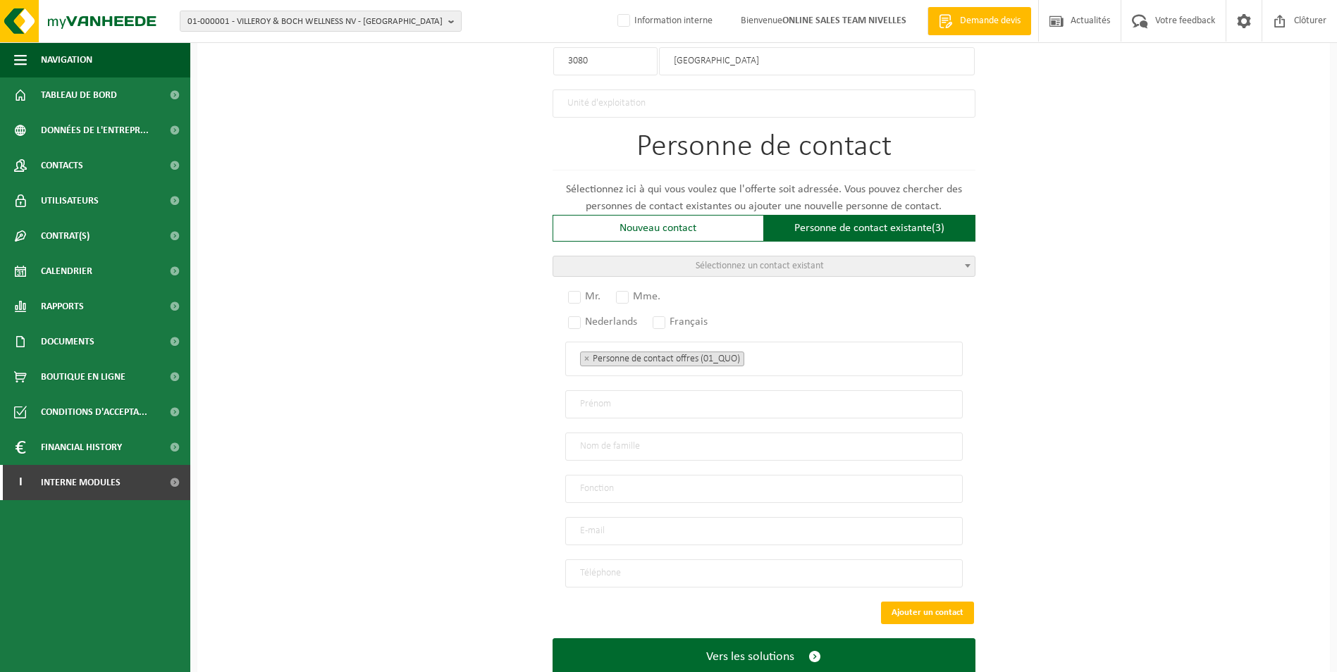
click at [798, 261] on span "Sélectionnez un contact existant" at bounding box center [760, 266] width 128 height 11
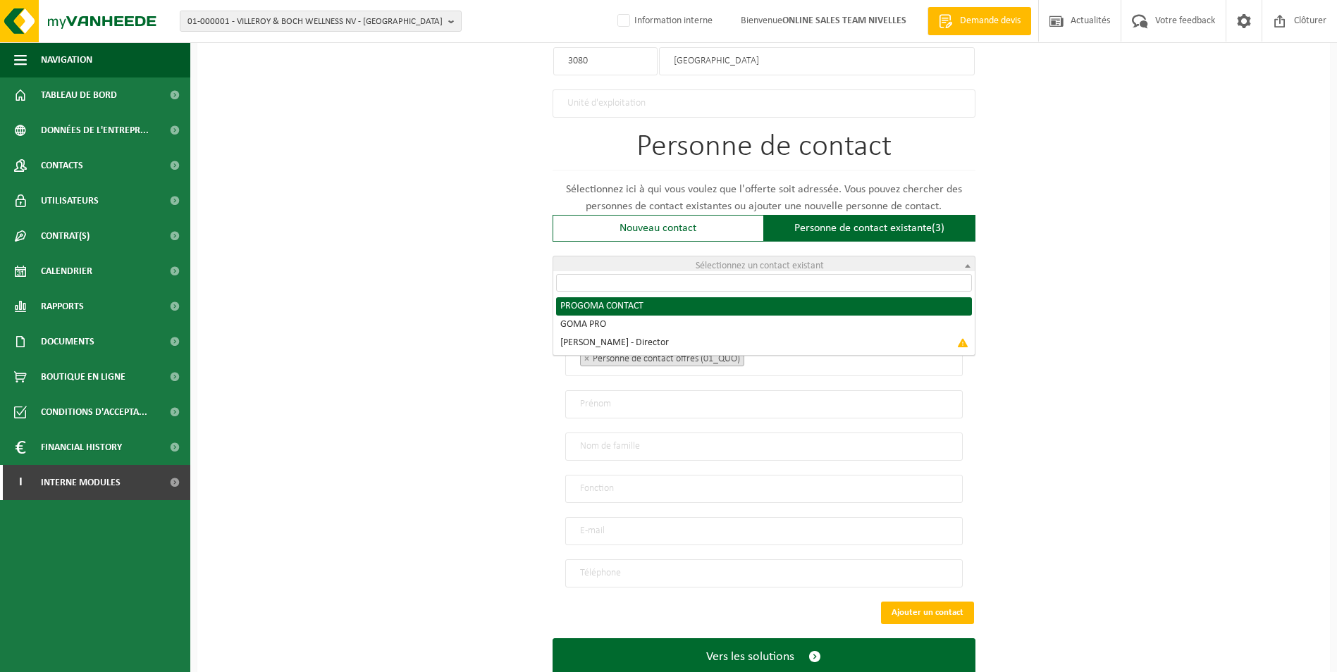
radio input "true"
select select "{"code":"10-951562","firstname":"CONTACT","surname":"PROGOMA","gender":"Unknown…"
type input "CONTACT"
type input "PROGOMA"
type input "mc@progoma.be"
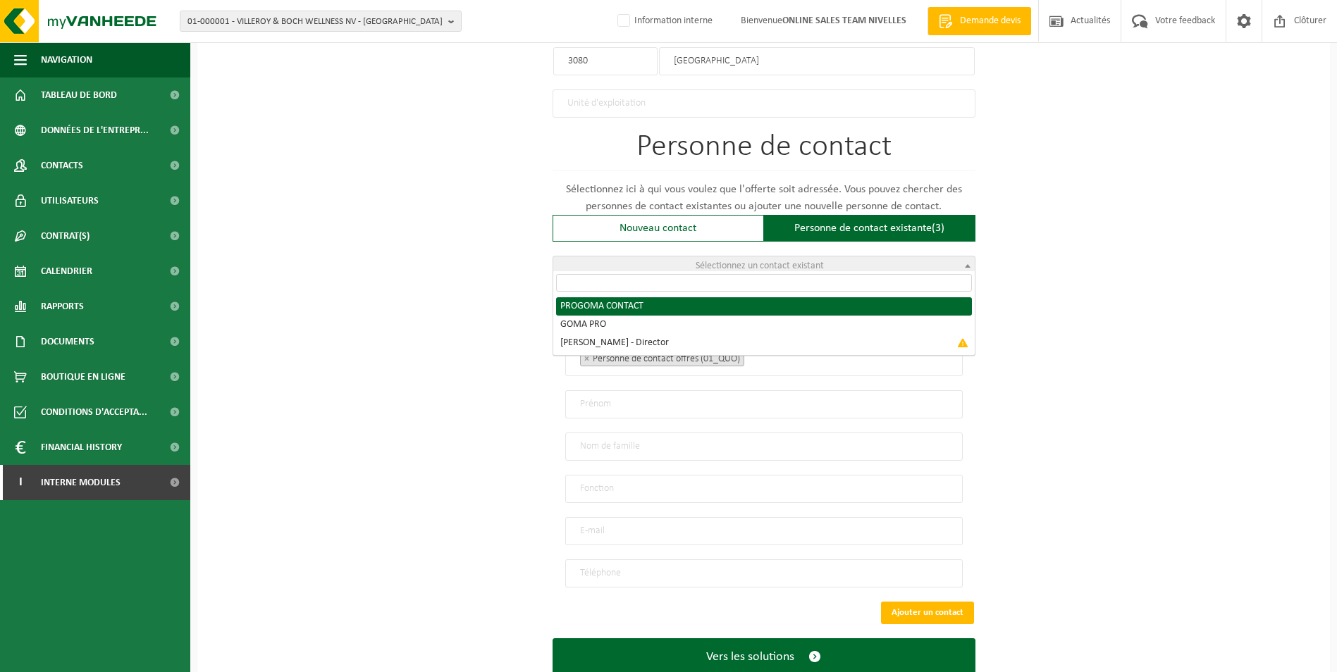
type input "0497/22 94 10"
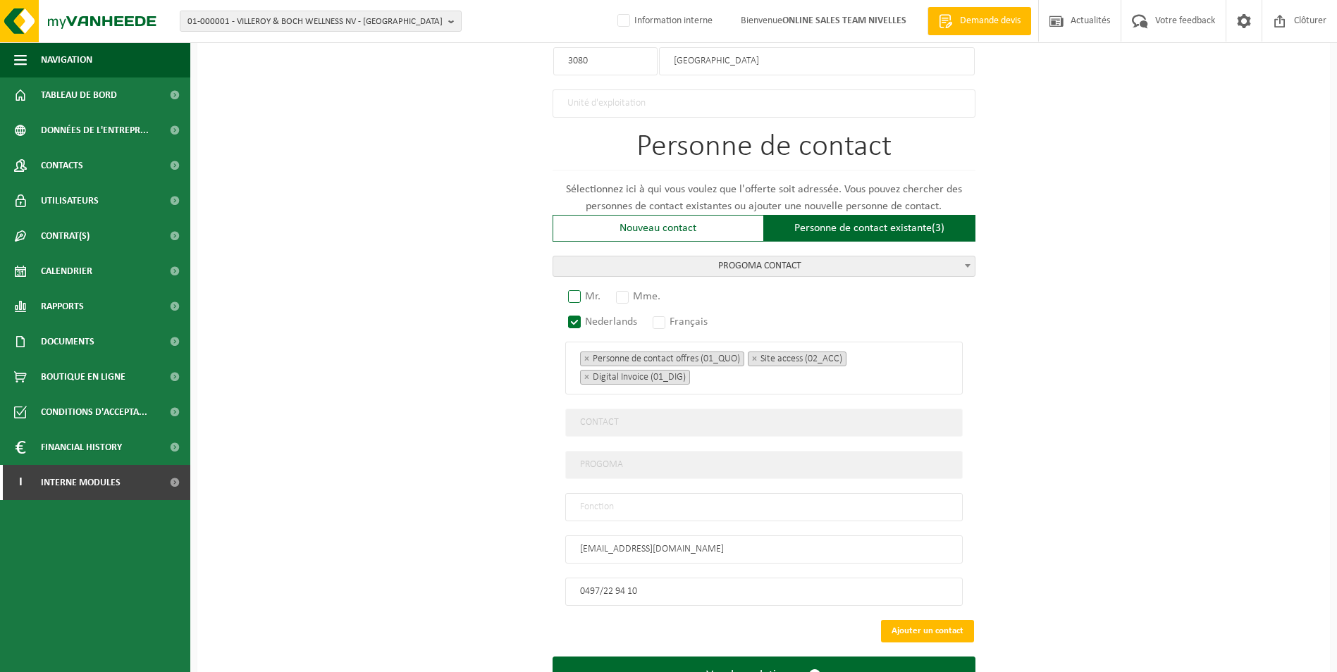
click at [579, 292] on label "Mr." at bounding box center [584, 297] width 39 height 20
radio input "true"
click at [601, 498] on input "text" at bounding box center [763, 507] width 397 height 28
type input "Manager"
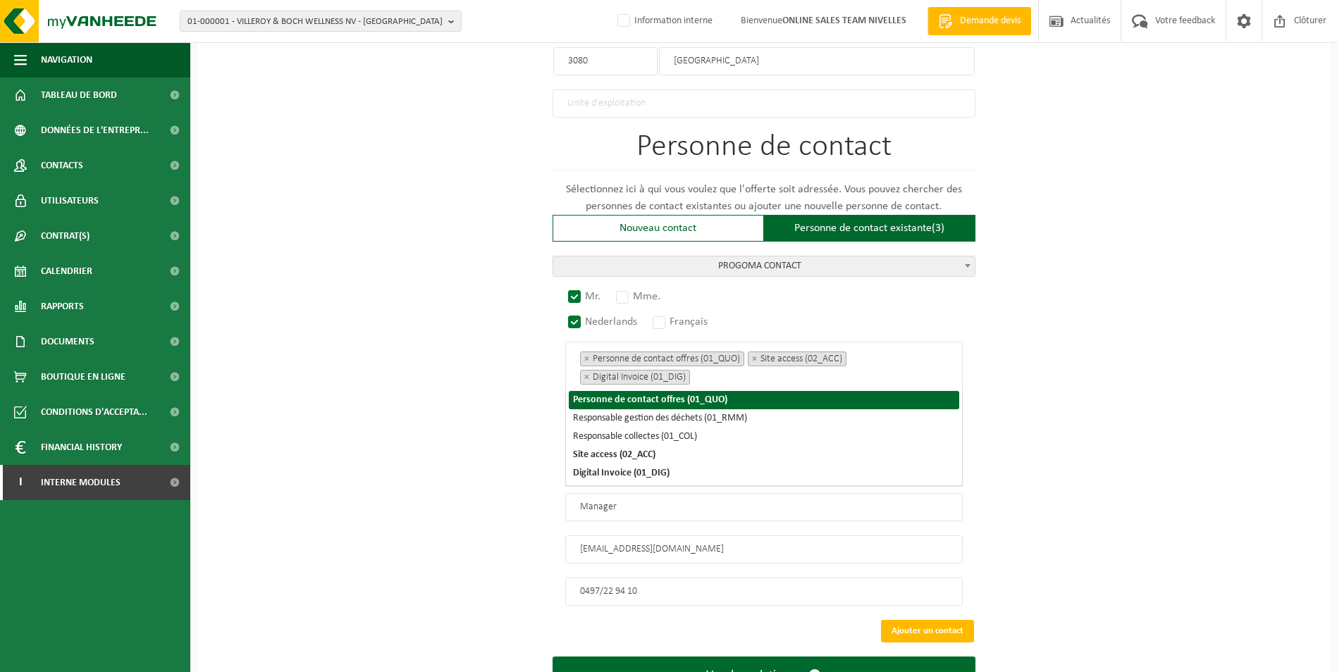
scroll to position [775, 0]
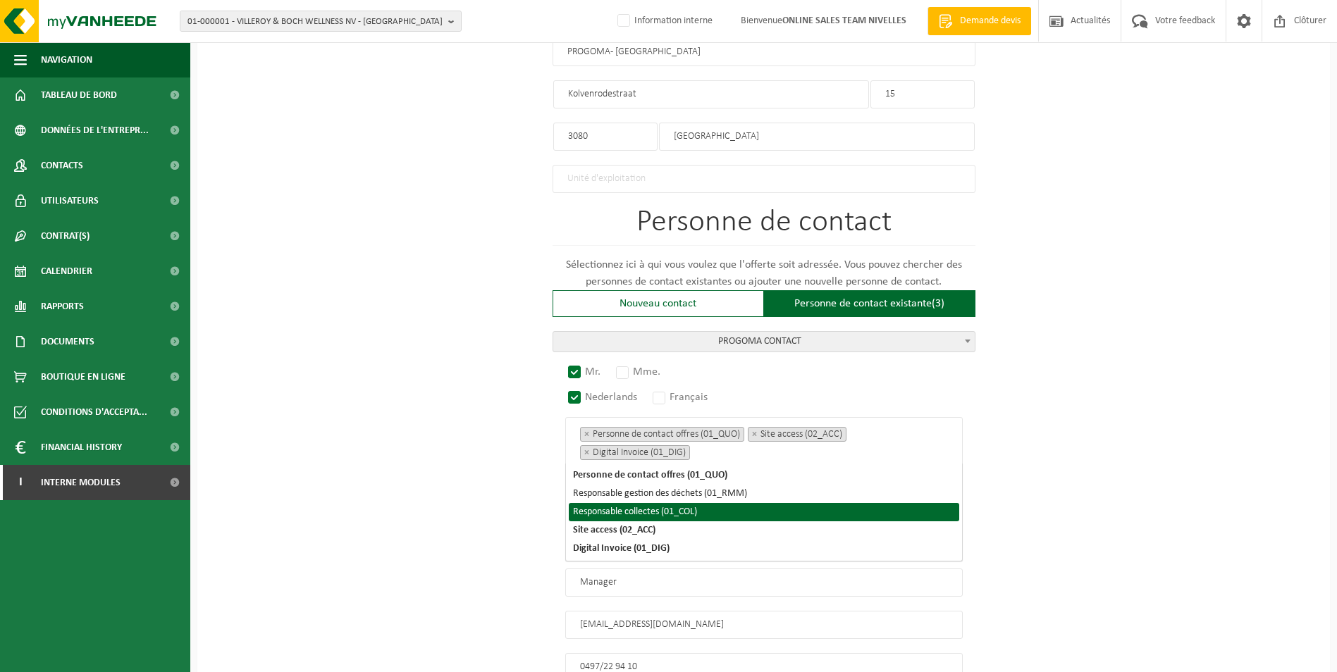
click at [1198, 472] on div "Pour quelle entreprise pouvons-nous rédiger cette offre? Astuce: Si vous rempli…" at bounding box center [763, 76] width 1132 height 1457
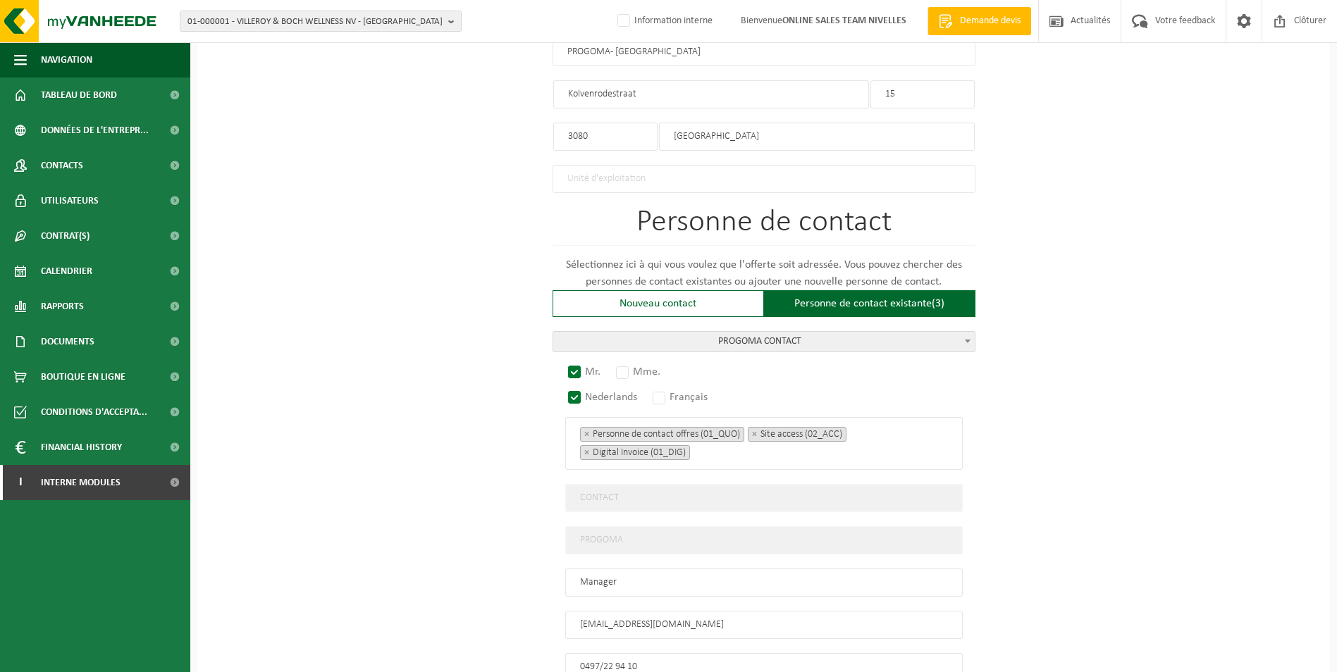
scroll to position [904, 0]
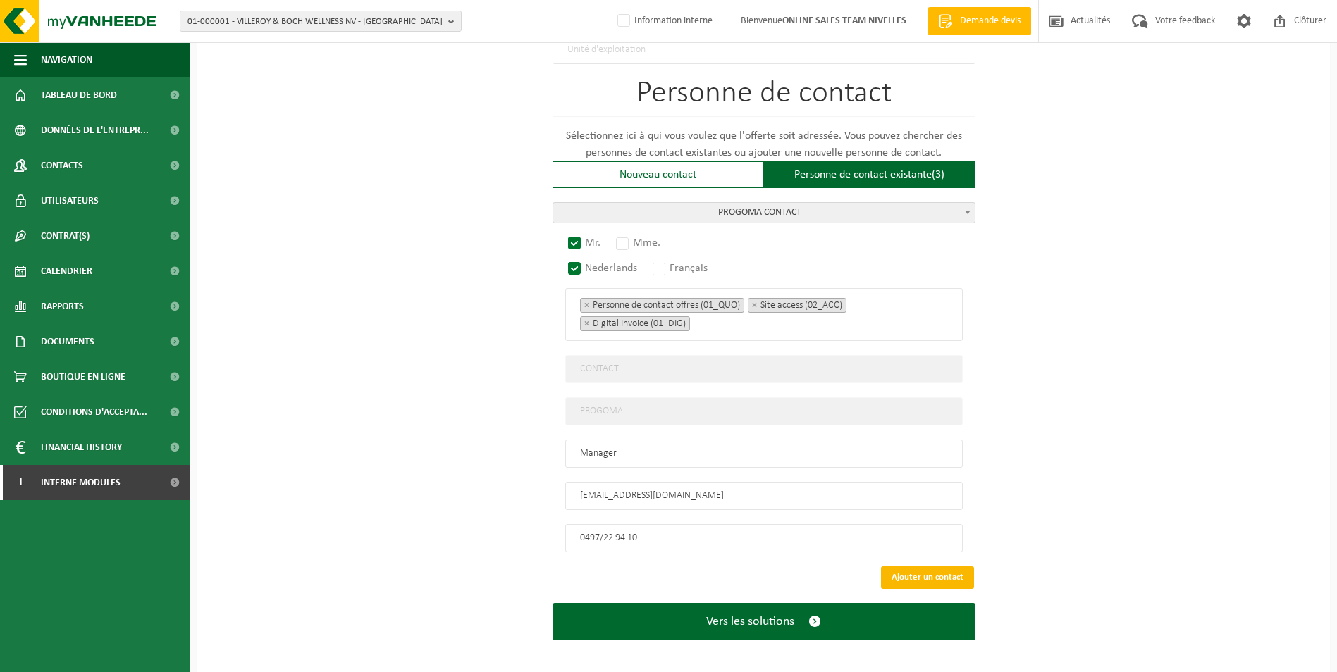
click at [933, 567] on button "Ajouter un contact" at bounding box center [927, 578] width 93 height 23
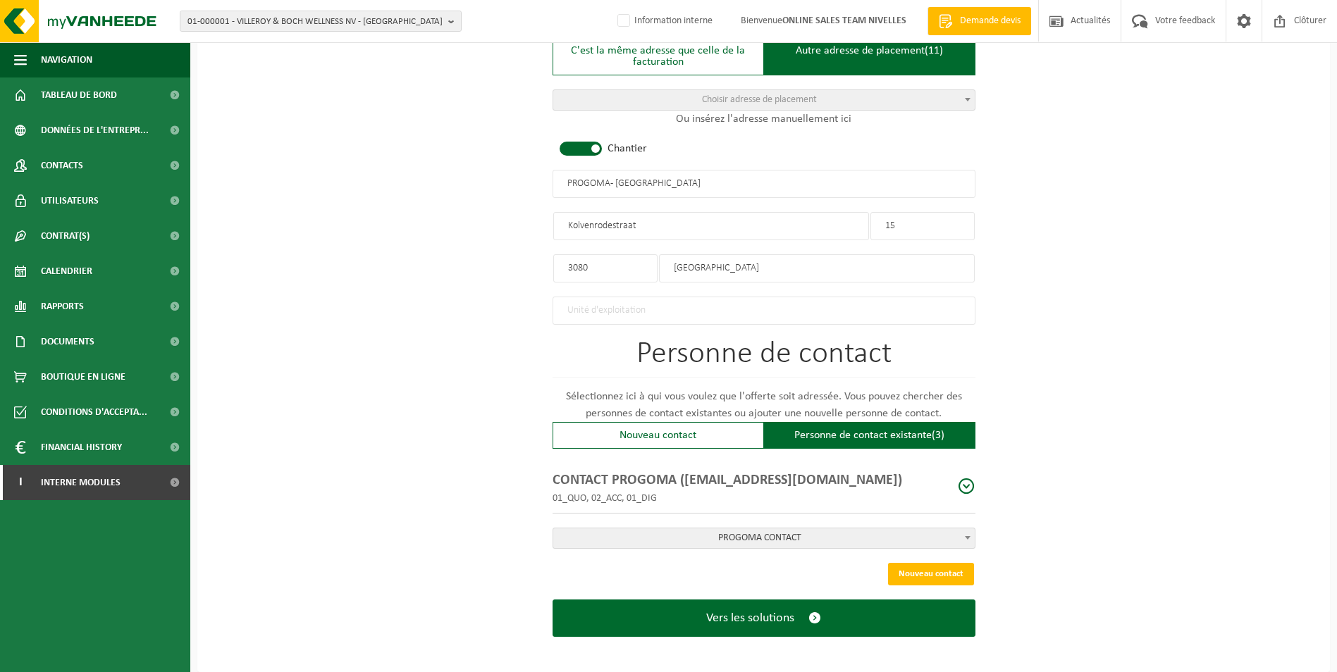
scroll to position [644, 0]
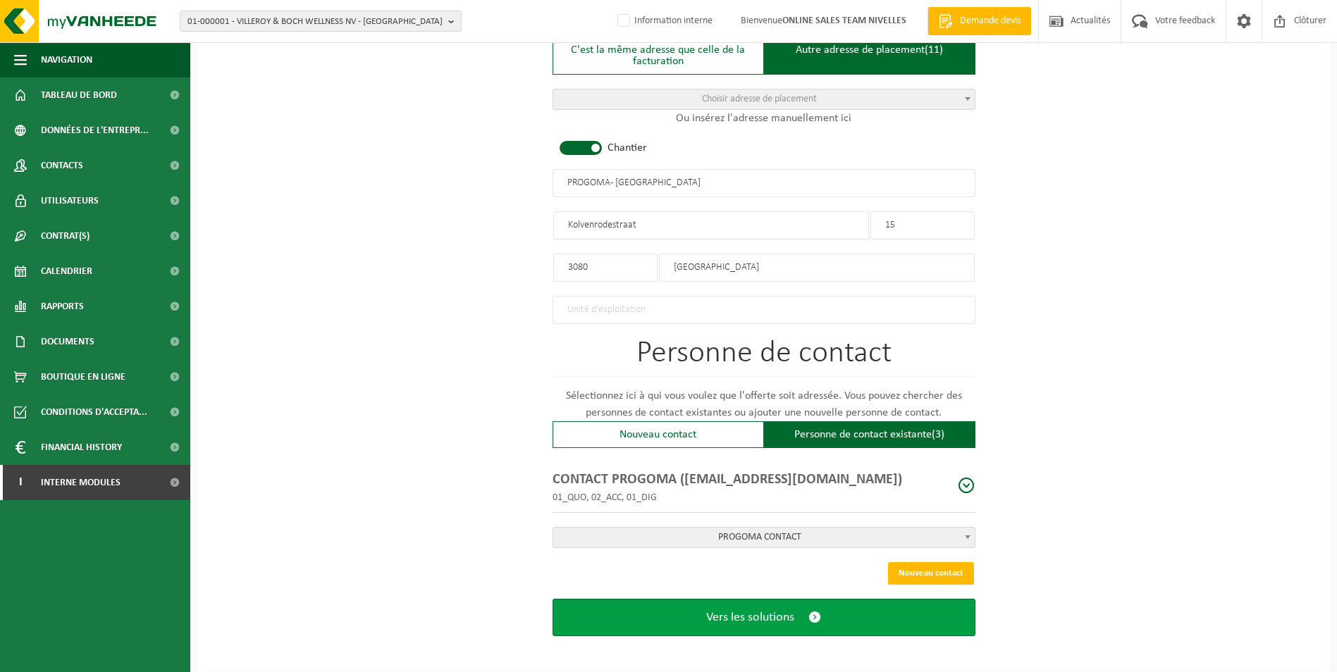
click at [805, 599] on button "Vers les solutions" at bounding box center [764, 617] width 423 height 37
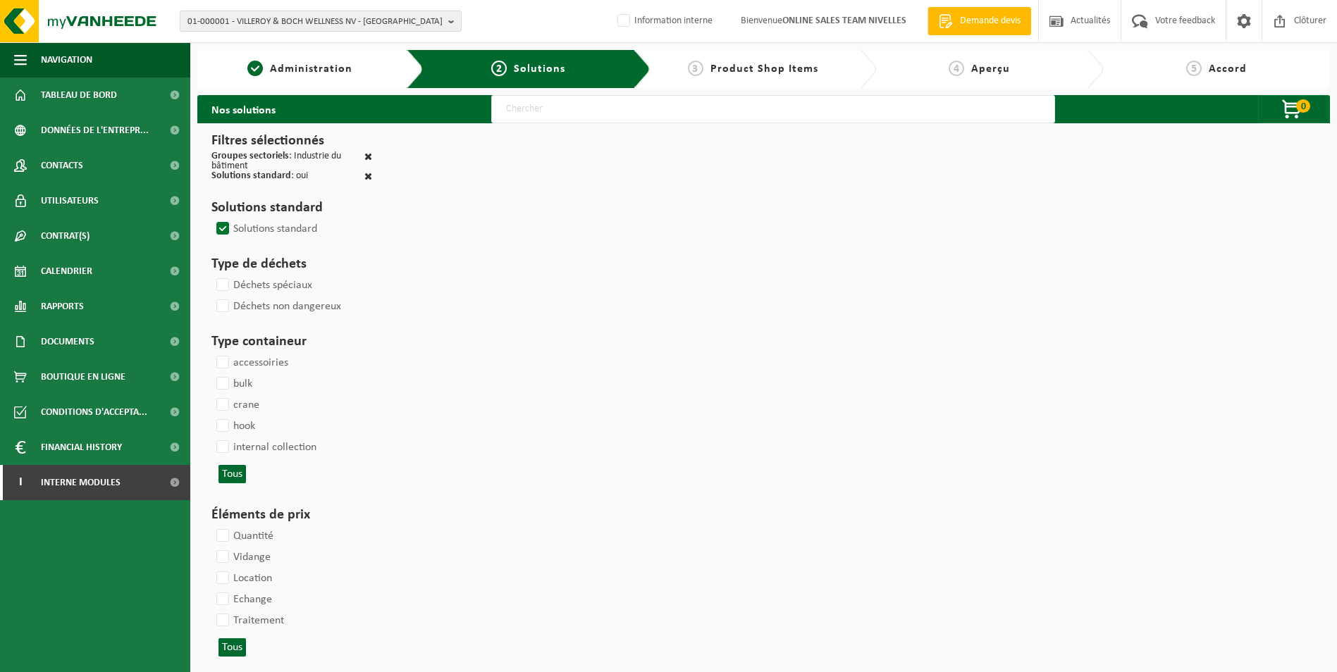
click at [557, 117] on input "text" at bounding box center [773, 109] width 564 height 28
type input "000291"
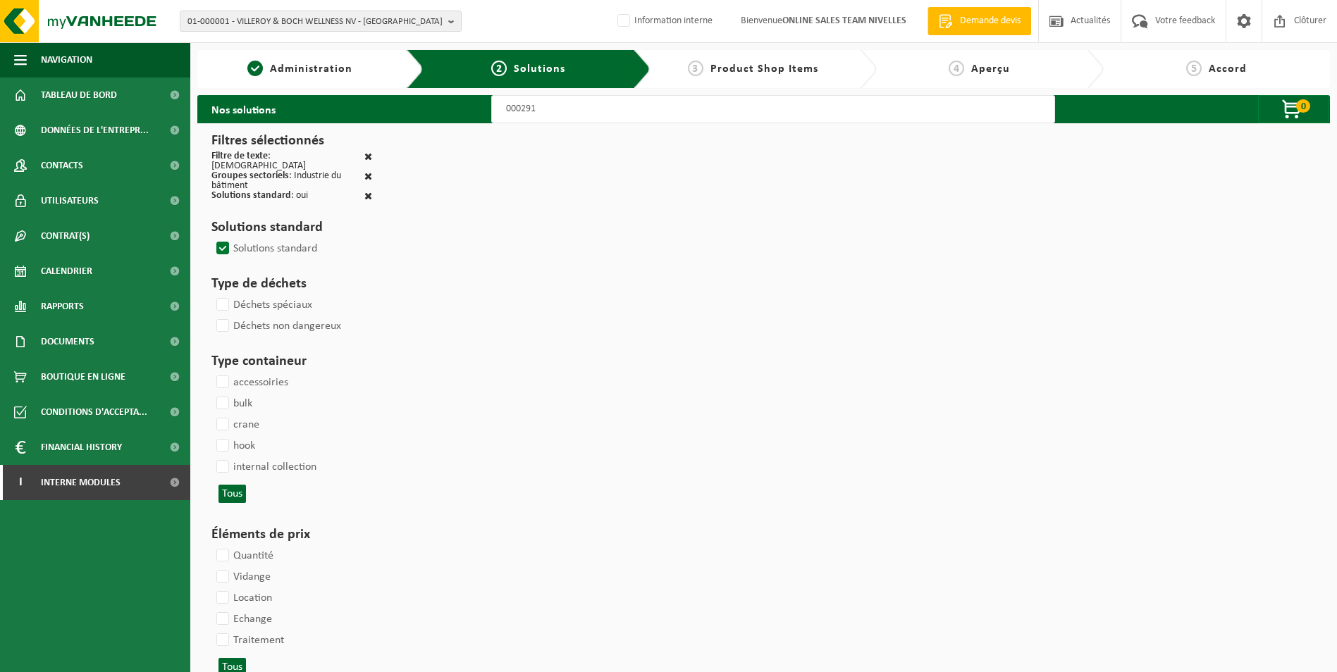
select select
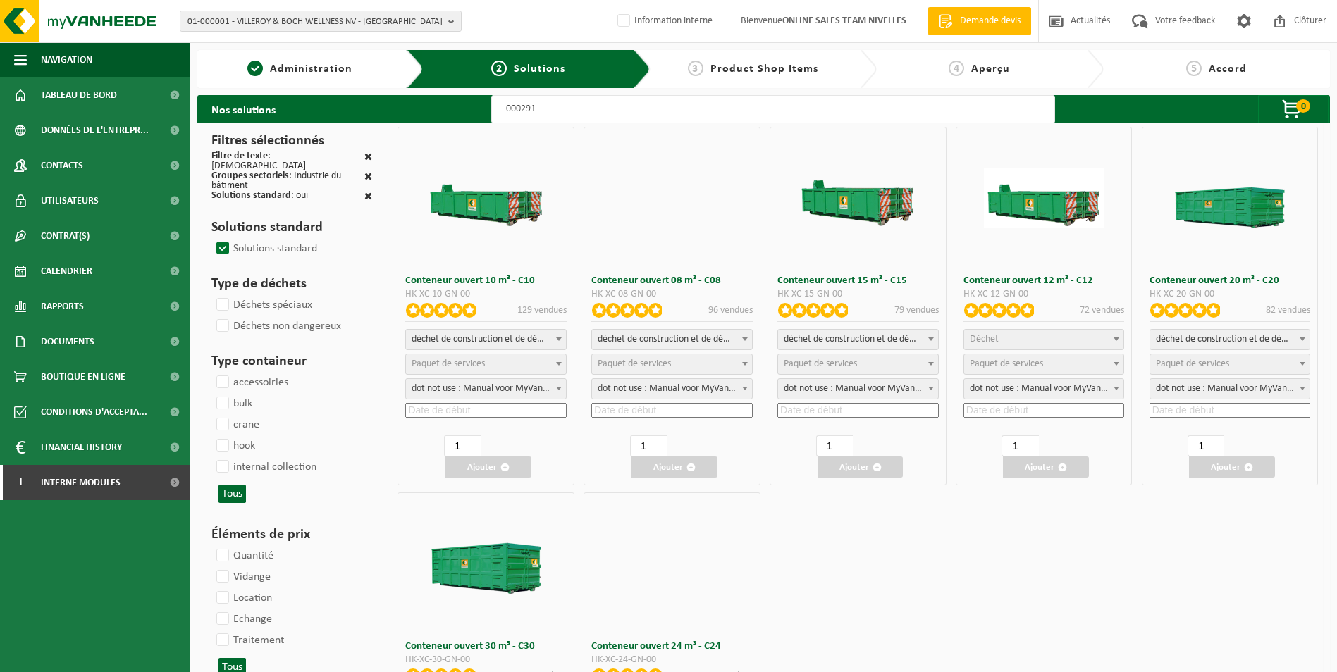
select select
select select "197"
select select
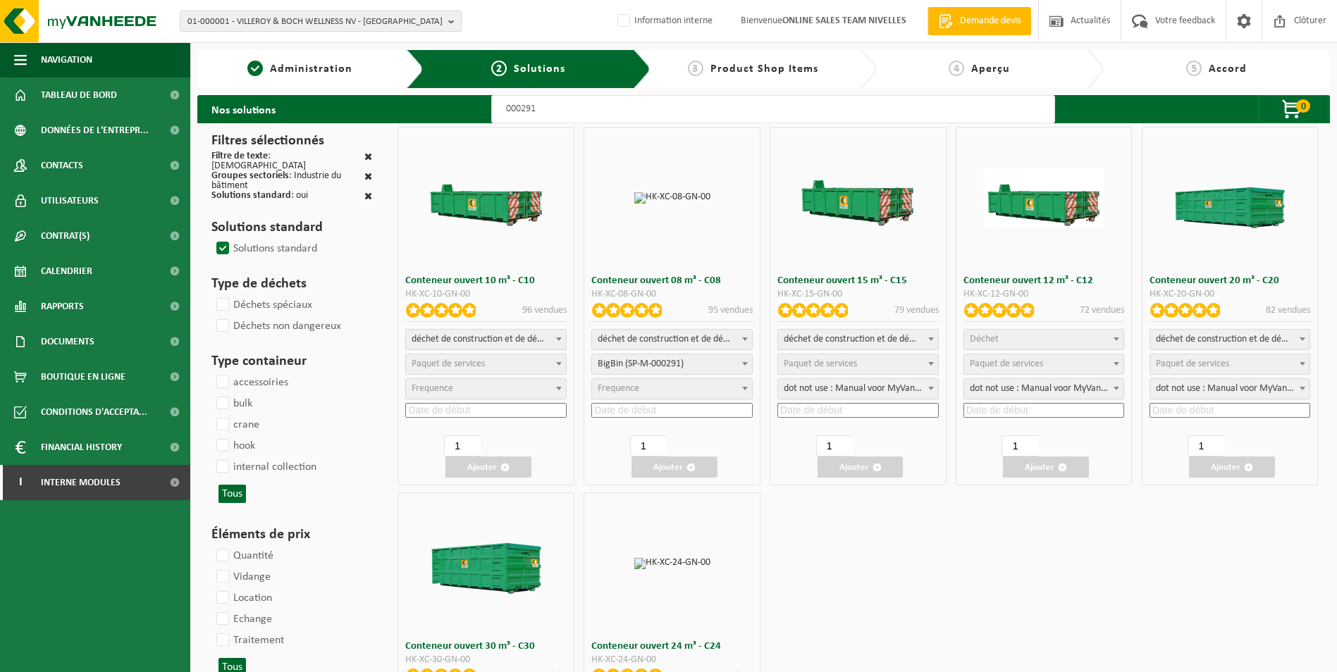
select select
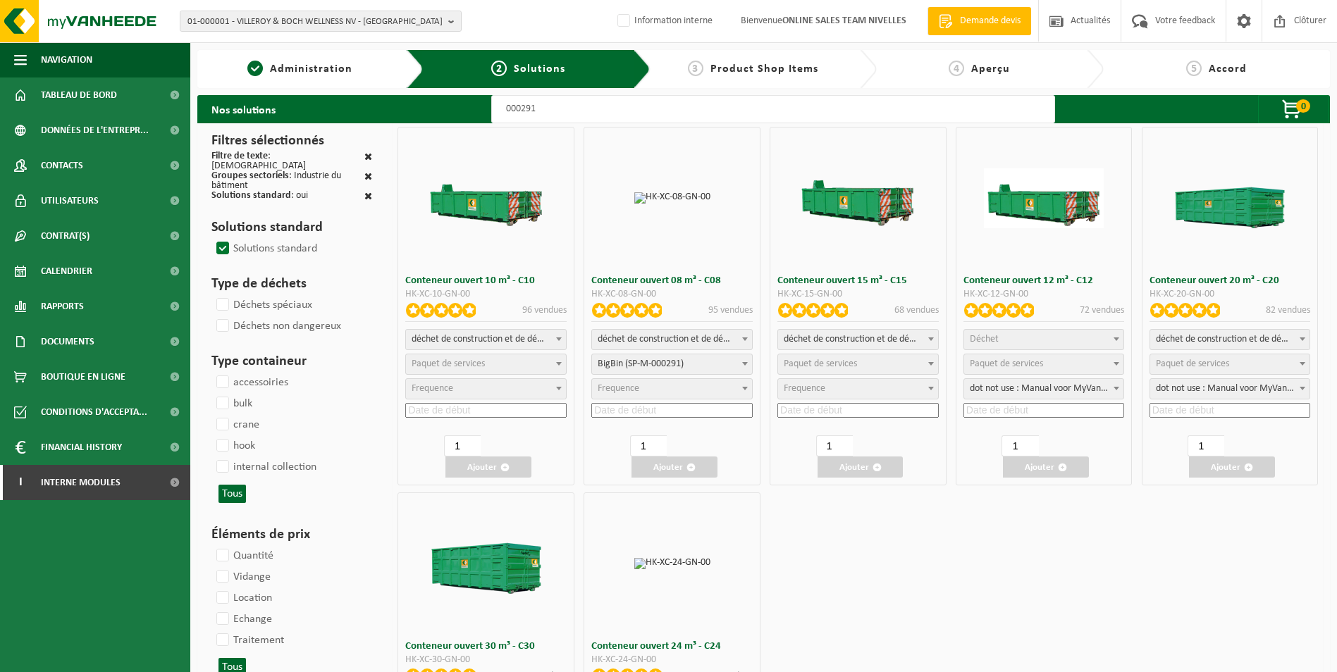
select select "197"
select select
select select "25"
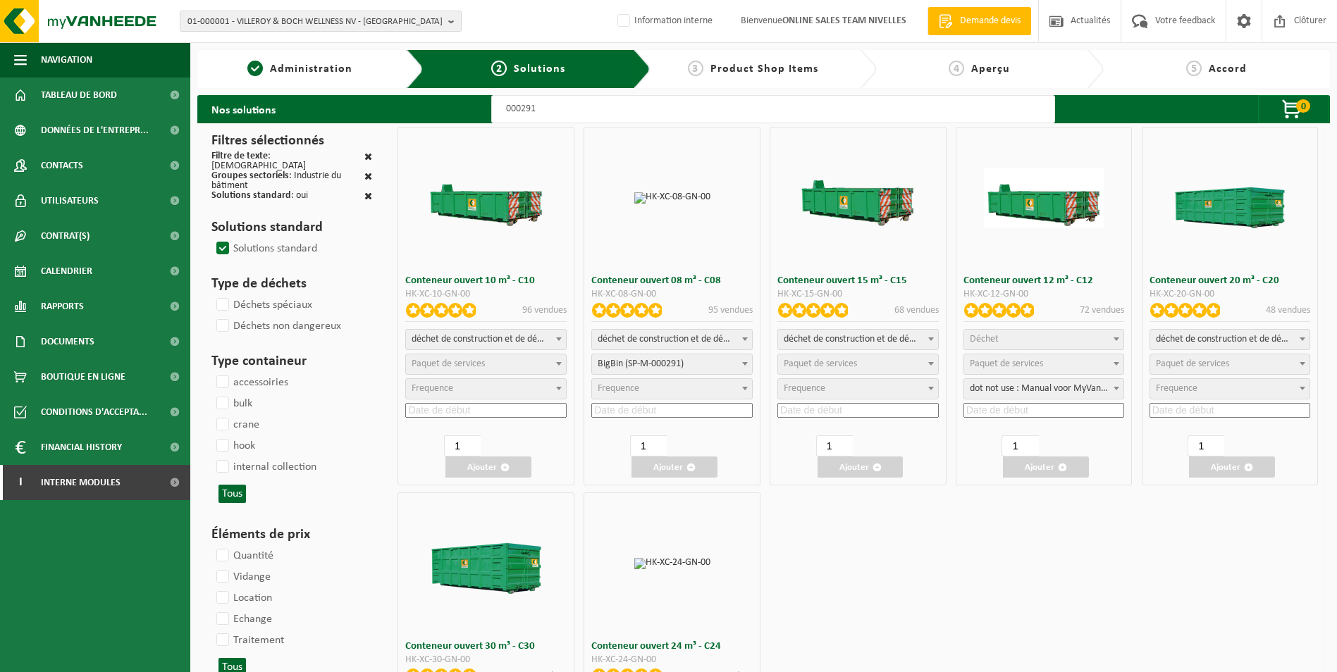
select select "197"
select select "25"
click at [649, 407] on input at bounding box center [671, 410] width 161 height 15
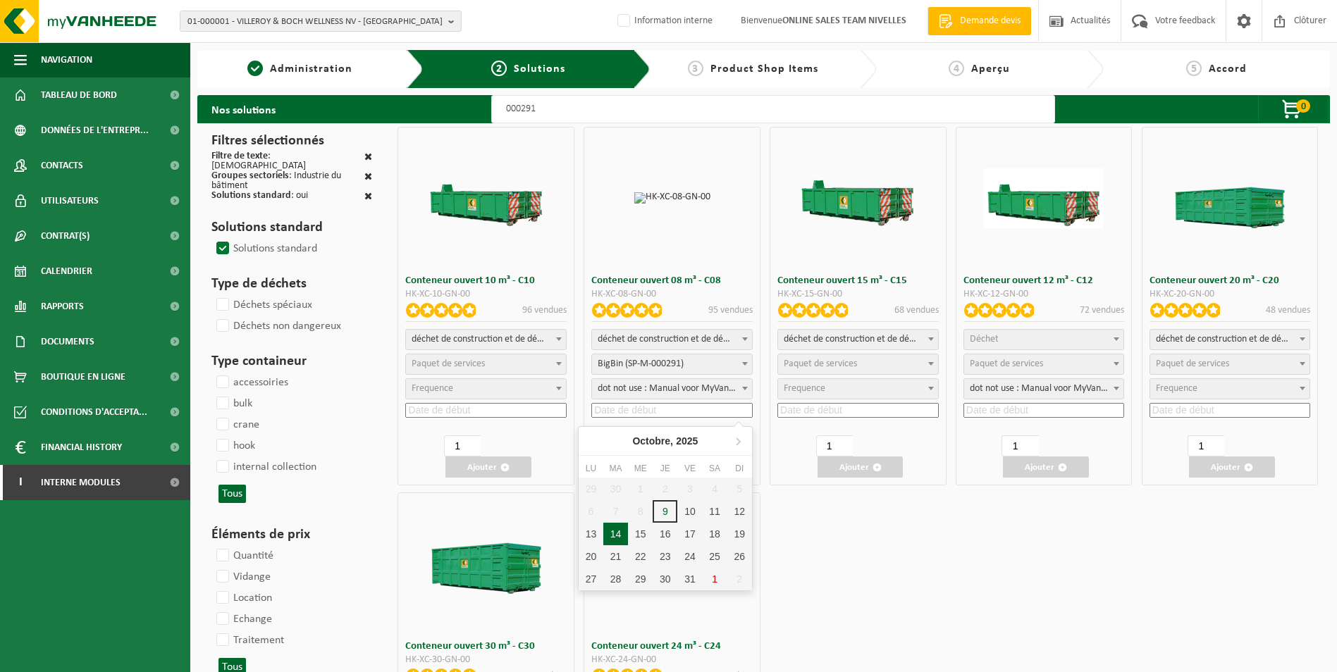
click at [621, 541] on div "14" at bounding box center [615, 534] width 25 height 23
type input "2025-10-14"
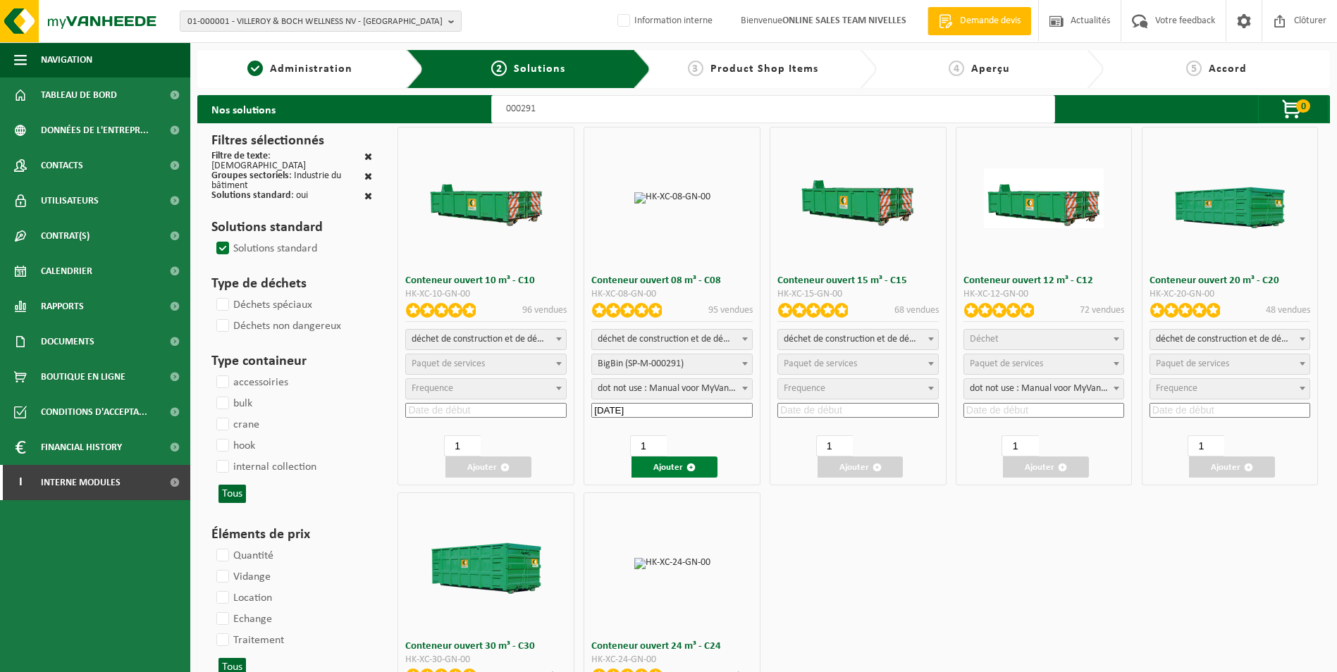
click at [661, 465] on button "Ajouter" at bounding box center [674, 467] width 86 height 21
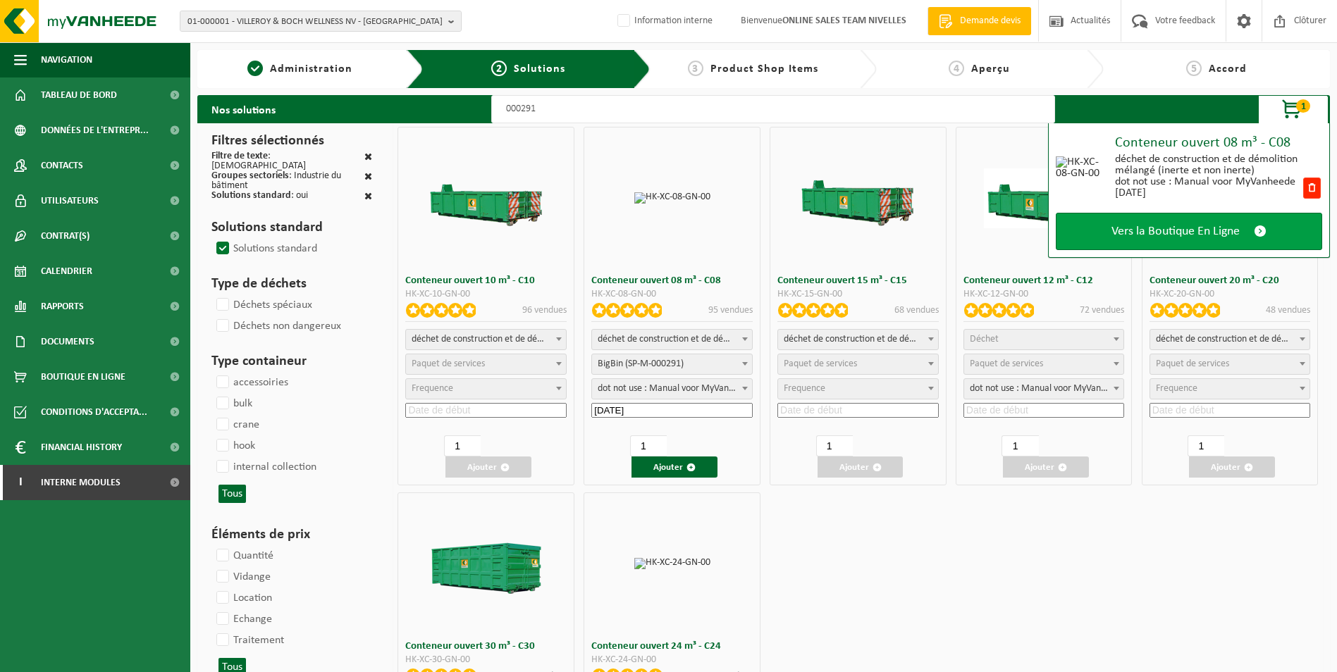
click at [1216, 221] on link "Vers la Boutique En Ligne" at bounding box center [1189, 231] width 266 height 37
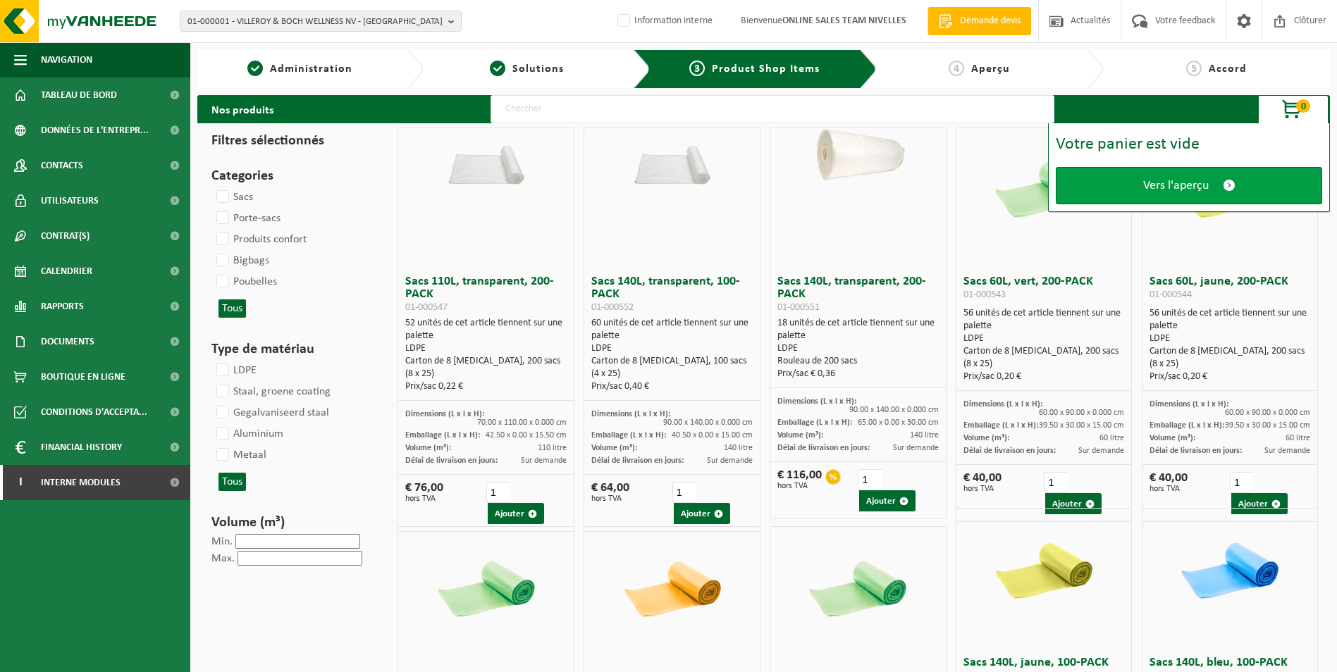
click at [1235, 180] on span at bounding box center [1229, 185] width 13 height 15
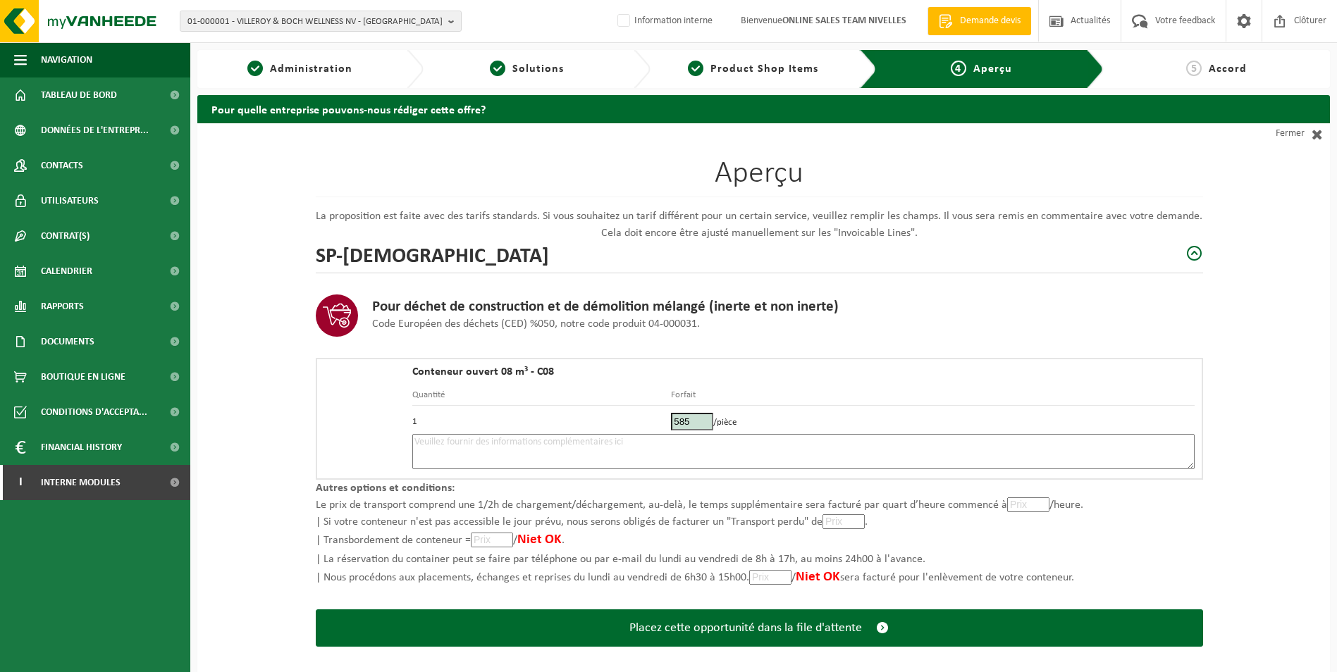
click at [526, 445] on textarea at bounding box center [803, 451] width 782 height 35
type textarea "p"
type textarea "Placement 14/10 - ok en marche avant, poser container sur le trottoire en face …"
click at [316, 67] on span "Administration" at bounding box center [311, 68] width 82 height 11
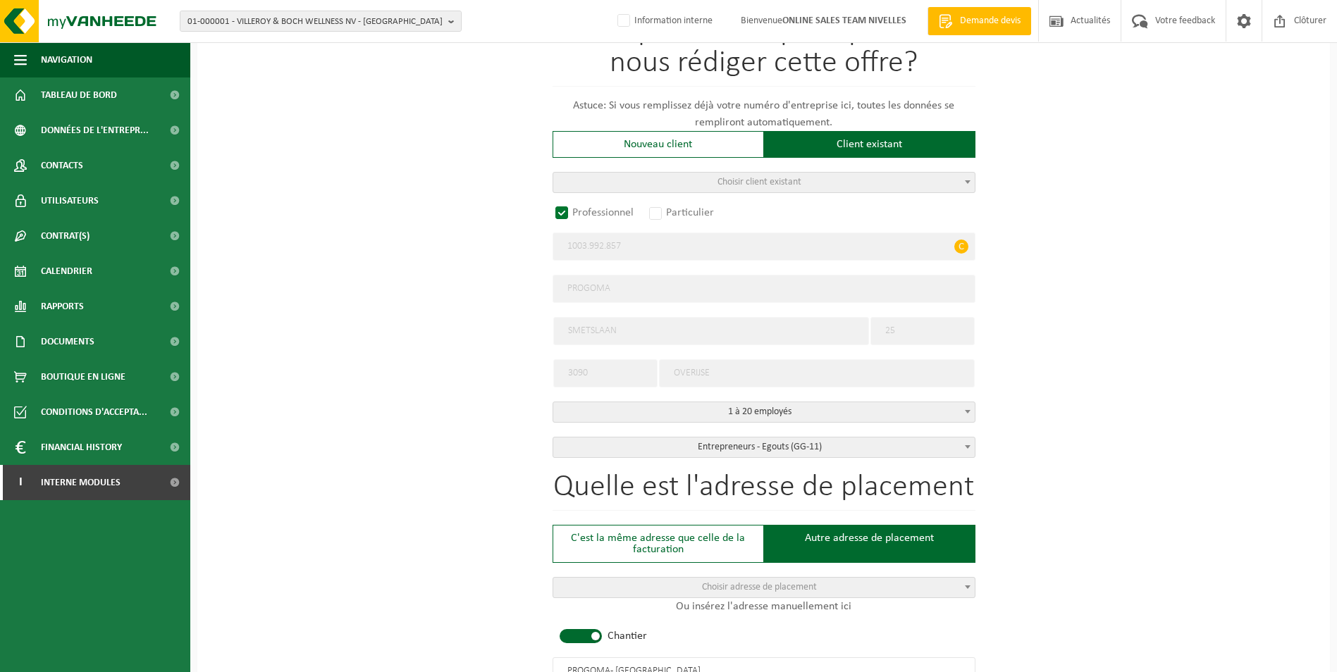
scroll to position [282, 0]
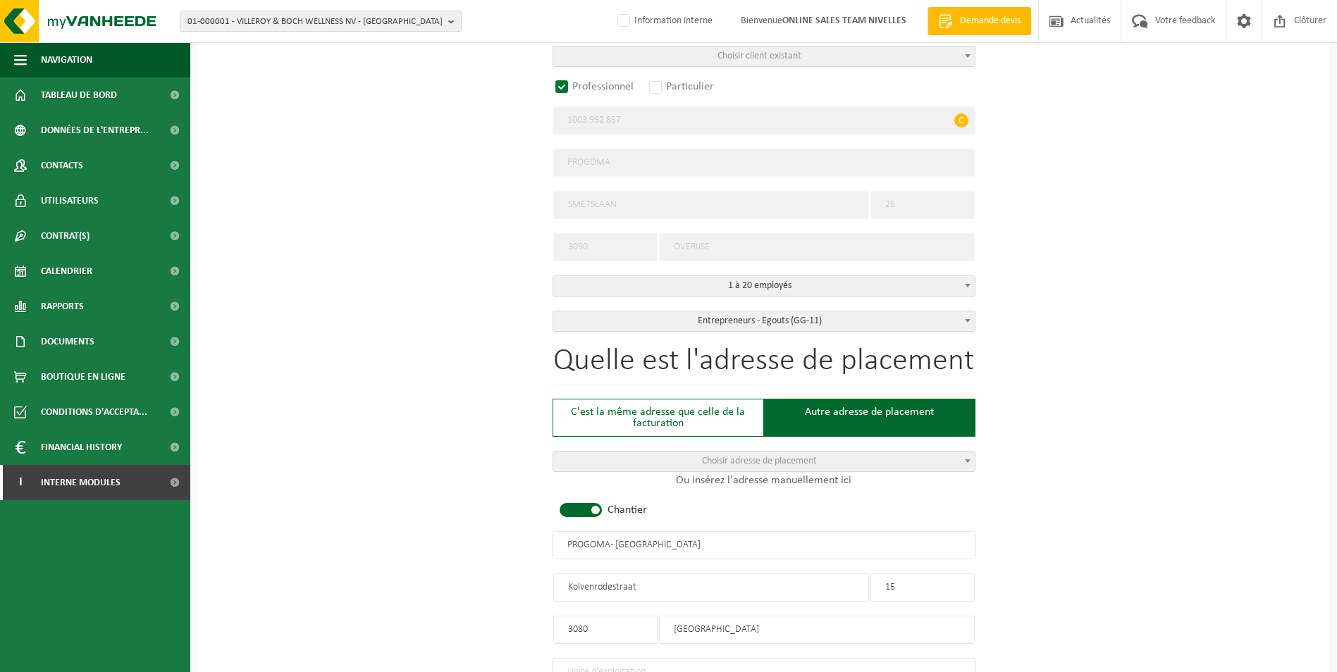
radio input "false"
select select
radio input "true"
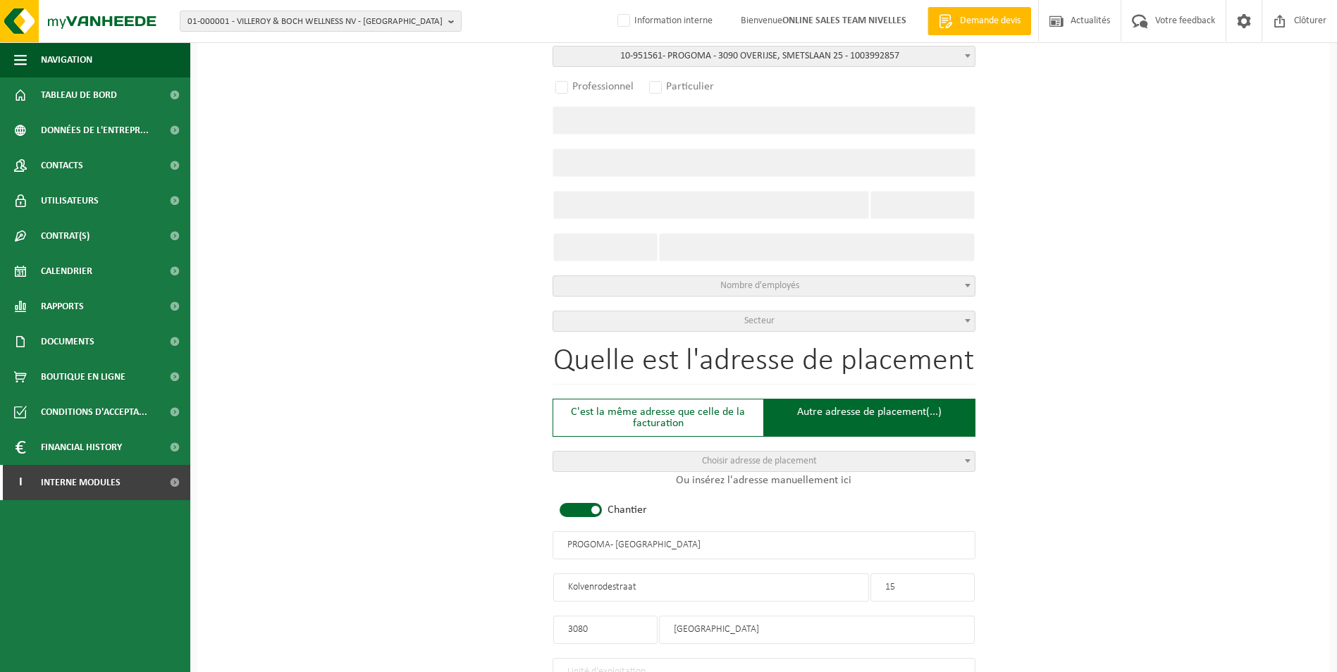
select select "145982"
type input "1003.992.857"
type input "PROGOMA"
type input "SMETSLAAN"
type input "25"
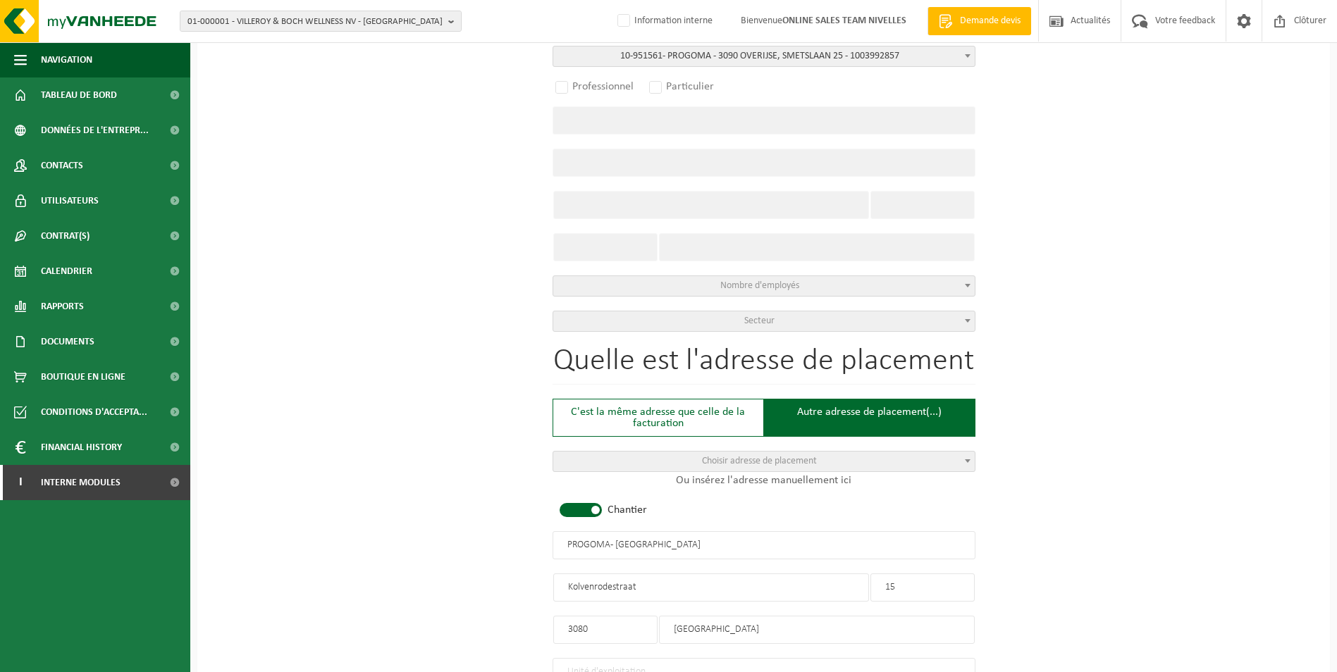
type input "3090"
type input "OVERIJSE"
select select "11"
select select
select select "D"
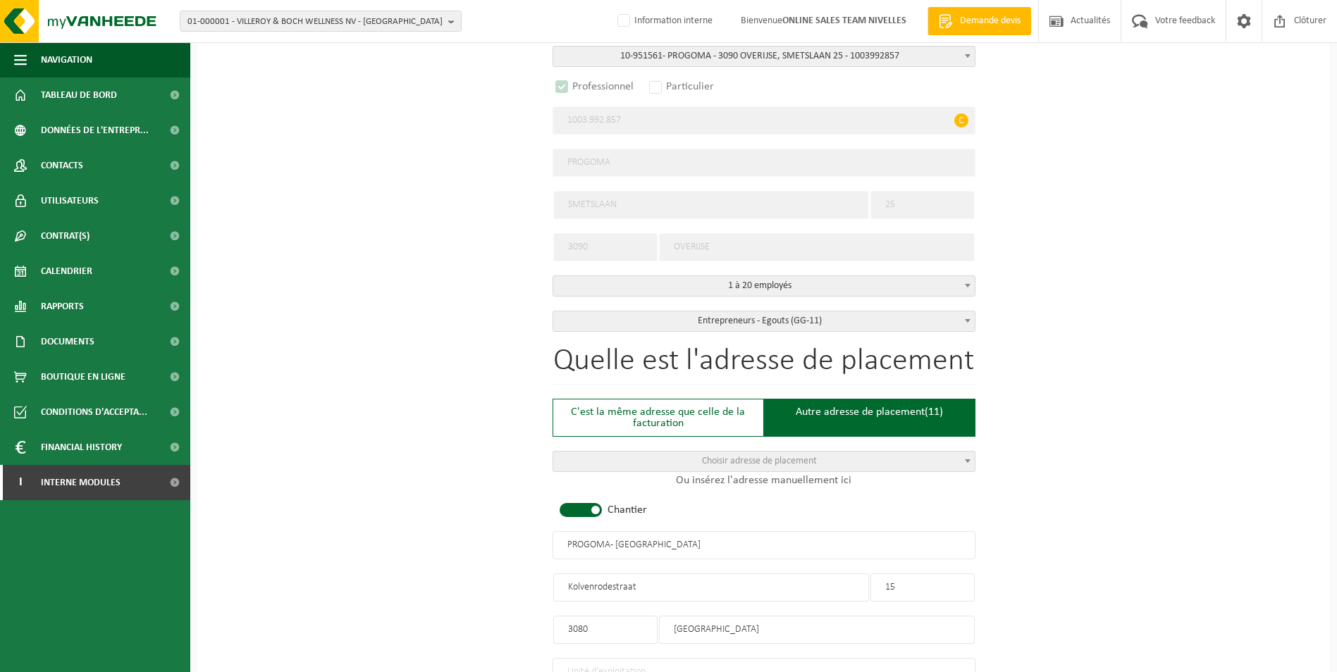
select select
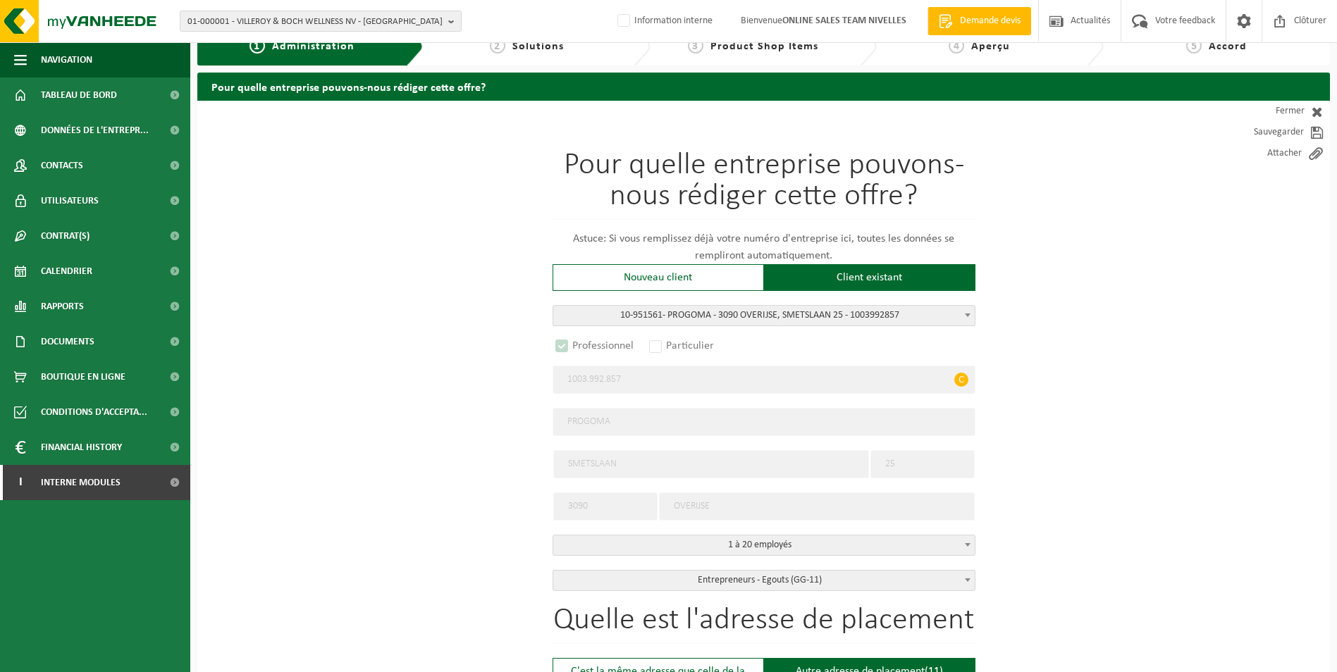
scroll to position [0, 0]
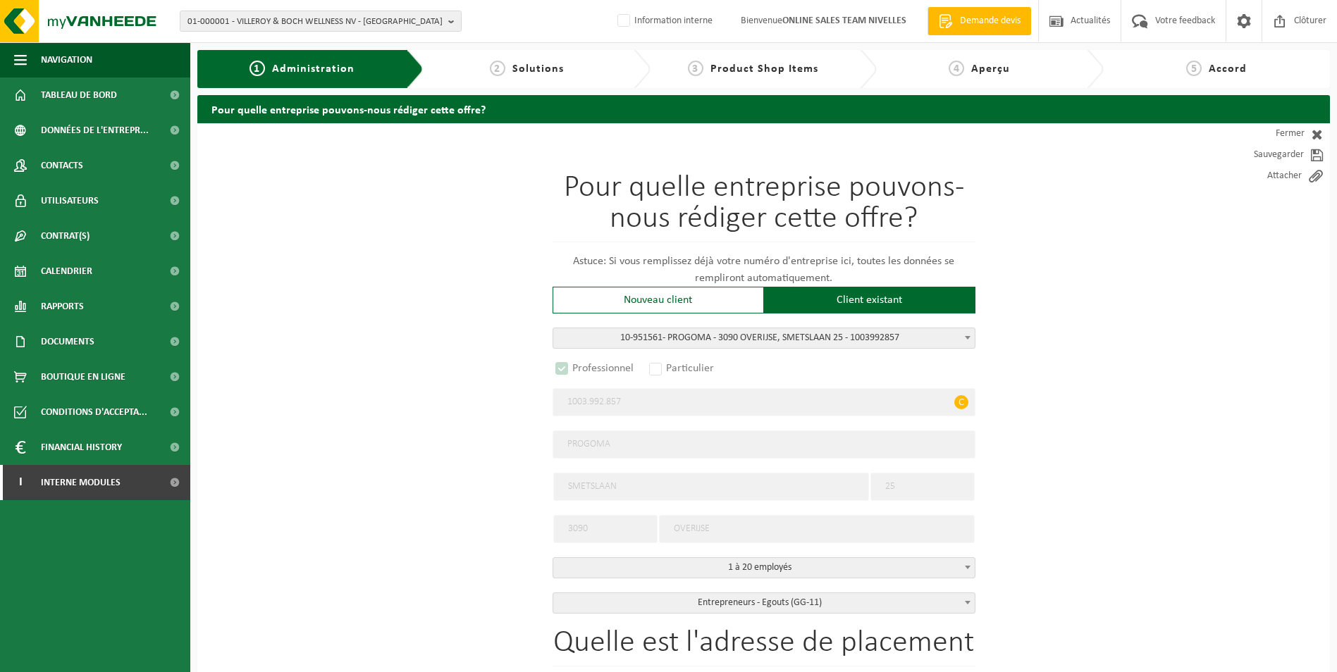
click at [996, 69] on span "Aperçu" at bounding box center [990, 68] width 39 height 11
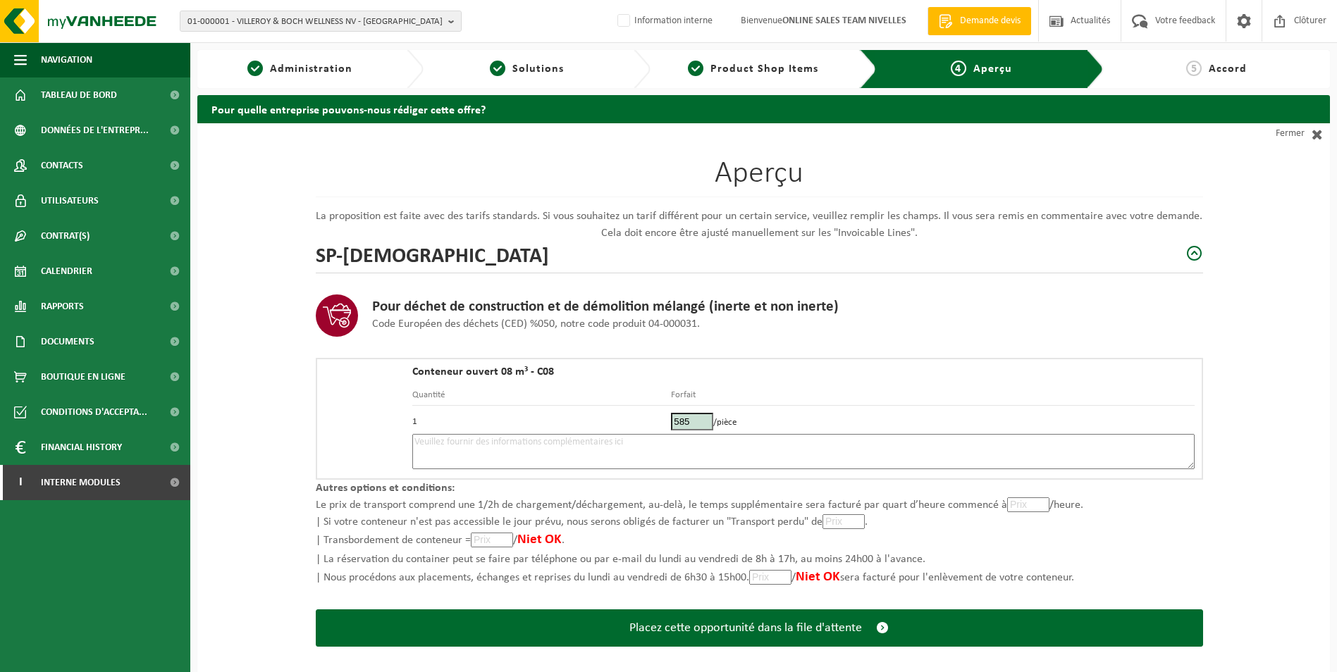
click at [551, 449] on textarea at bounding box center [803, 451] width 782 height 35
click at [813, 446] on textarea "Placement 14/10 - placer sur le trottoire en face du n°15, mais sans dépasser s…" at bounding box center [803, 451] width 782 height 35
paste textarea "497229410"
click at [782, 443] on textarea "Placement 14/10 - placer sur le trottoire en face du n°15, mais sans dépasser s…" at bounding box center [803, 451] width 782 height 35
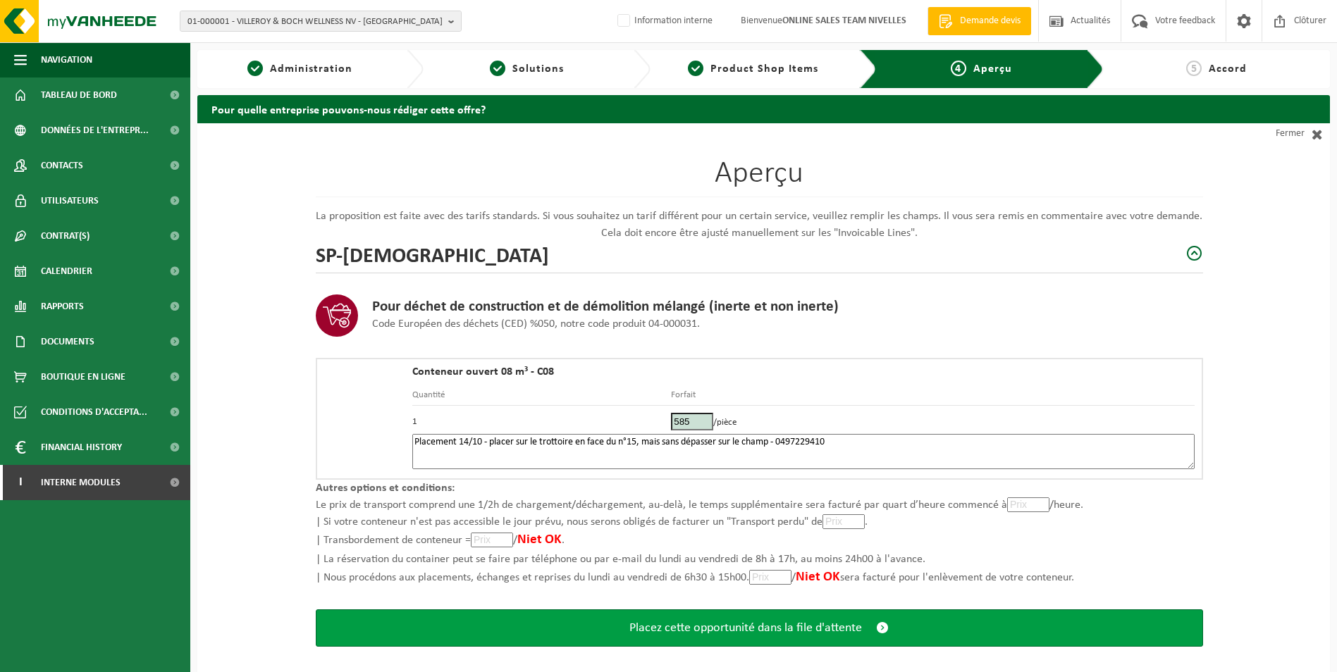
type textarea "Placement 14/10 - placer sur le trottoire en face du n°15, mais sans dépasser s…"
click at [781, 634] on span "Placez cette opportunité dans la file d'attente" at bounding box center [745, 628] width 233 height 15
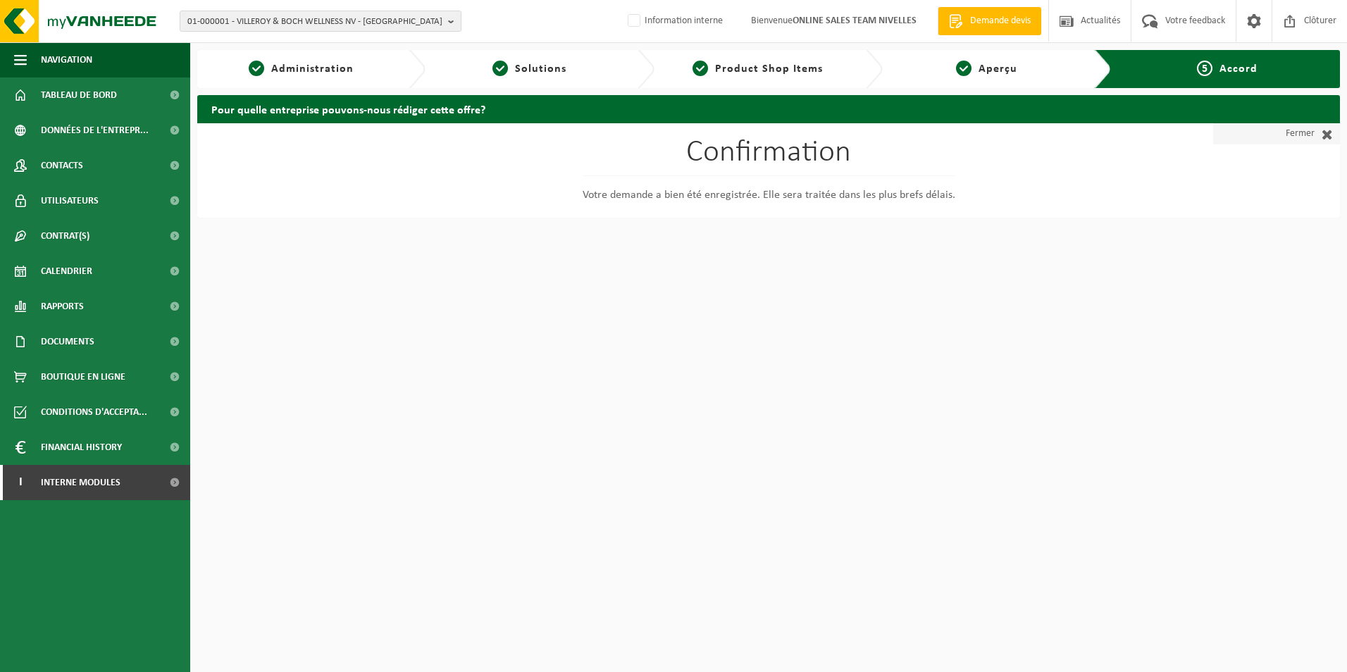
click at [1309, 132] on link "Fermer" at bounding box center [1277, 133] width 127 height 21
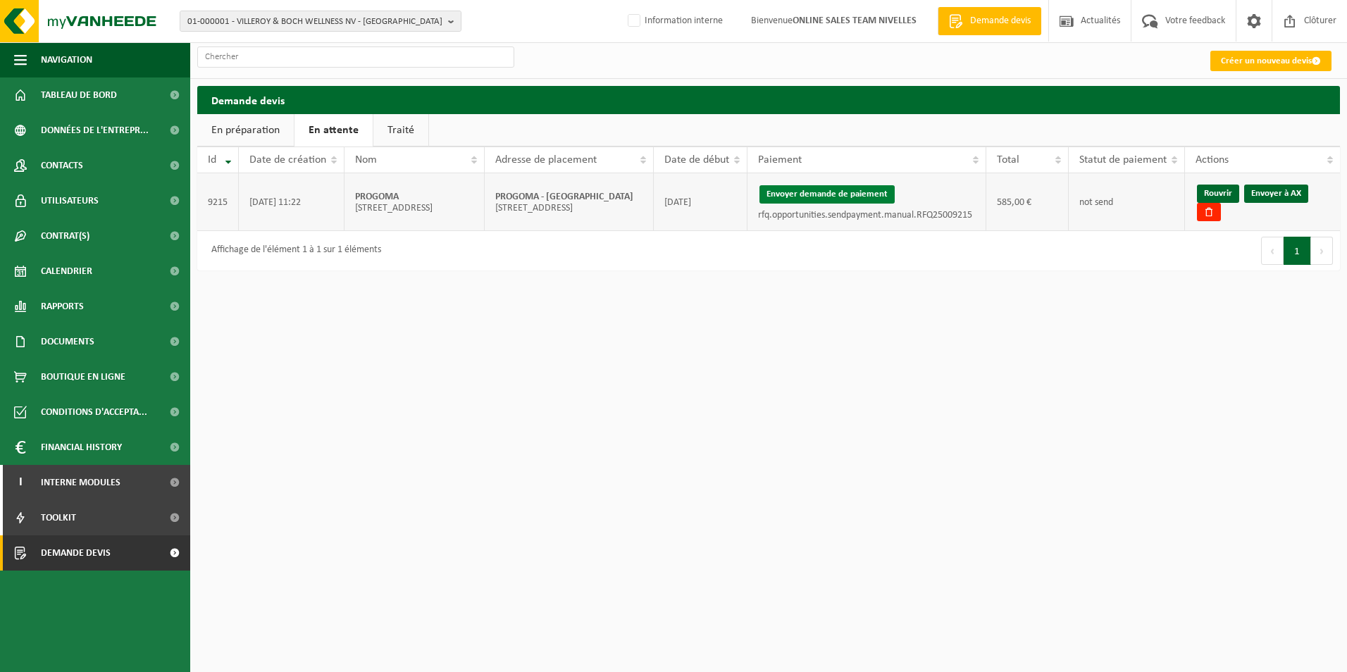
click at [838, 195] on button "Envoyer demande de paiement" at bounding box center [827, 194] width 135 height 18
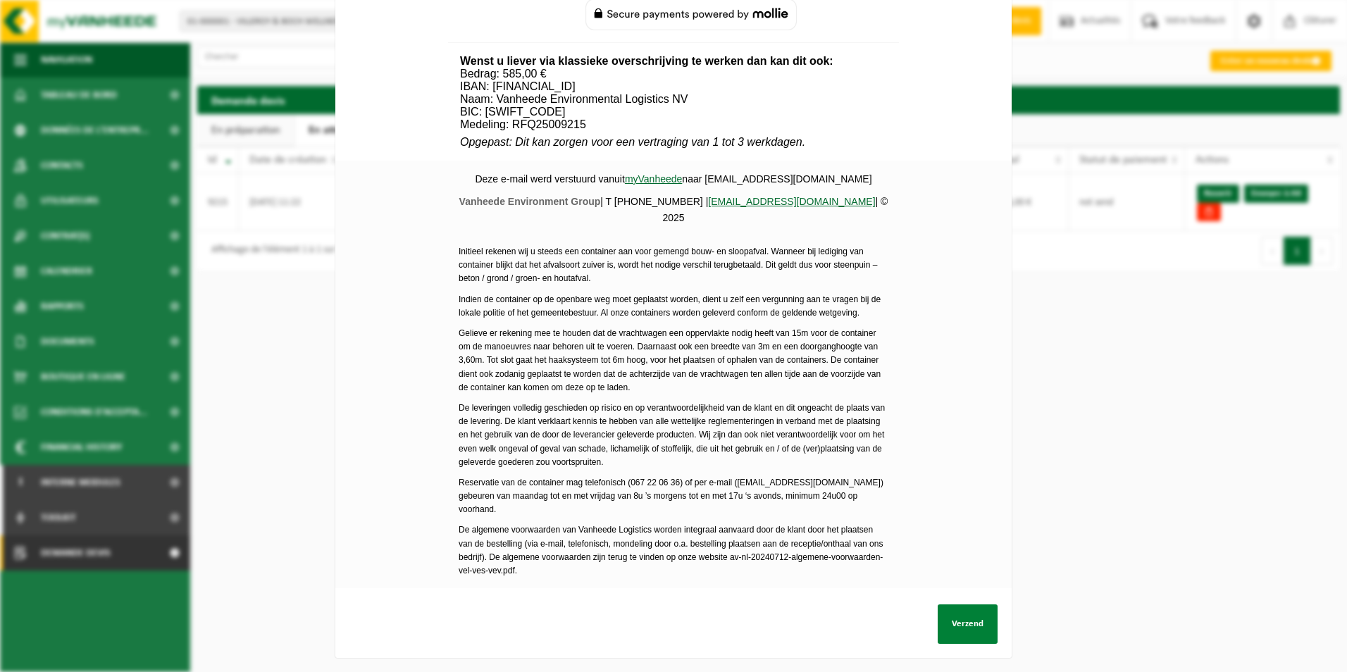
scroll to position [495, 0]
click at [961, 614] on button "Verzend" at bounding box center [968, 624] width 60 height 39
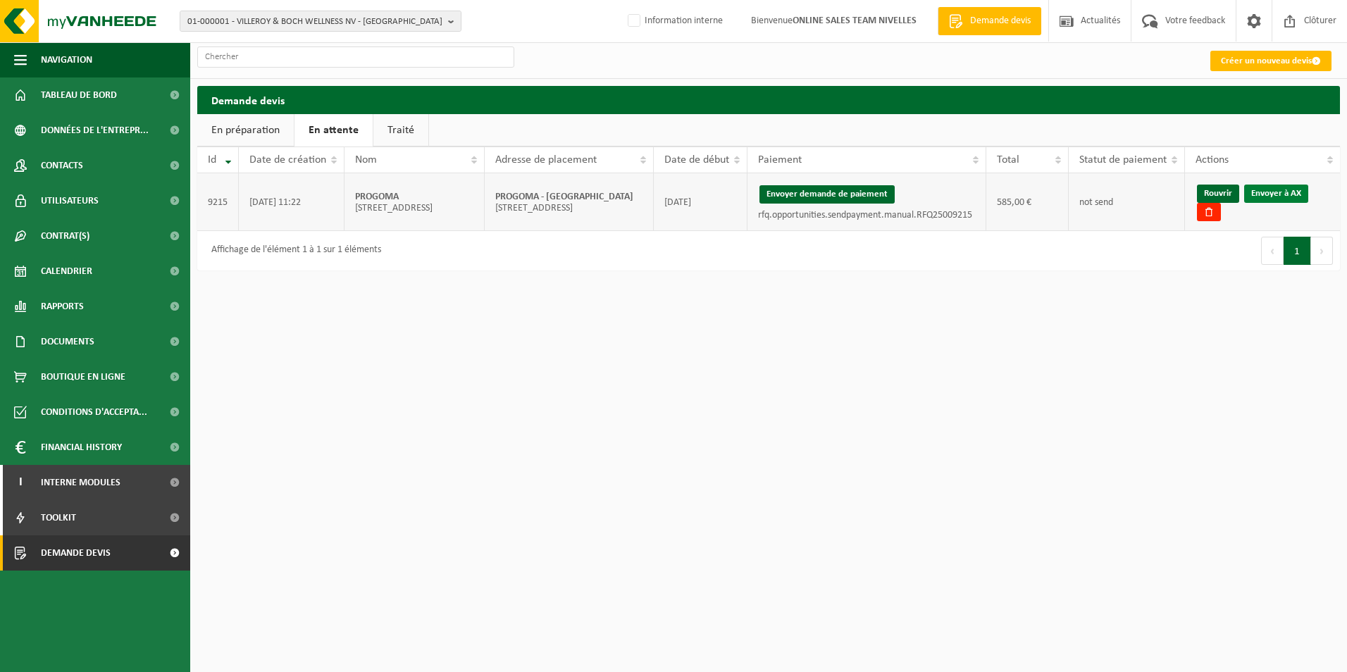
click at [1271, 197] on link "Envoyer à AX" at bounding box center [1277, 194] width 64 height 18
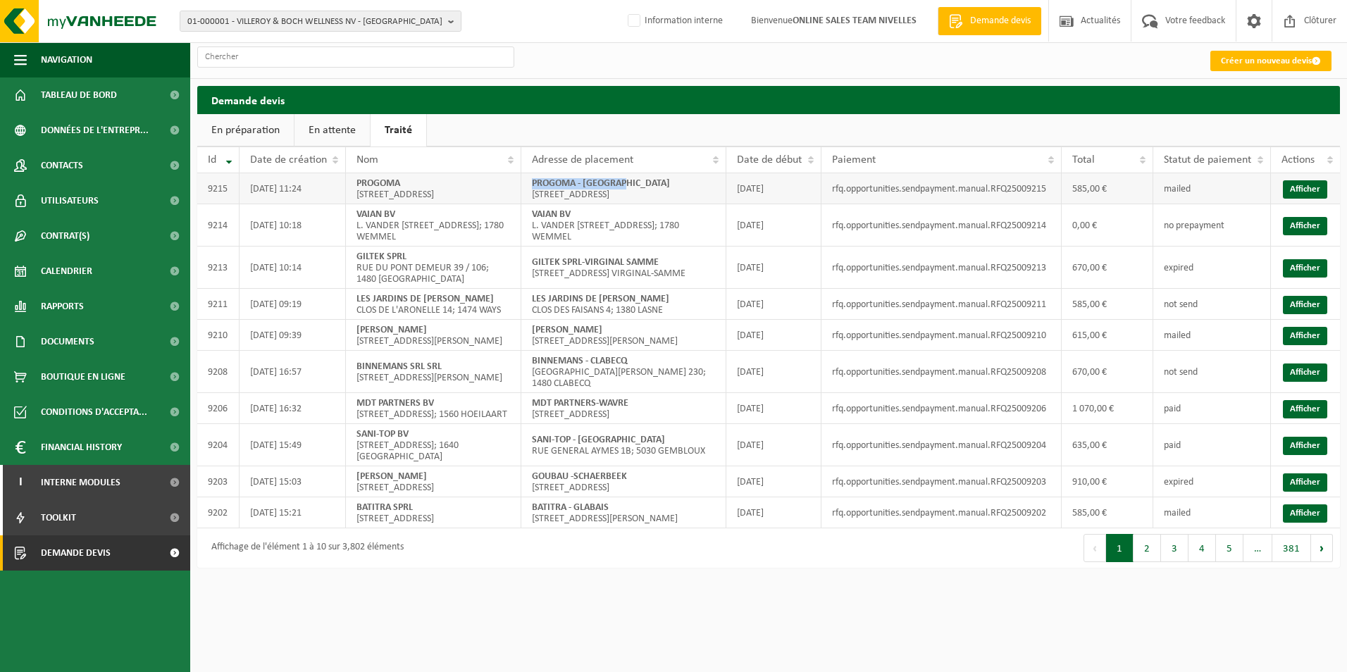
drag, startPoint x: 629, startPoint y: 184, endPoint x: 525, endPoint y: 185, distance: 104.3
click at [525, 185] on td "PROGOMA - TERVUREN [STREET_ADDRESS]" at bounding box center [623, 188] width 205 height 31
click at [332, 135] on link "En attente" at bounding box center [332, 130] width 75 height 32
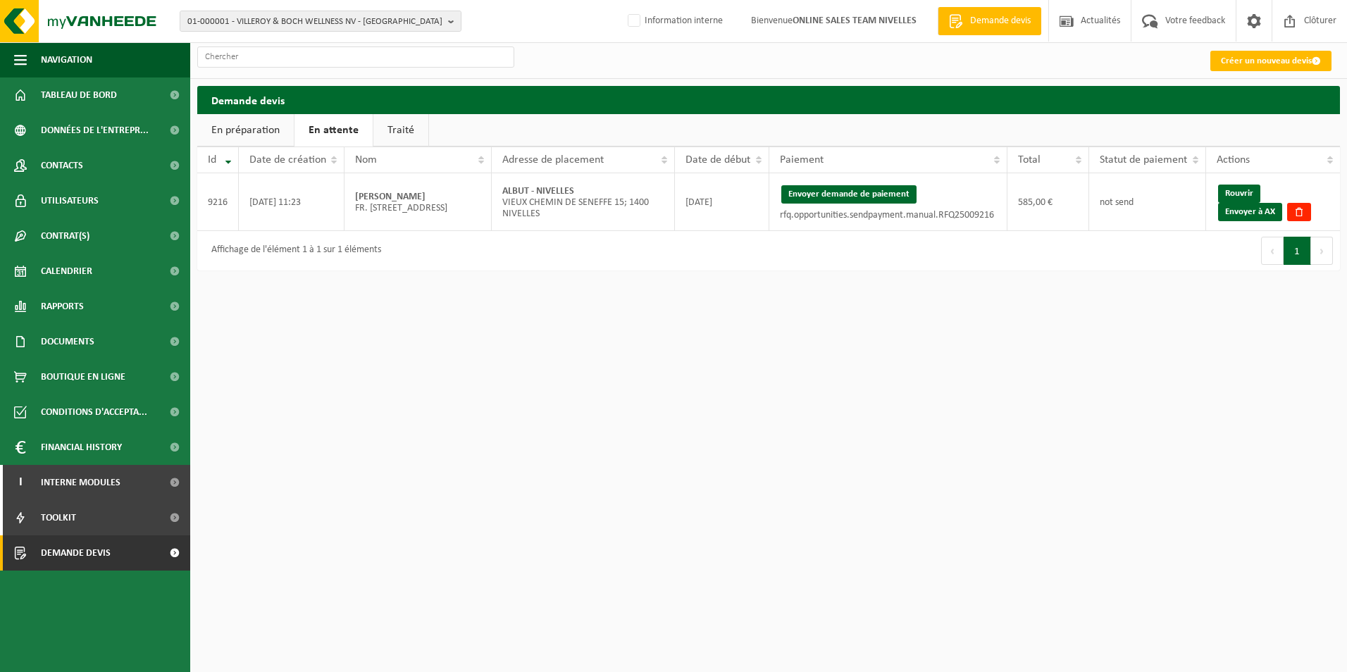
click at [393, 128] on link "Traité" at bounding box center [401, 130] width 55 height 32
